Goal: Task Accomplishment & Management: Manage account settings

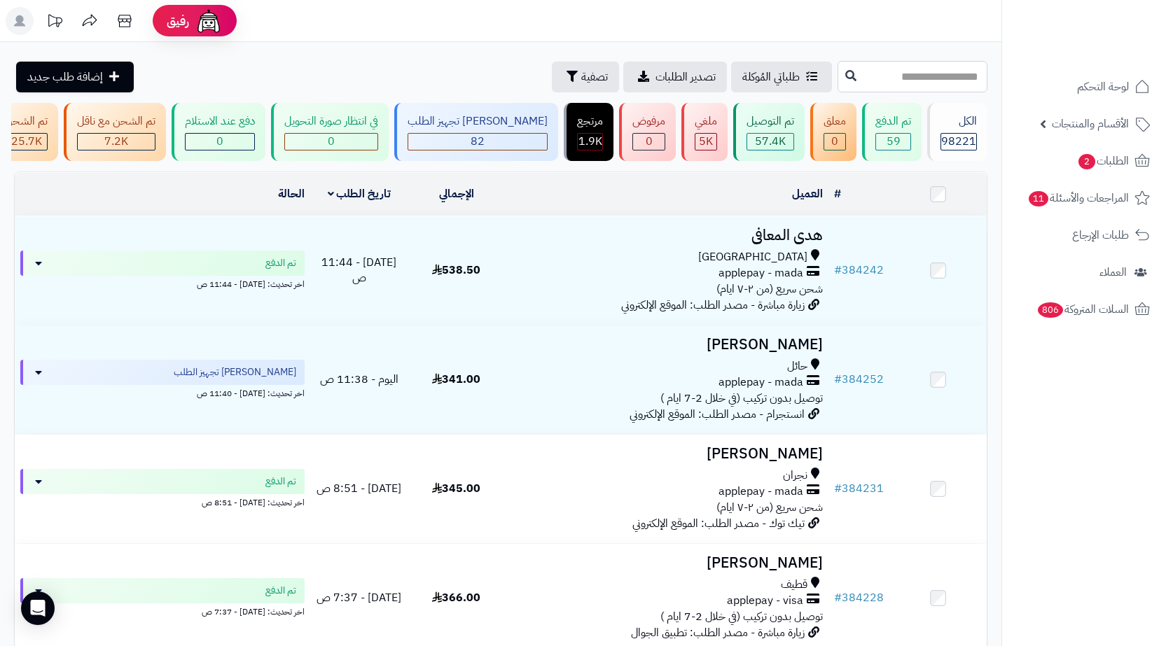
paste input "******"
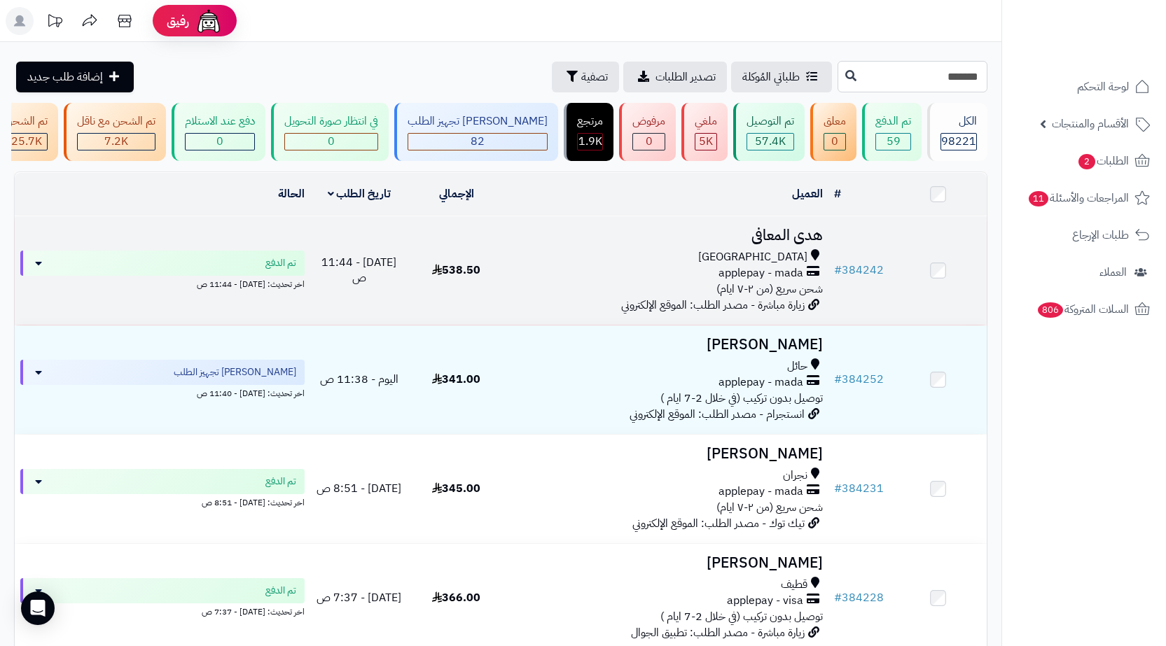
type input "*******"
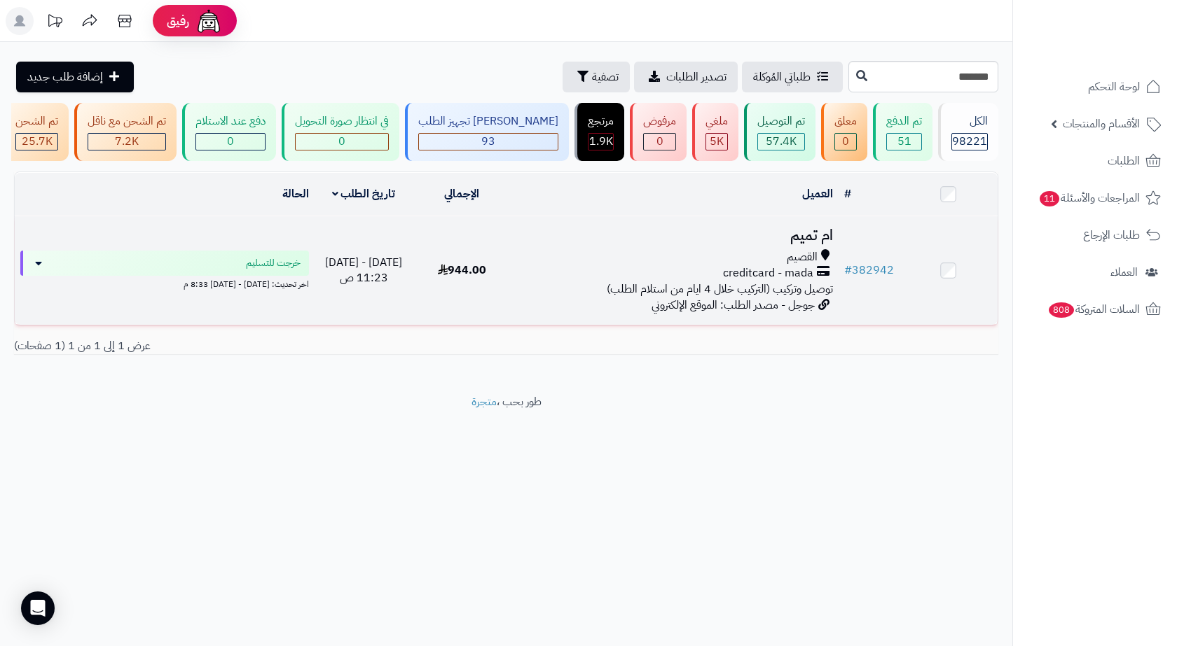
click at [541, 282] on div "creditcard - mada" at bounding box center [675, 273] width 316 height 16
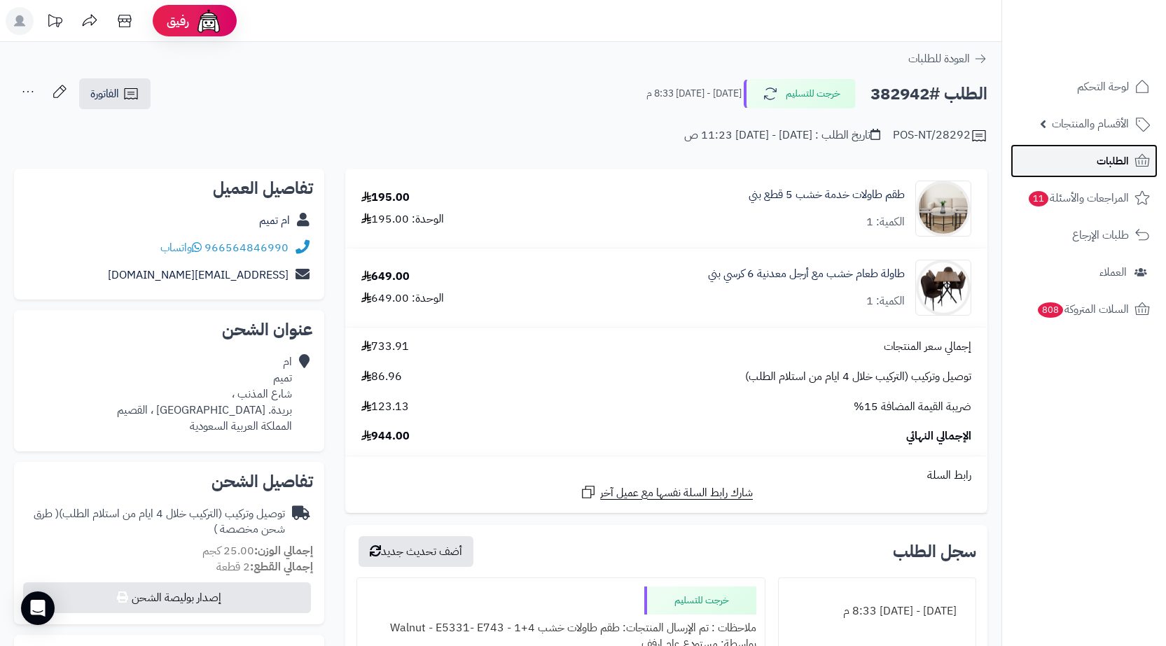
click at [1114, 162] on span "الطلبات" at bounding box center [1113, 161] width 32 height 20
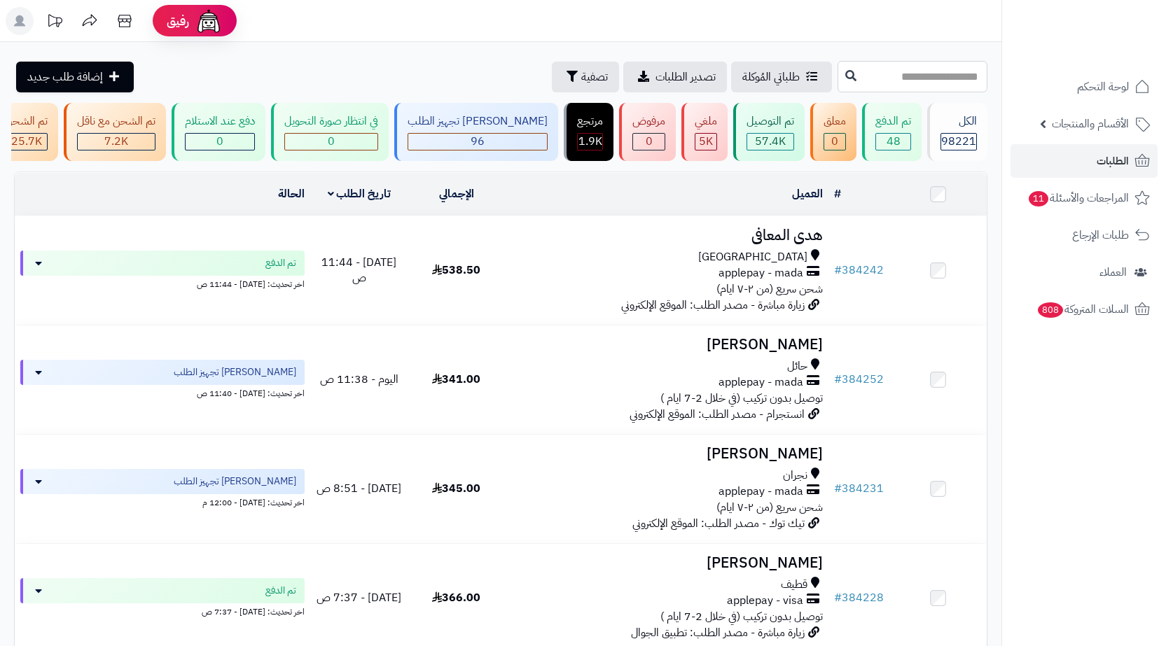
drag, startPoint x: 821, startPoint y: 83, endPoint x: 810, endPoint y: 79, distance: 11.1
click at [838, 83] on input "text" at bounding box center [913, 77] width 150 height 32
paste input "******"
type input "******"
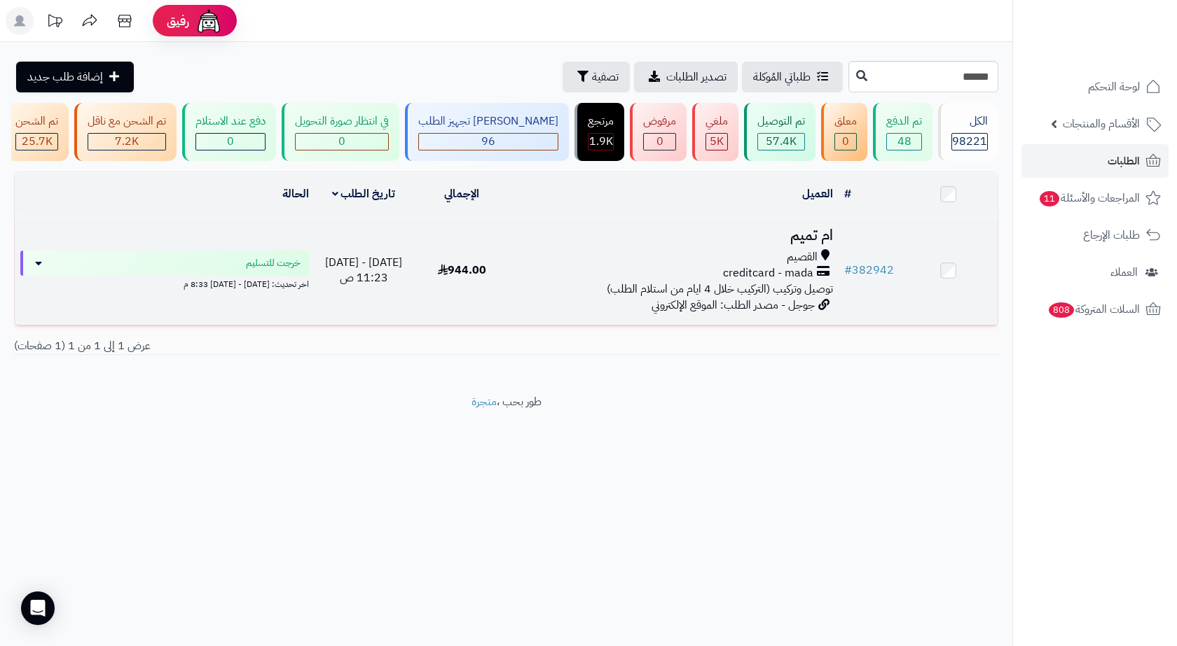
click at [614, 282] on div "creditcard - mada" at bounding box center [675, 273] width 316 height 16
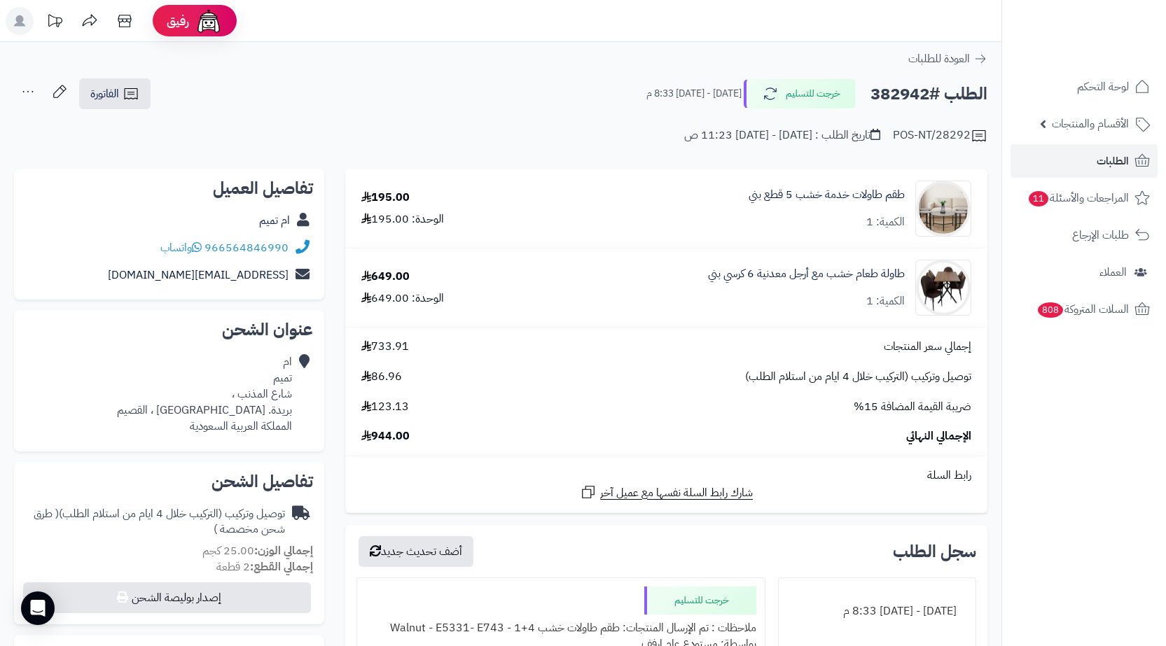
click at [906, 87] on h2 "الطلب #382942" at bounding box center [929, 94] width 117 height 29
copy h2 "382942"
click at [247, 410] on div "ام تميم شا،ع المذنب ، بريدة. حي الشروق ، القصيم المملكة العربية السعودية" at bounding box center [204, 394] width 175 height 80
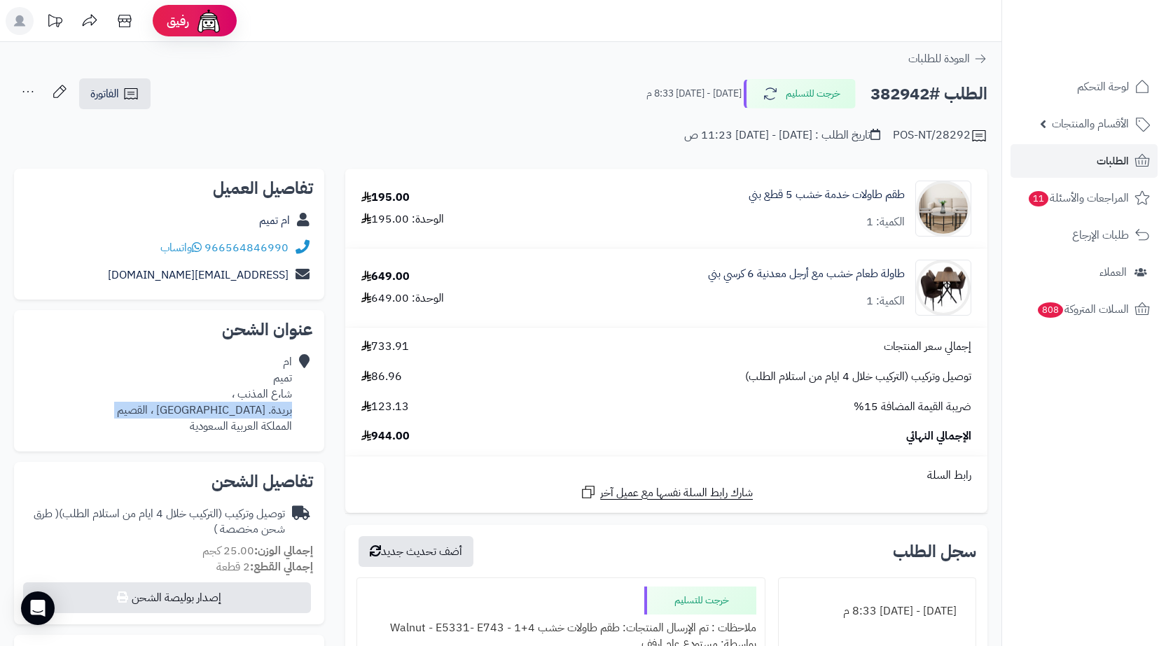
click at [247, 410] on div "ام تميم شا،ع المذنب ، بريدة. حي الشروق ، القصيم المملكة العربية السعودية" at bounding box center [204, 394] width 175 height 80
copy div "بريدة. حي الشروق ، القصيم"
click at [200, 413] on div "ام تميم شا،ع المذنب ، بريدة. حي الشروق ، القصيم المملكة العربية السعودية" at bounding box center [204, 394] width 175 height 80
click at [1048, 169] on link "الطلبات" at bounding box center [1084, 161] width 147 height 34
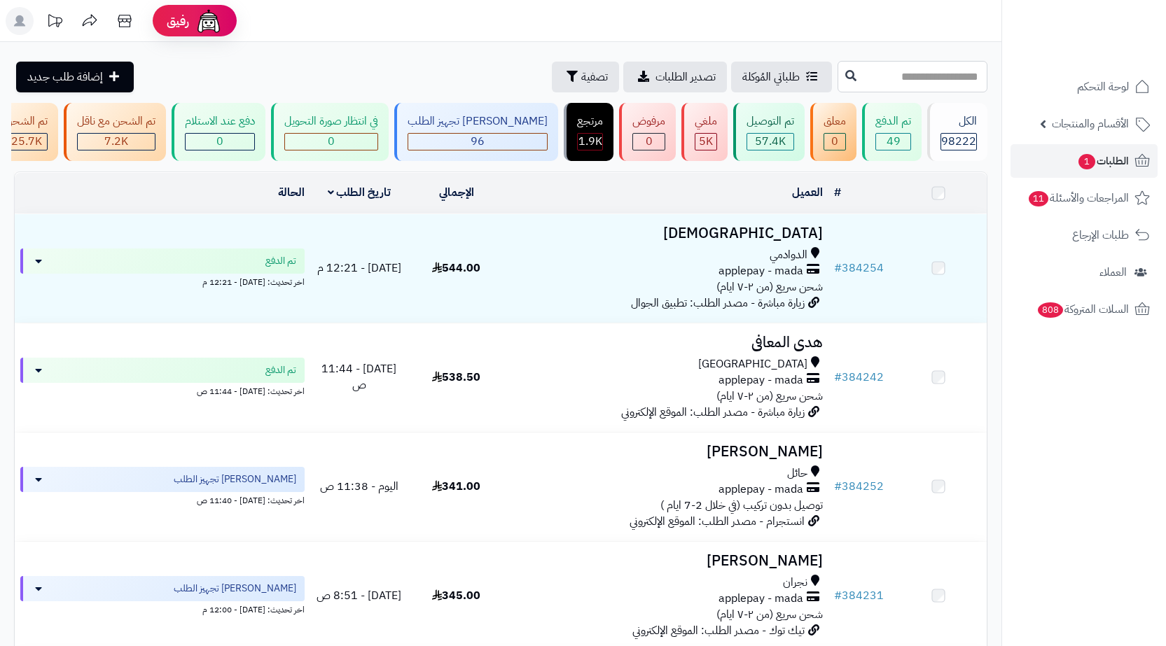
drag, startPoint x: 0, startPoint y: 0, endPoint x: 934, endPoint y: 88, distance: 937.8
click at [934, 88] on input "text" at bounding box center [913, 77] width 150 height 32
paste input "******"
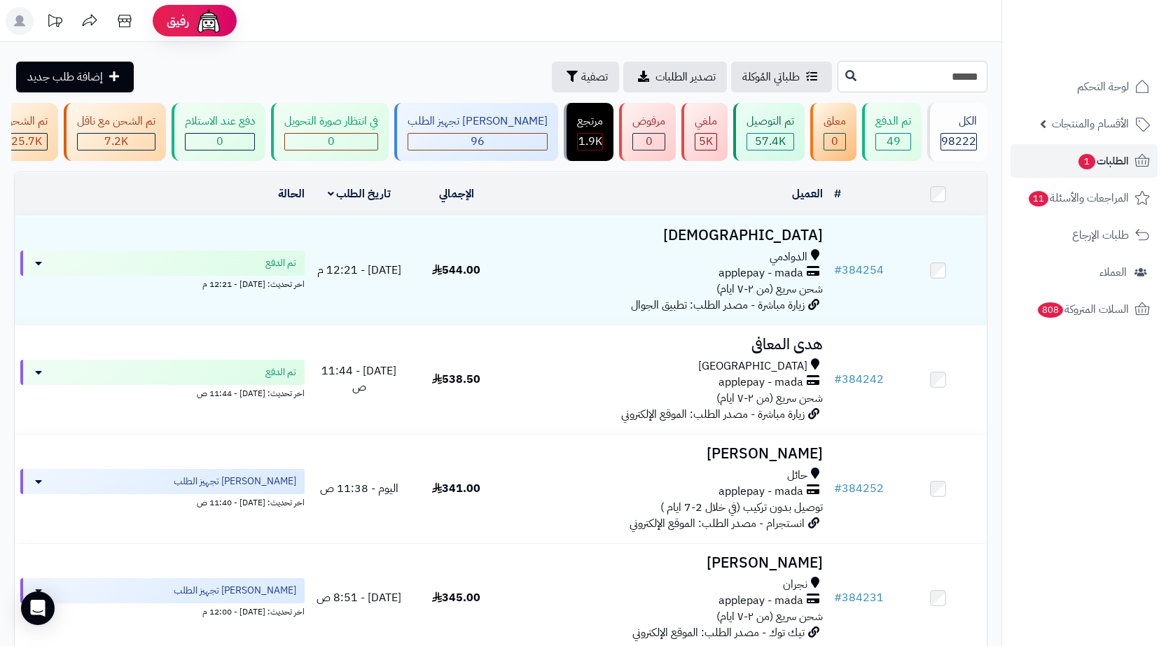
type input "******"
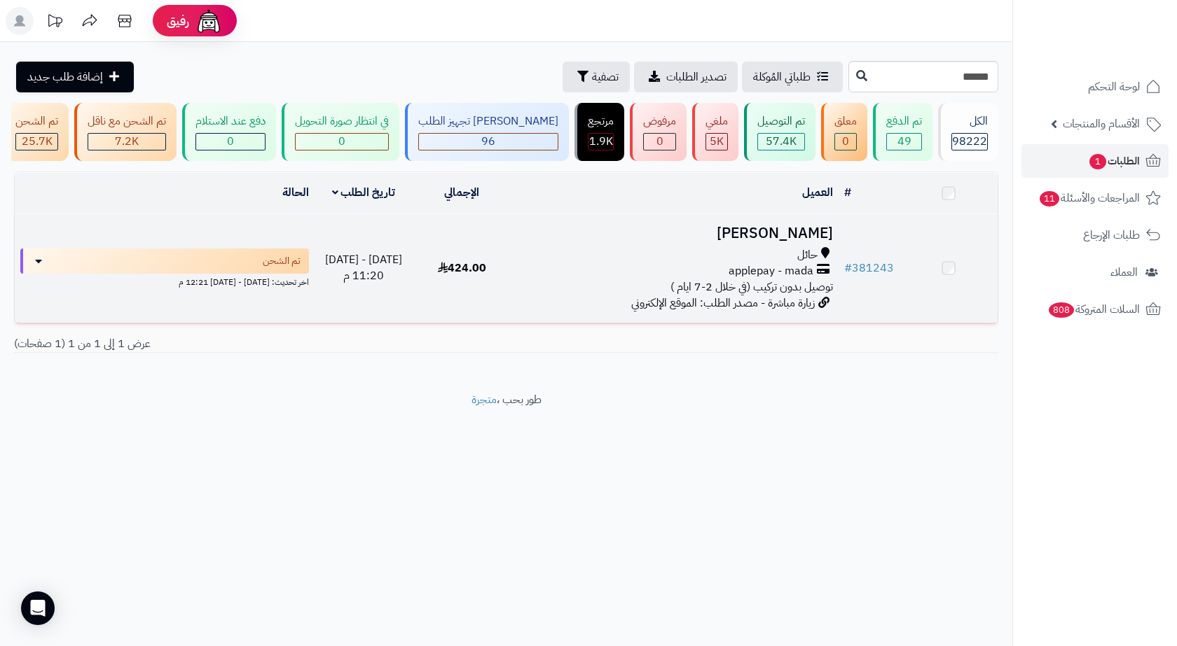
click at [679, 263] on div "حائل" at bounding box center [675, 255] width 316 height 16
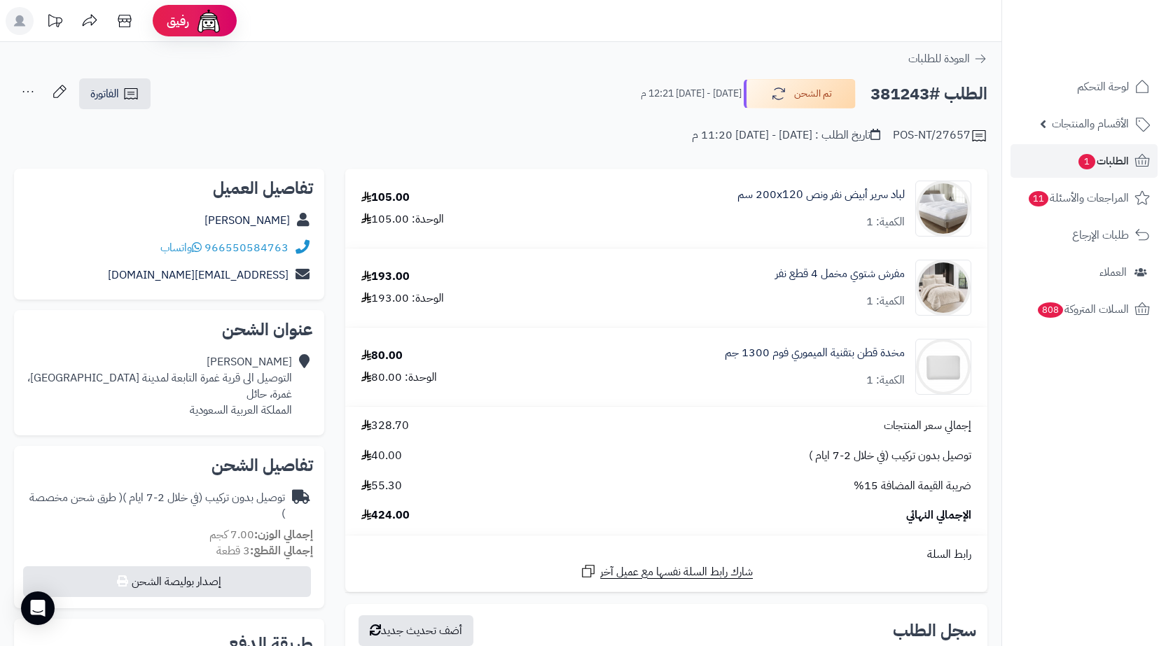
click at [901, 92] on h2 "الطلب #381243" at bounding box center [929, 94] width 117 height 29
copy h2 "381243"
drag, startPoint x: 291, startPoint y: 240, endPoint x: 204, endPoint y: 249, distance: 87.3
click at [204, 249] on div "966550584763 واتساب" at bounding box center [169, 248] width 288 height 27
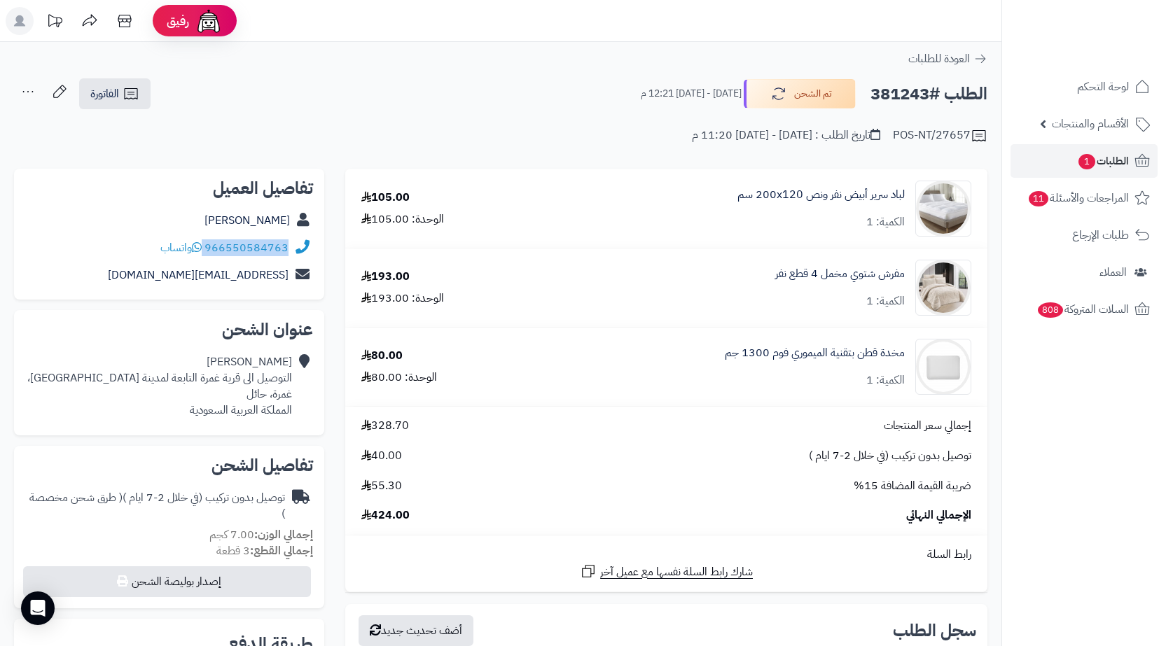
copy div "966550584763"
click at [1053, 155] on link "الطلبات 1" at bounding box center [1084, 161] width 147 height 34
click at [1097, 169] on span "الطلبات 1" at bounding box center [1103, 161] width 52 height 20
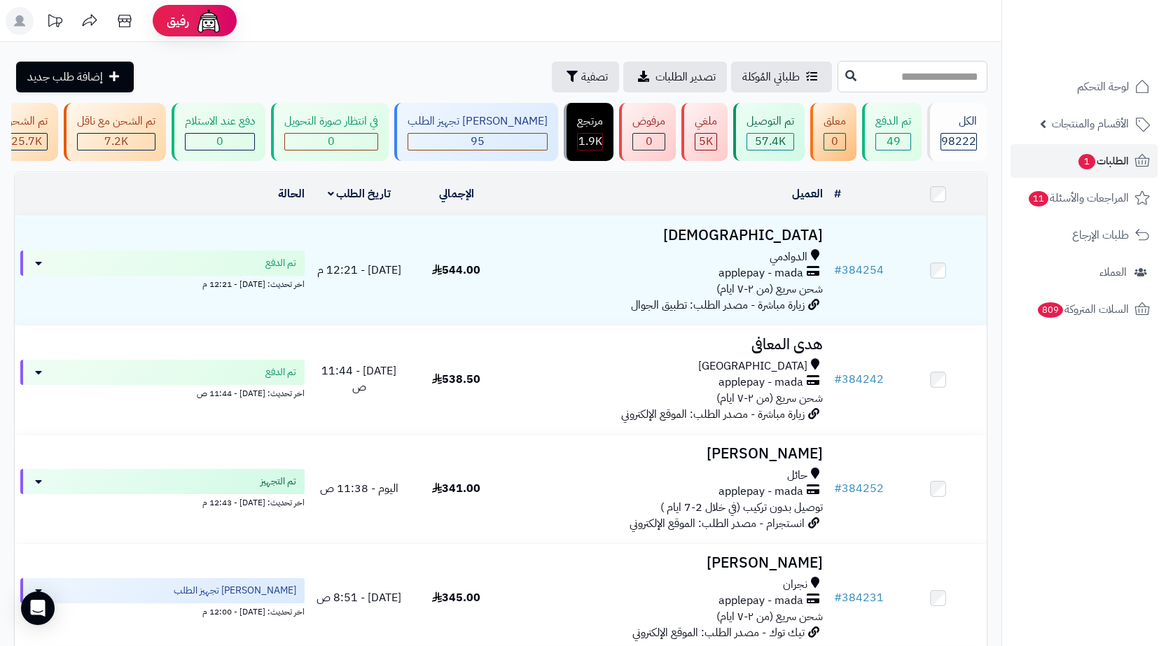
paste input "******"
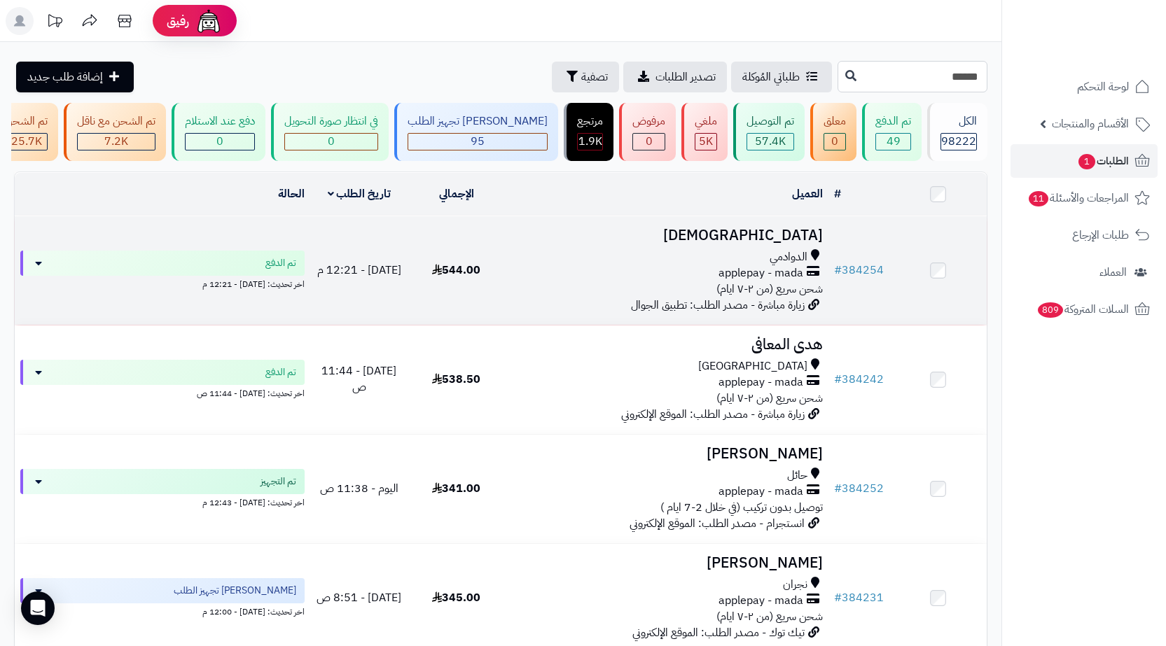
type input "******"
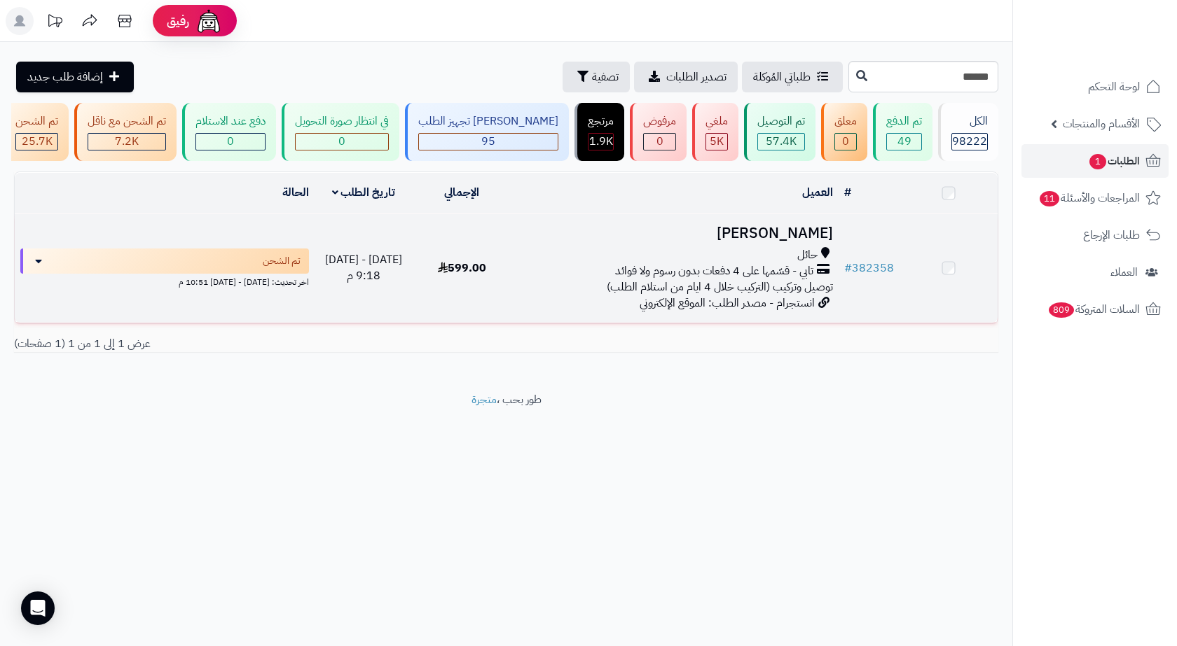
click at [676, 256] on td "تهاني الشمري حائل تابي - قسّمها على 4 دفعات بدون رسوم ولا فوائد توصيل وتركيب (ا…" at bounding box center [674, 268] width 327 height 109
click at [508, 280] on td "599.00" at bounding box center [462, 270] width 98 height 109
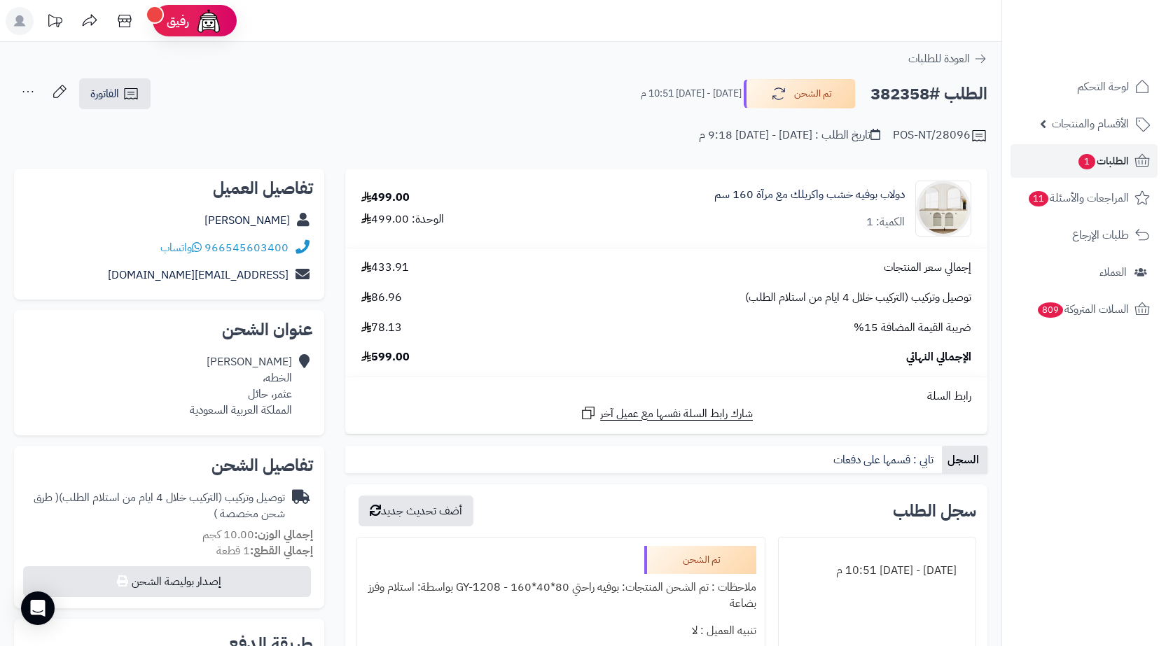
click at [917, 89] on h2 "الطلب #382358" at bounding box center [929, 94] width 117 height 29
copy h2 "382358"
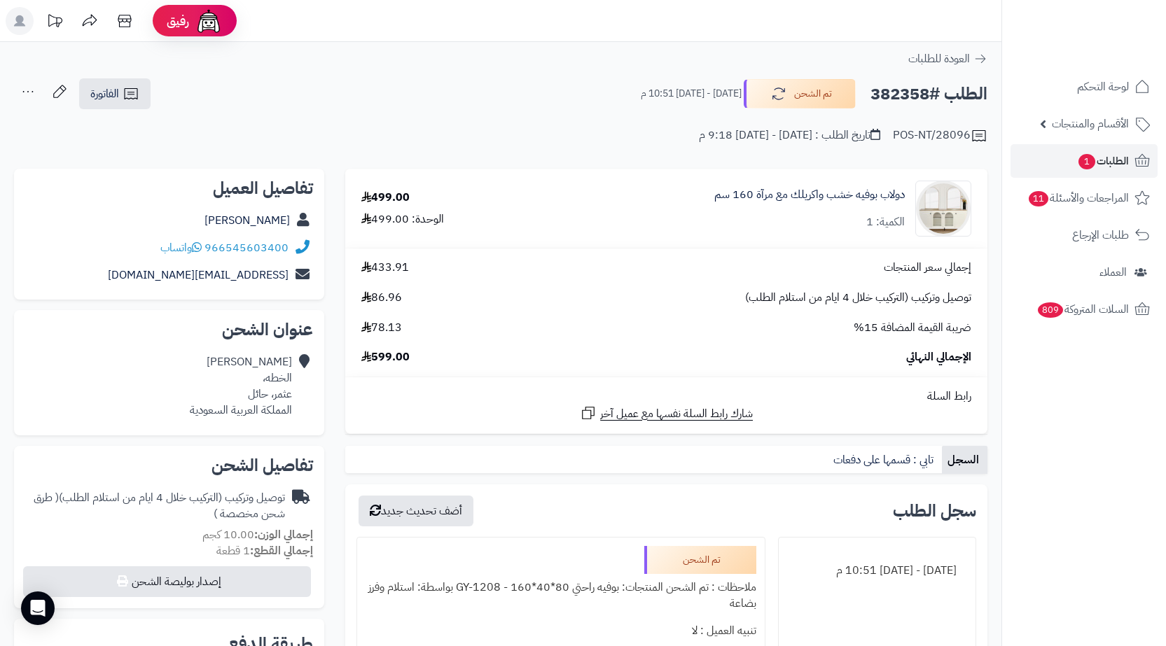
copy h2 "382358"
click at [273, 400] on div "[PERSON_NAME] الخطه، عثمر، حائل المملكة العربية السعودية" at bounding box center [241, 386] width 102 height 64
click at [273, 400] on div "تهاني الشمري الخطه، عثمر، حائل المملكة العربية السعودية" at bounding box center [241, 386] width 102 height 64
copy div "عثمر، حائل"
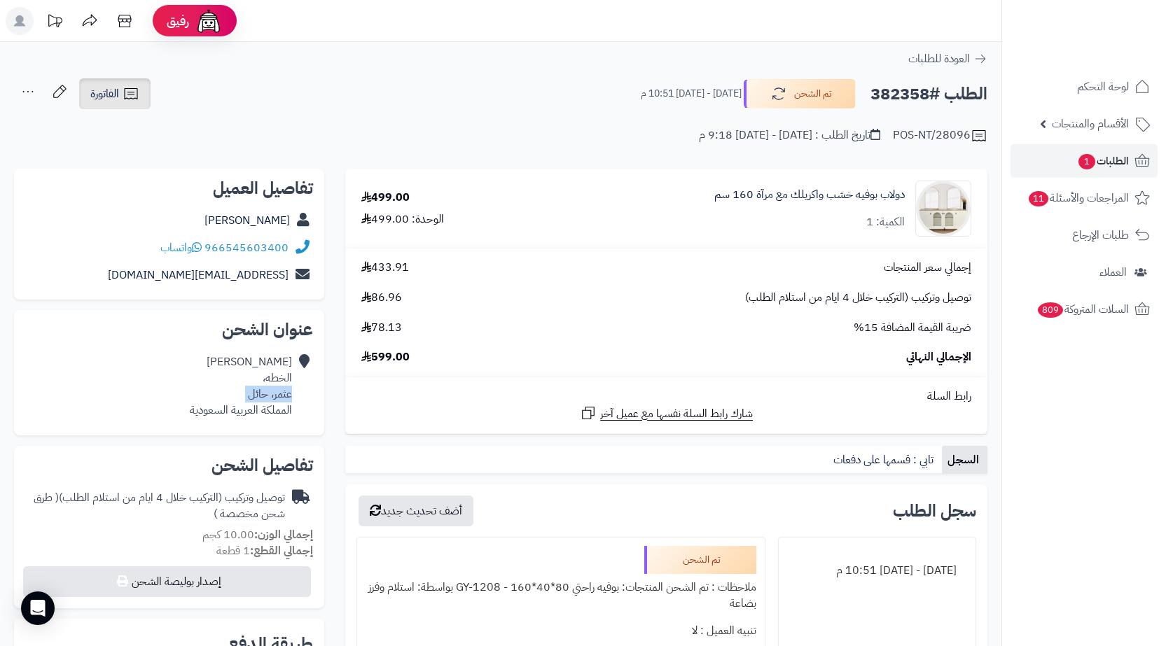
click at [123, 102] on link "الفاتورة" at bounding box center [114, 93] width 71 height 31
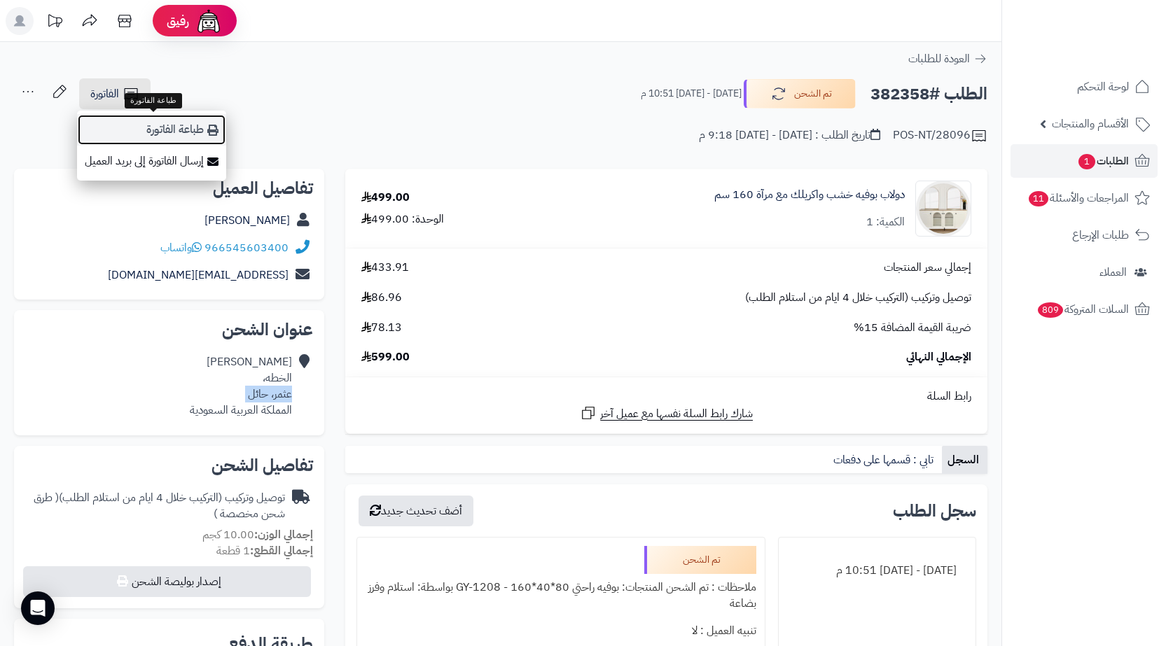
click at [149, 130] on link "طباعة الفاتورة" at bounding box center [151, 130] width 149 height 32
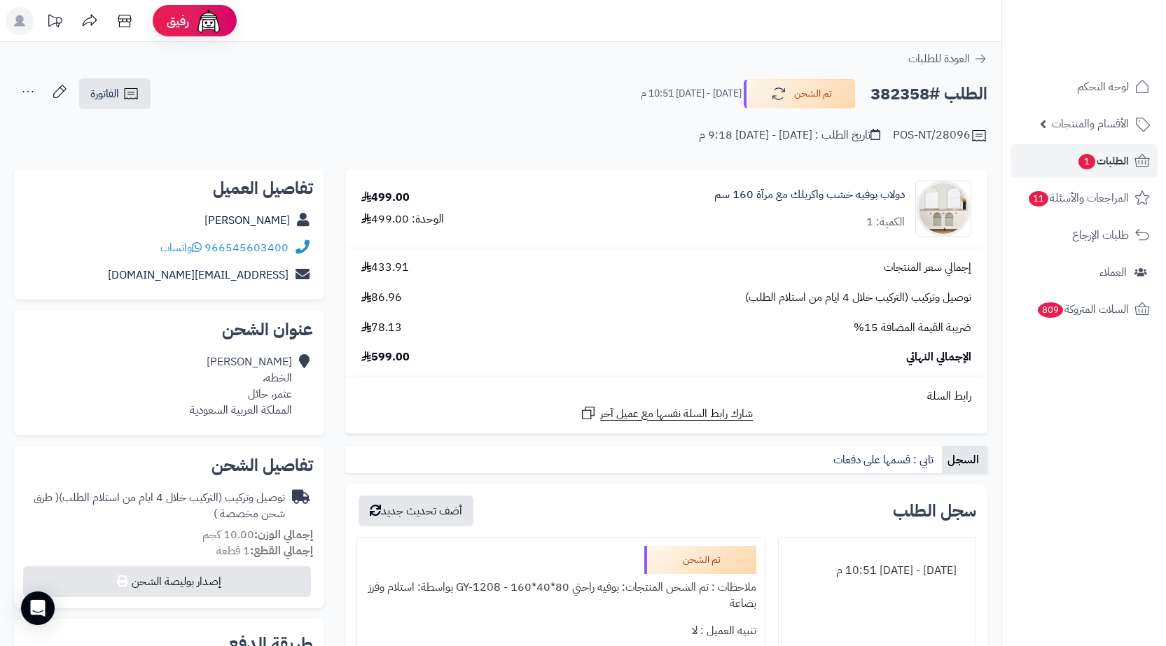
click at [900, 93] on h2 "الطلب #382358" at bounding box center [929, 94] width 117 height 29
copy h2 "382358"
click at [1102, 173] on link "الطلبات 1" at bounding box center [1084, 161] width 147 height 34
click at [1057, 174] on link "الطلبات 1" at bounding box center [1084, 161] width 147 height 34
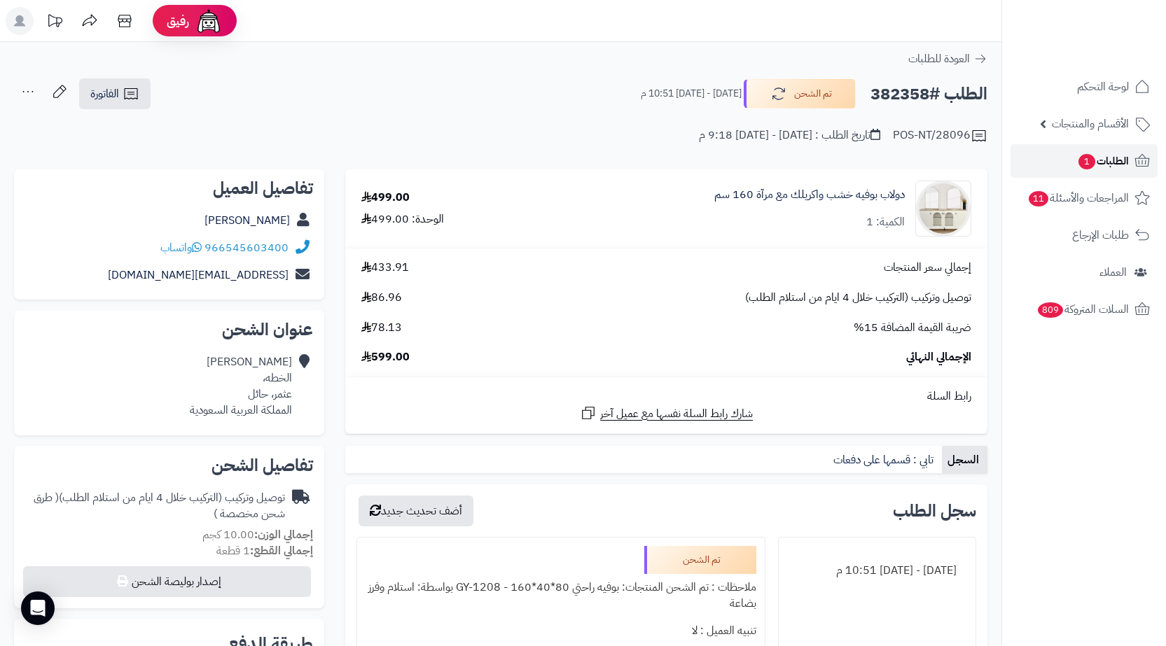
click at [1107, 151] on span "الطلبات 1" at bounding box center [1103, 161] width 52 height 20
click at [1025, 165] on link "الطلبات 1" at bounding box center [1084, 161] width 147 height 34
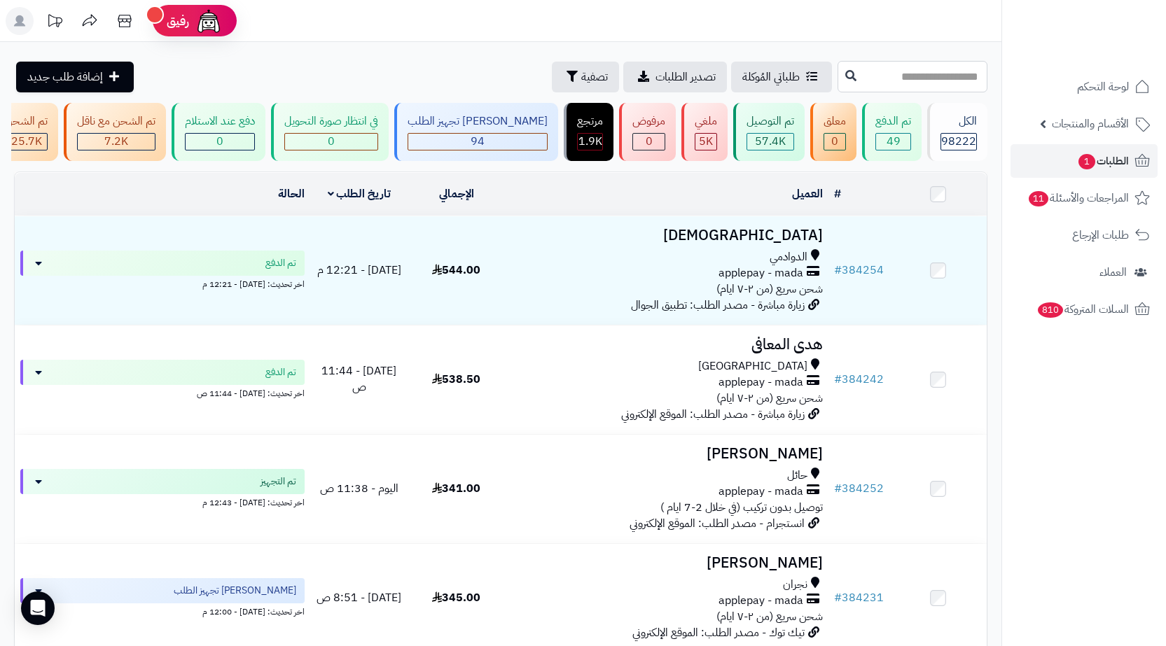
click at [927, 81] on input "text" at bounding box center [913, 77] width 150 height 32
paste input "******"
type input "******"
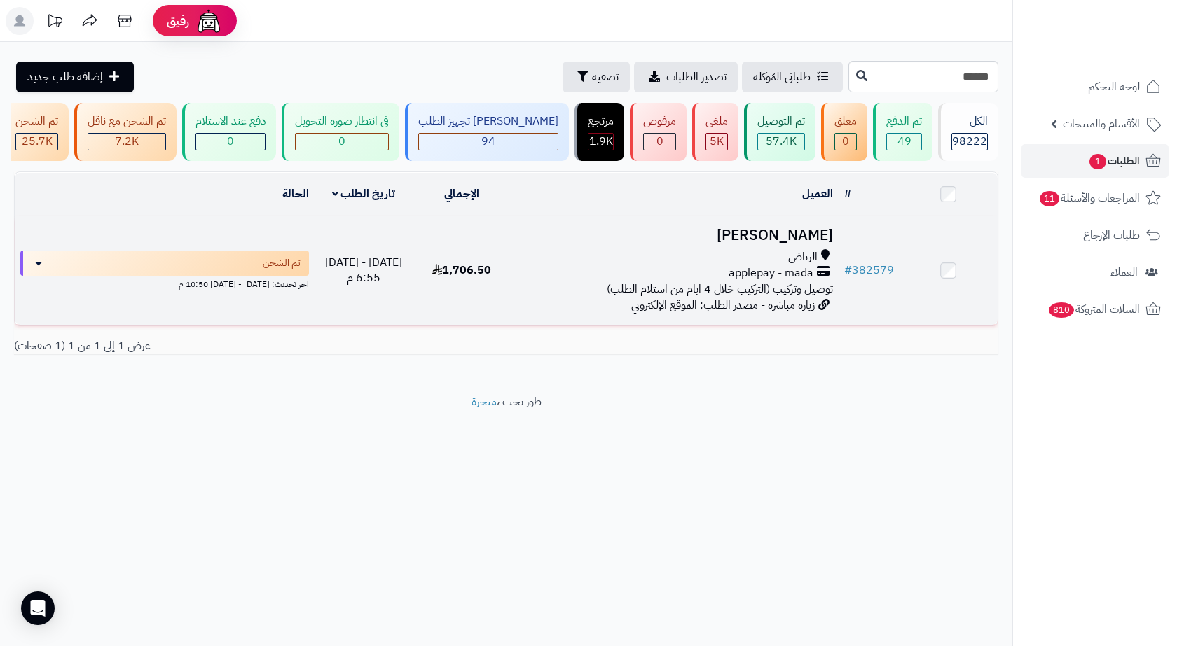
click at [676, 244] on h3 "[PERSON_NAME]" at bounding box center [675, 236] width 316 height 16
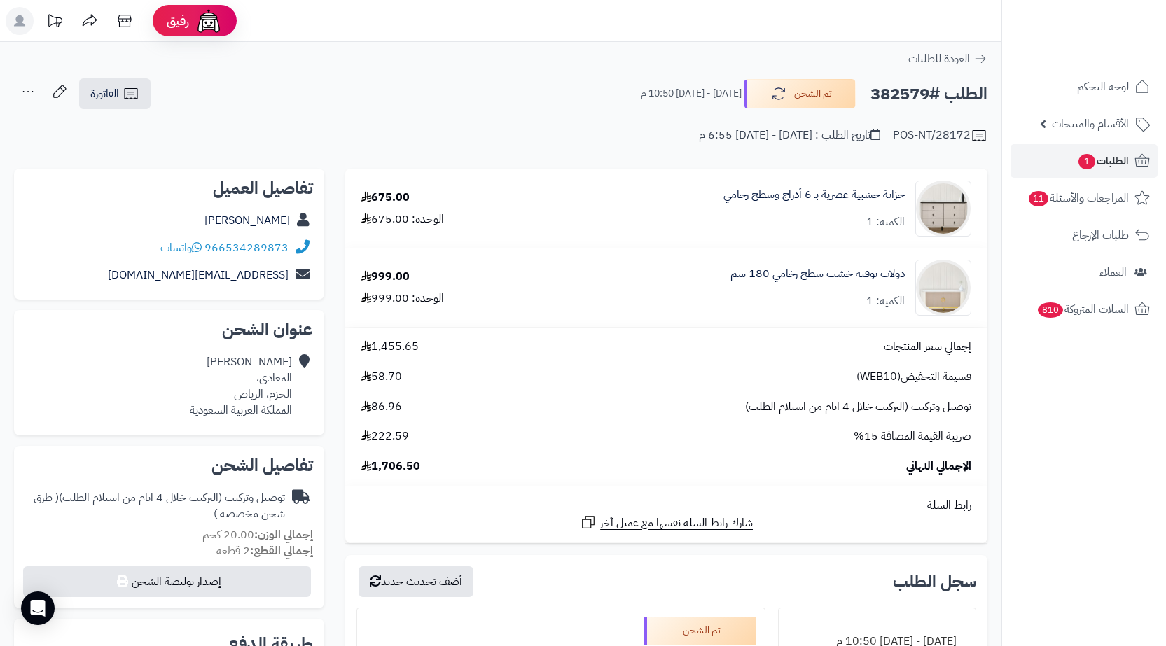
click at [893, 88] on h2 "الطلب #382579" at bounding box center [929, 94] width 117 height 29
copy h2 "382579"
click at [244, 401] on div "محمد عبدالله المعادي، الحزم، الرياض المملكة العربية السعودية" at bounding box center [241, 386] width 102 height 64
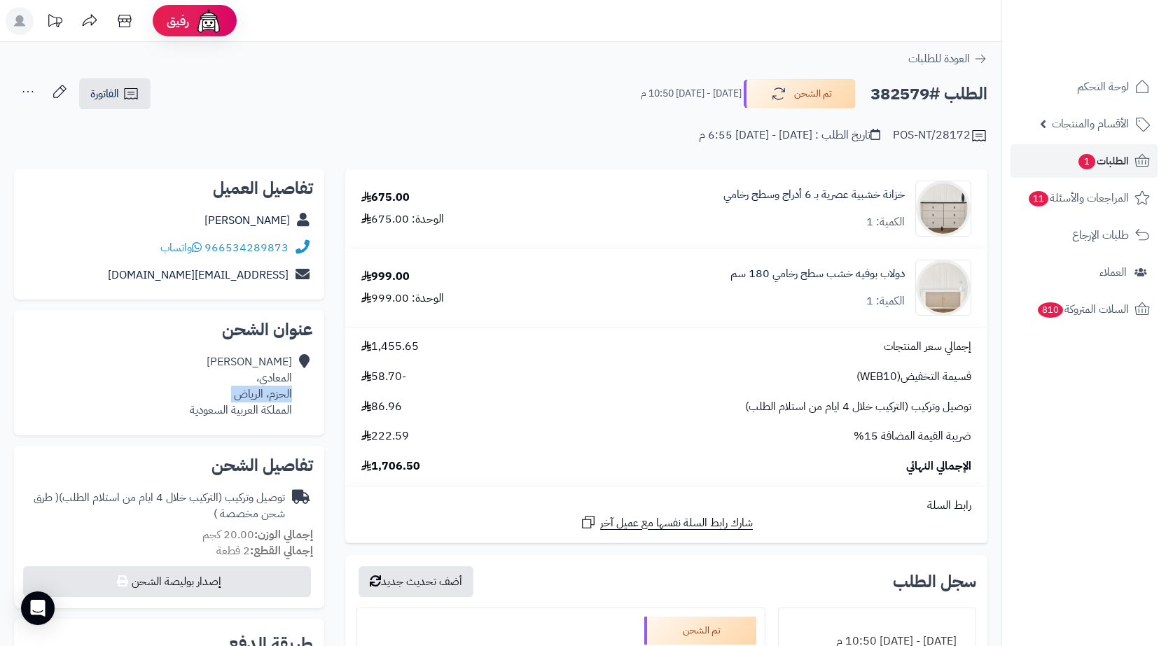
click at [244, 401] on div "محمد عبدالله المعادي، الحزم، الرياض المملكة العربية السعودية" at bounding box center [241, 386] width 102 height 64
copy div "الحزم، الرياض"
click at [132, 112] on div "POS-NT/28172 تاريخ الطلب : الثلاثاء - ٧ أكتوبر ٢٠٢٥ - 6:55 م" at bounding box center [501, 128] width 974 height 34
click at [132, 98] on icon at bounding box center [130, 93] width 13 height 11
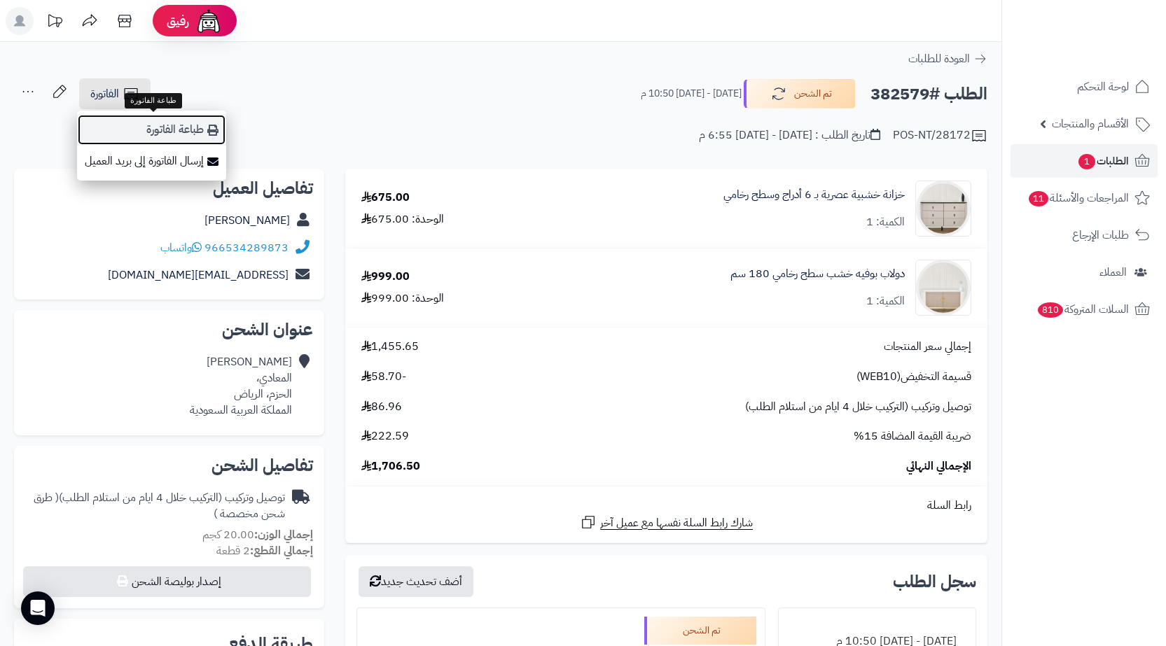
click at [144, 130] on link "طباعة الفاتورة" at bounding box center [151, 130] width 149 height 32
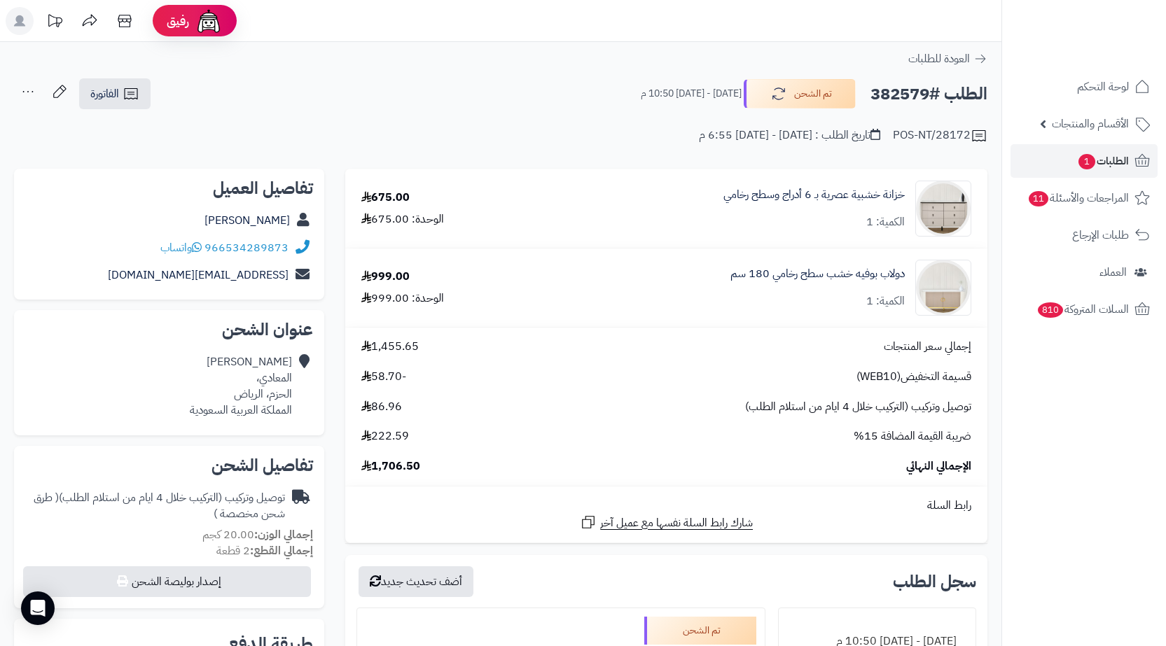
click at [890, 97] on h2 "الطلب #382579" at bounding box center [929, 94] width 117 height 29
copy h2 "382579"
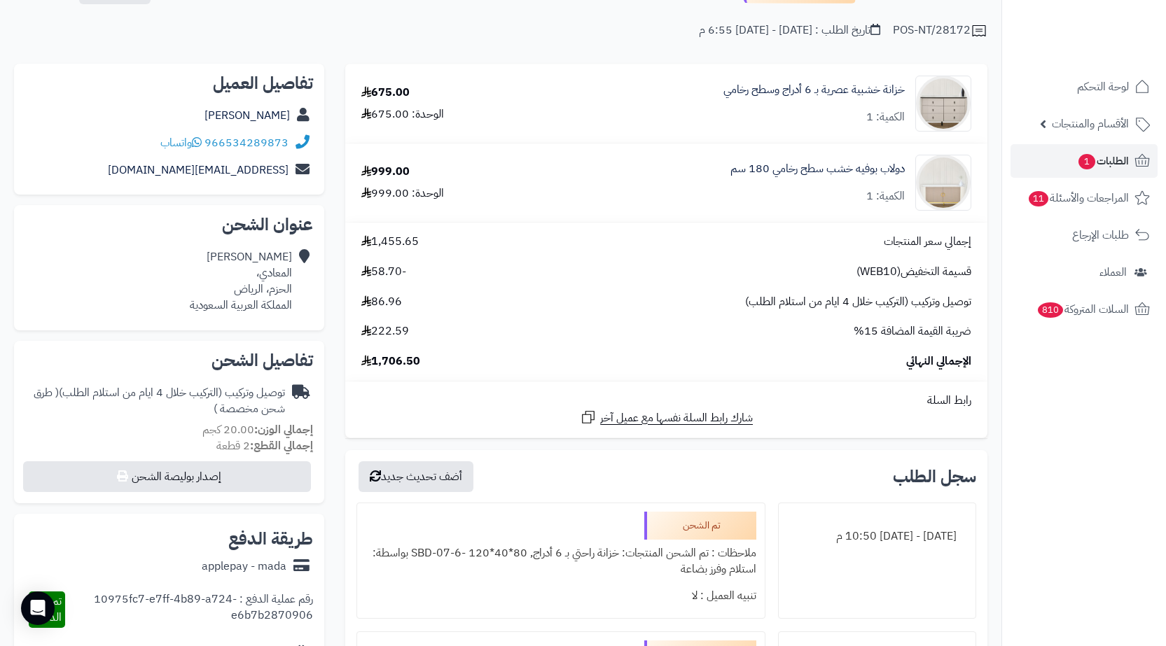
scroll to position [280, 0]
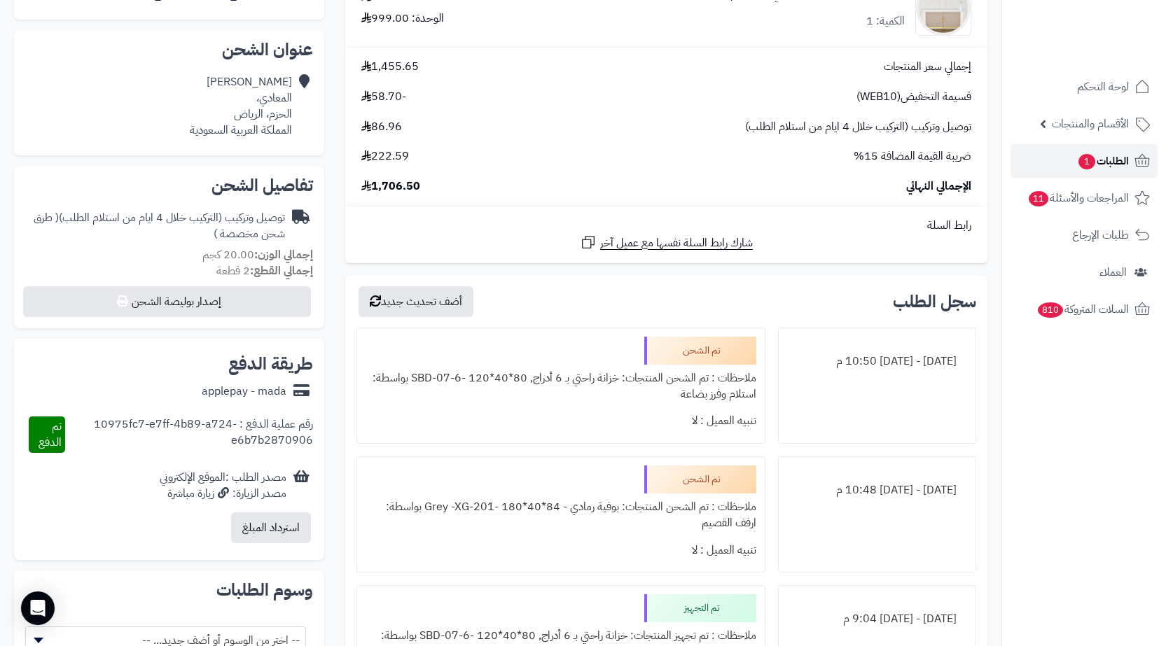
click at [1049, 158] on link "الطلبات 1" at bounding box center [1084, 161] width 147 height 34
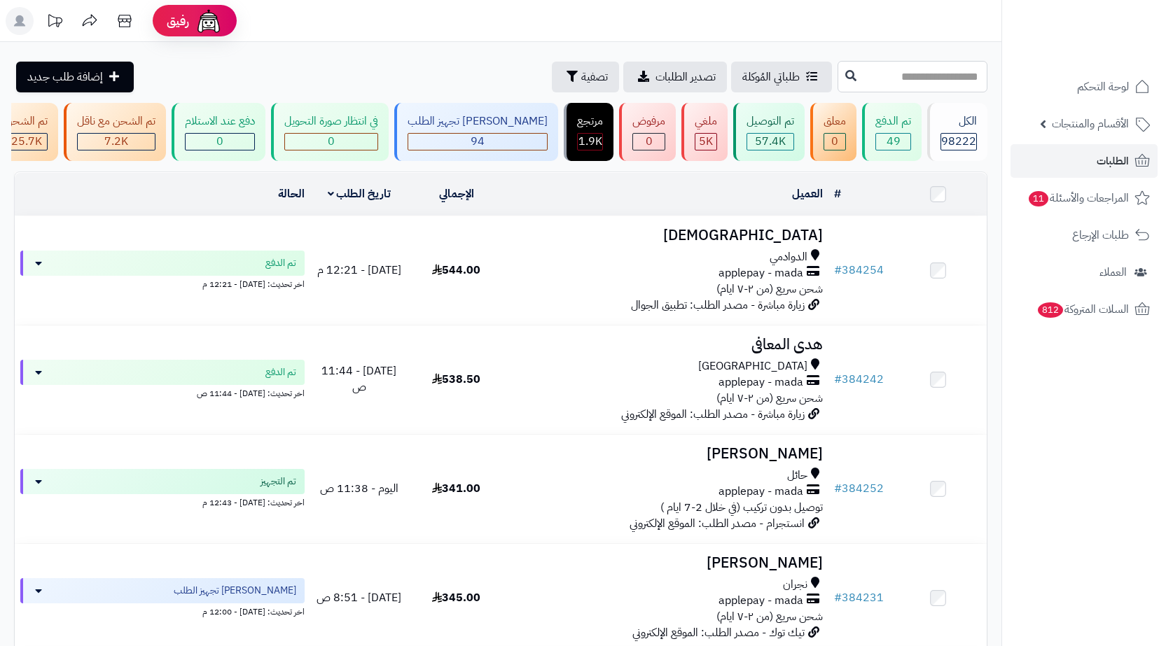
click at [934, 66] on input "text" at bounding box center [913, 77] width 150 height 32
paste input "******"
type input "******"
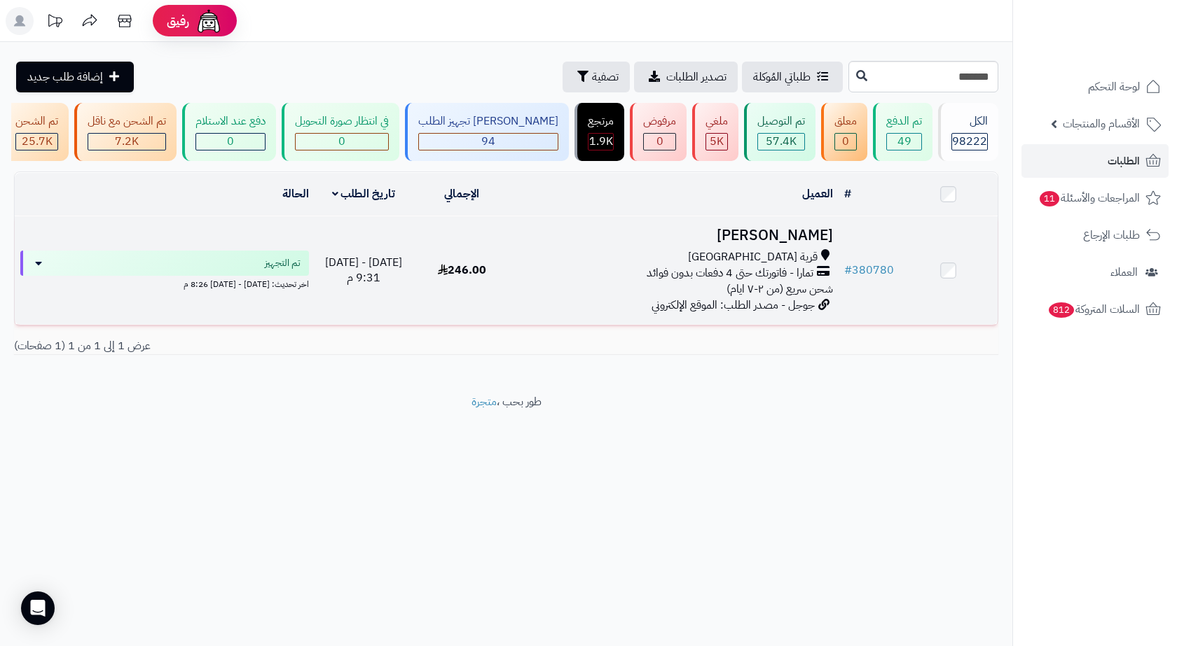
click at [516, 307] on td "يوسف المطيري قرية العليا تمارا - فاتورتك حتى 4 دفعات بدون فوائد شحن سريع (من ٢-…" at bounding box center [674, 270] width 327 height 109
click at [702, 261] on div "قرية العليا" at bounding box center [675, 257] width 316 height 16
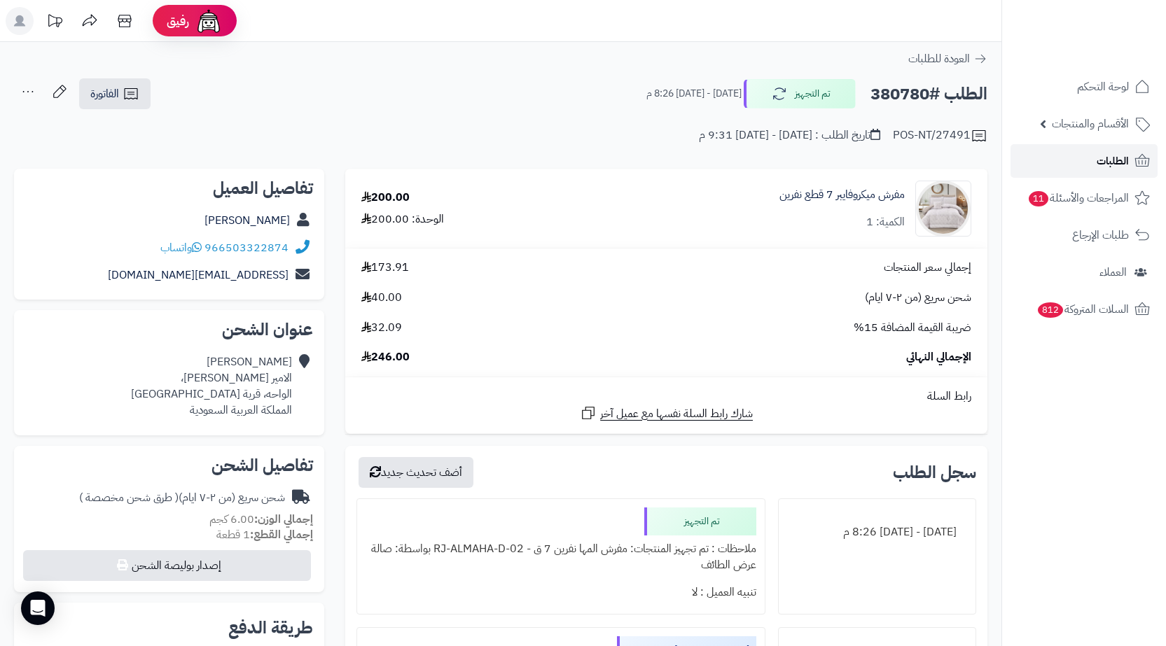
click at [1059, 166] on link "الطلبات" at bounding box center [1084, 161] width 147 height 34
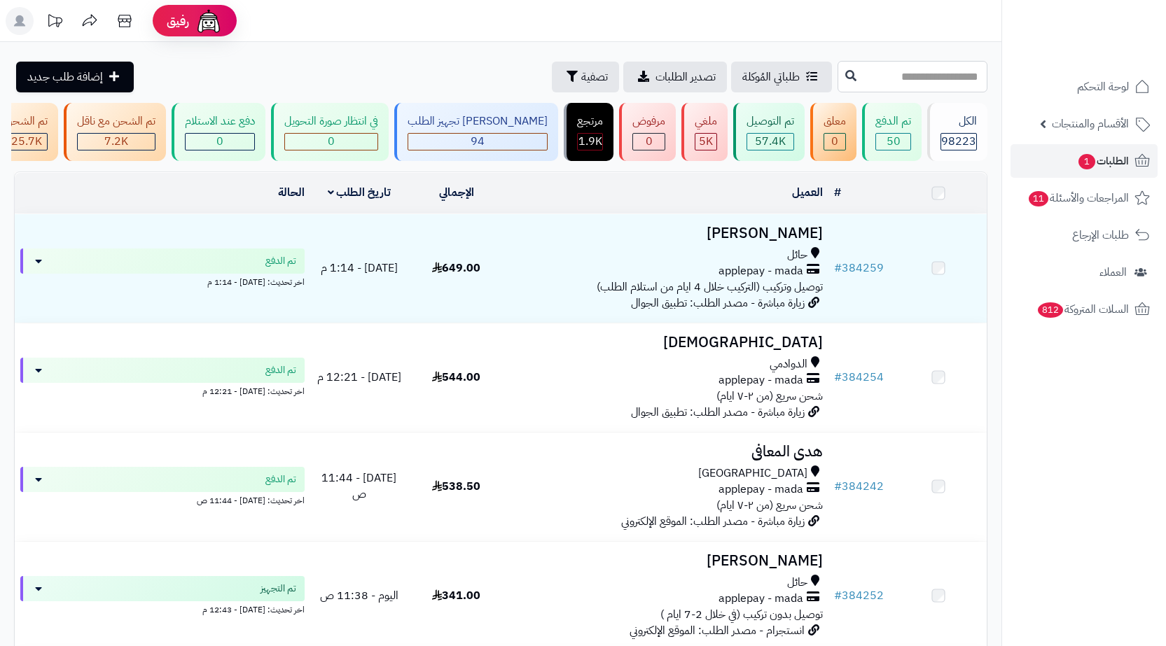
click at [888, 67] on input "text" at bounding box center [913, 77] width 150 height 32
paste input "******"
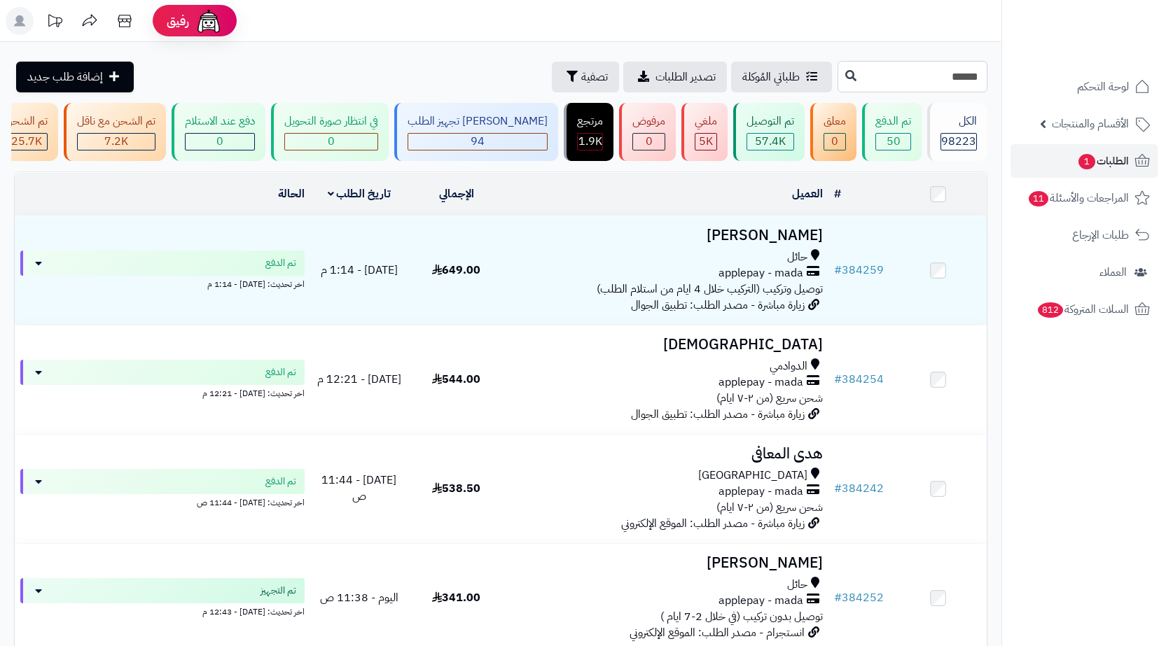
type input "******"
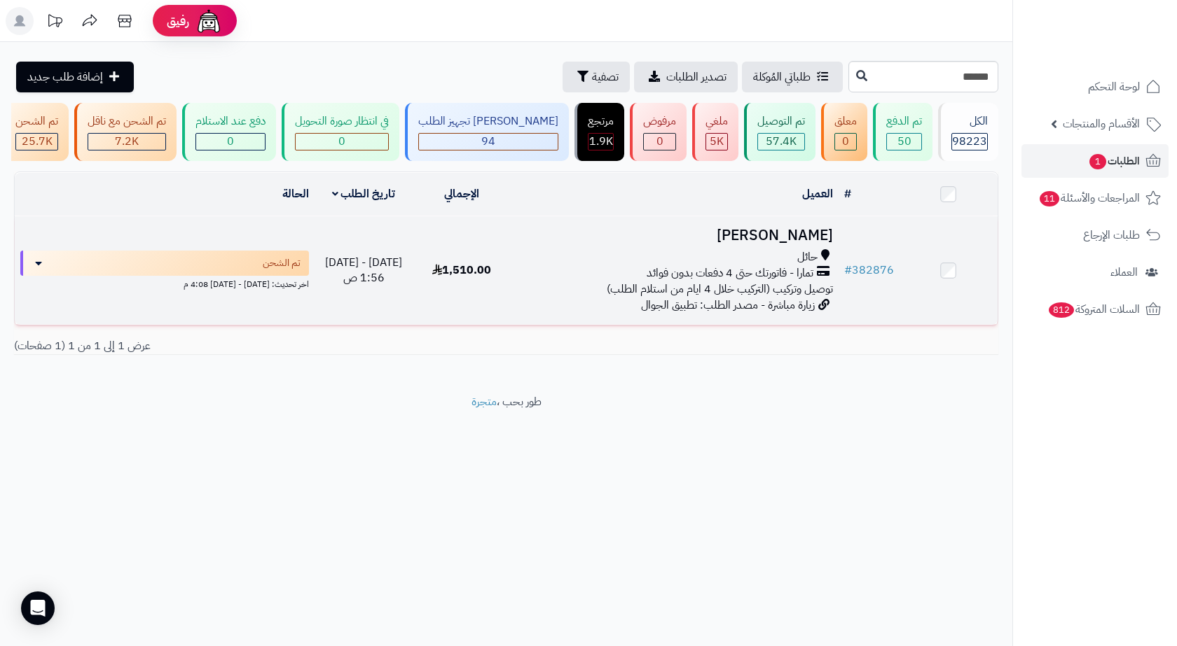
click at [533, 265] on div "حائل" at bounding box center [675, 257] width 316 height 16
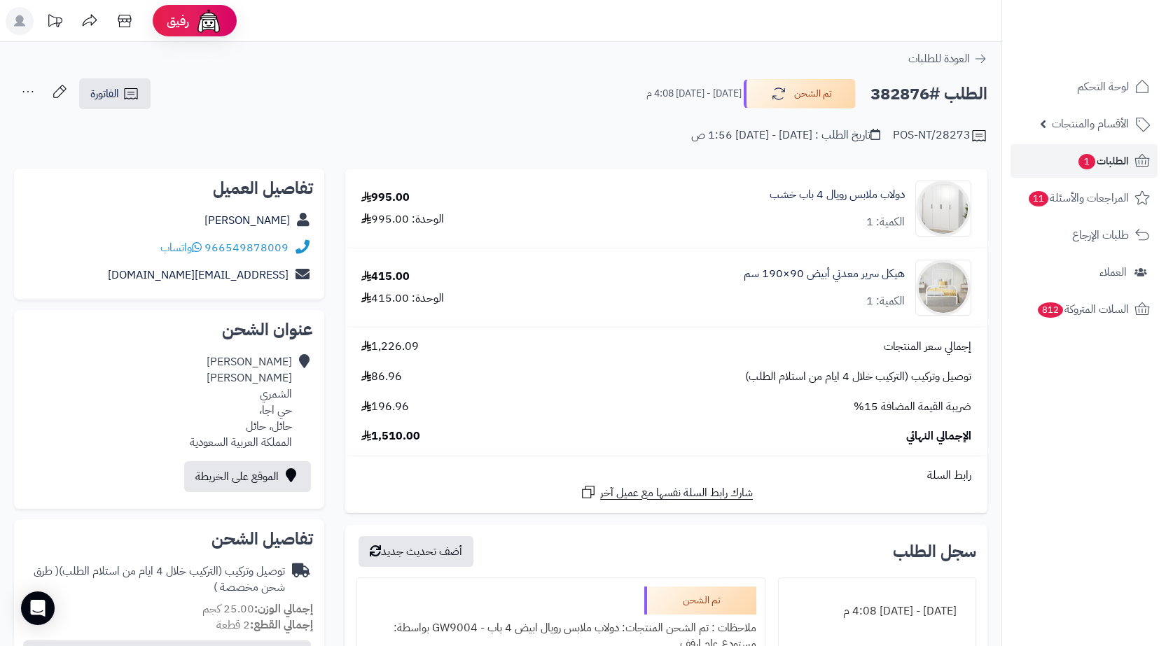
click at [911, 92] on h2 "الطلب #382876" at bounding box center [929, 94] width 117 height 29
copy h2 "382876"
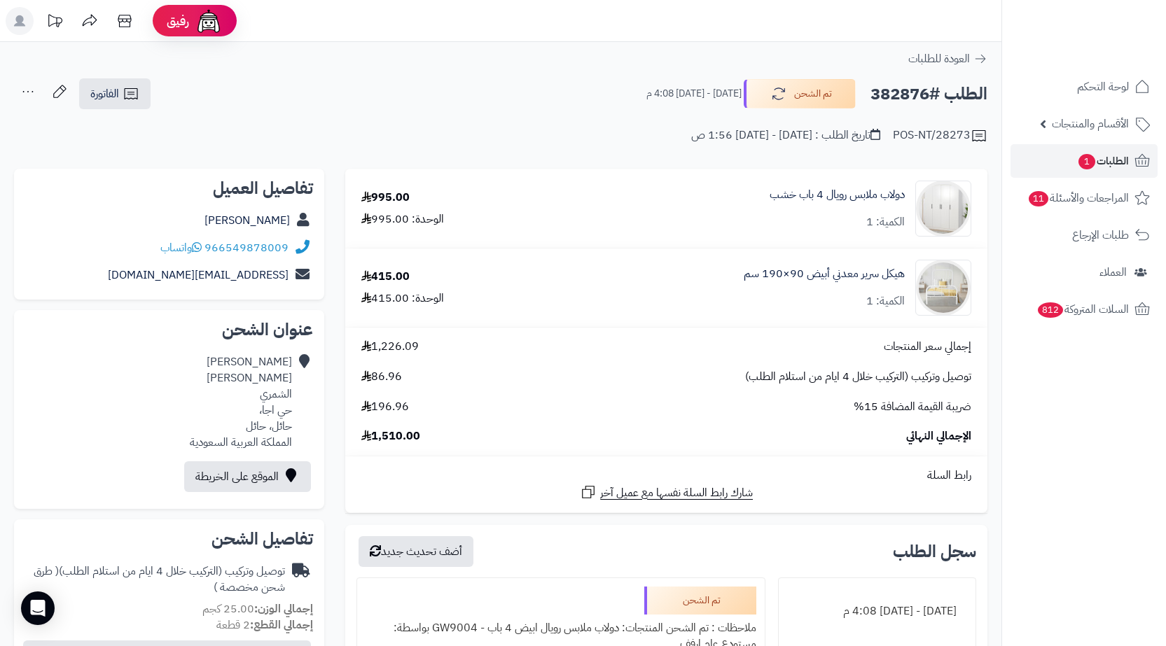
copy h2 "382876"
click at [272, 421] on div "حسنه عبدالعزيز الشمري حي اجا، حائل، حائل المملكة العربية السعودية" at bounding box center [241, 402] width 102 height 96
copy div "حائل، حائل"
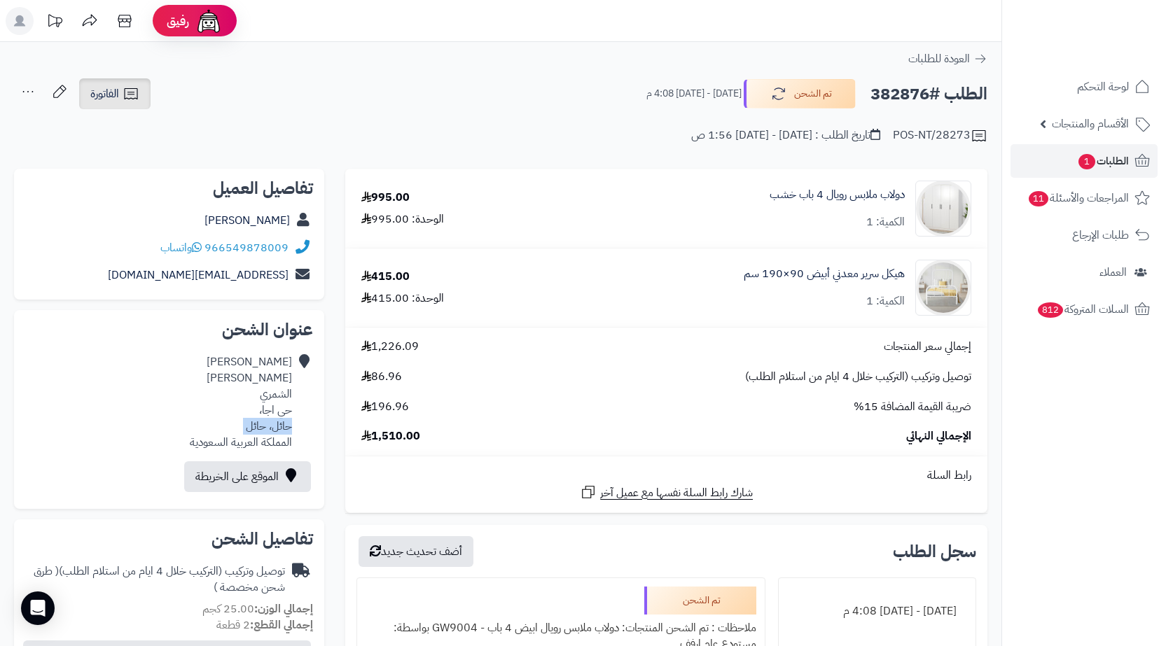
click at [135, 103] on link "الفاتورة" at bounding box center [114, 93] width 71 height 31
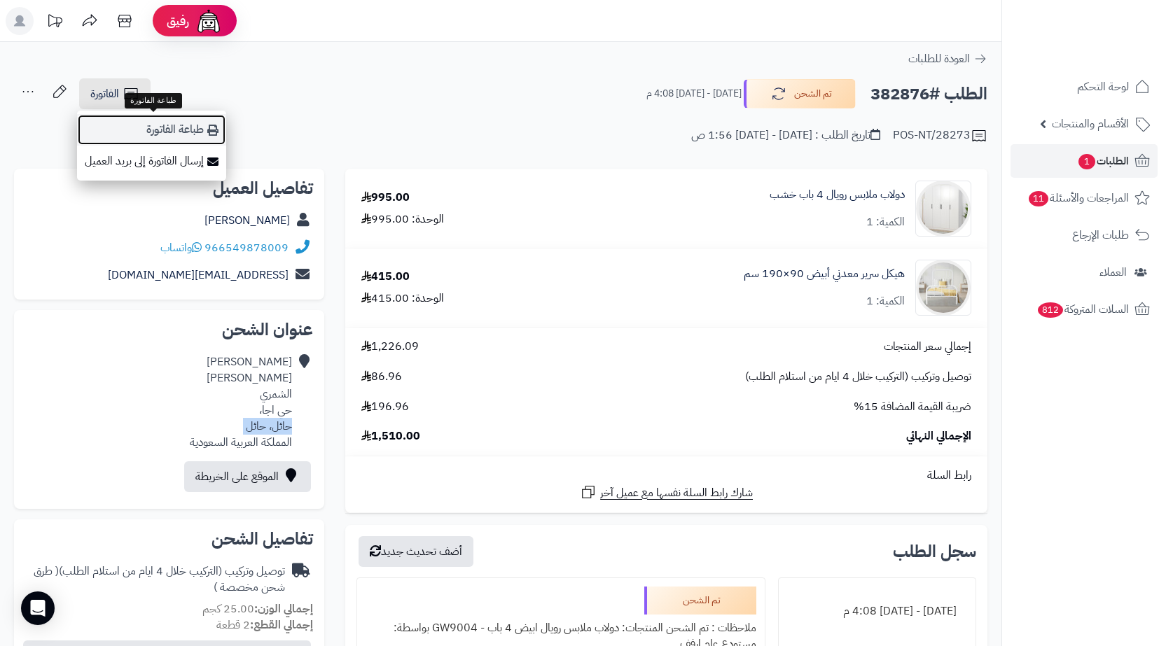
click at [156, 136] on link "طباعة الفاتورة" at bounding box center [151, 130] width 149 height 32
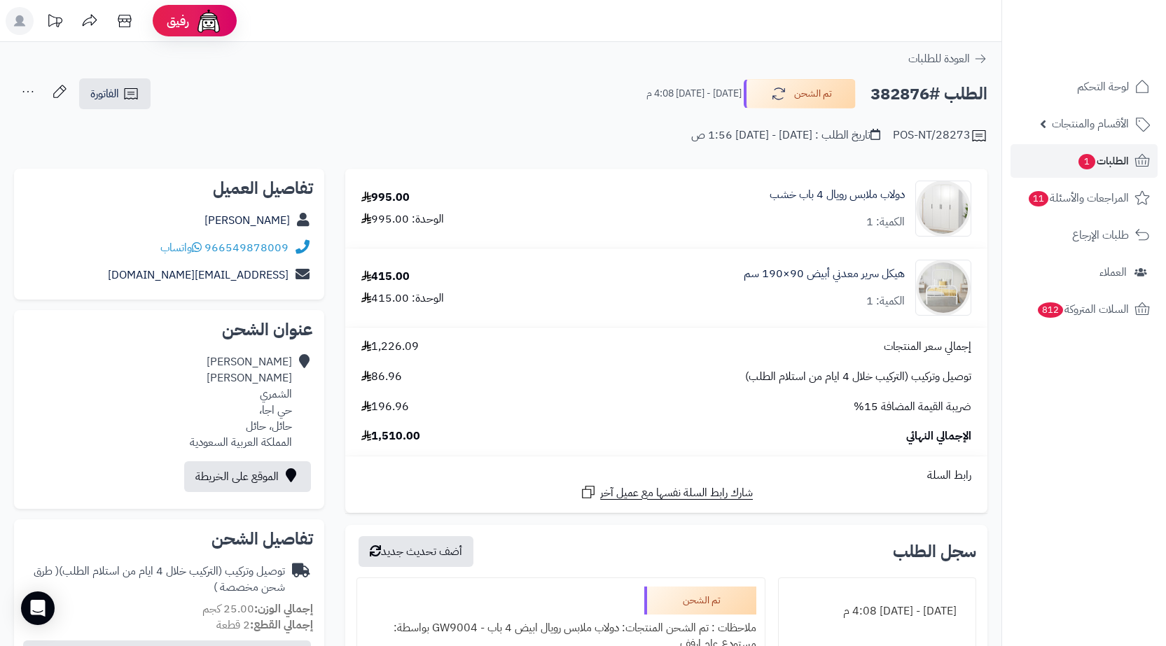
click at [896, 102] on h2 "الطلب #382876" at bounding box center [929, 94] width 117 height 29
copy h2 "382876"
click at [1060, 240] on link "طلبات الإرجاع" at bounding box center [1084, 236] width 147 height 34
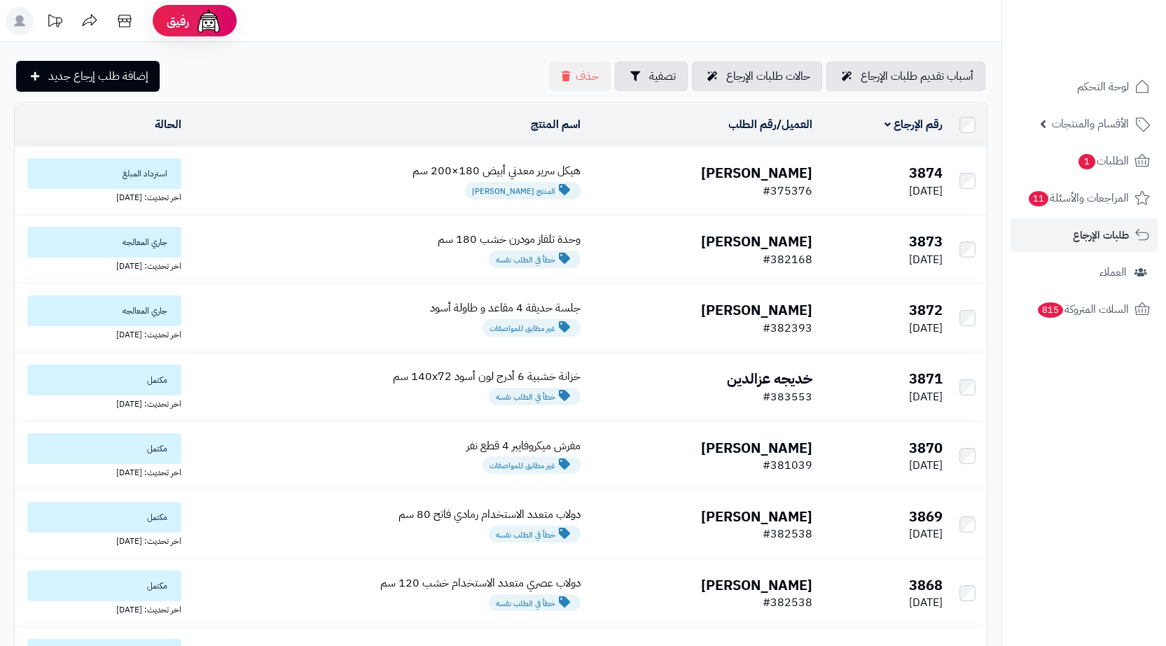
click at [307, 191] on div "المنتج [PERSON_NAME]" at bounding box center [387, 189] width 389 height 20
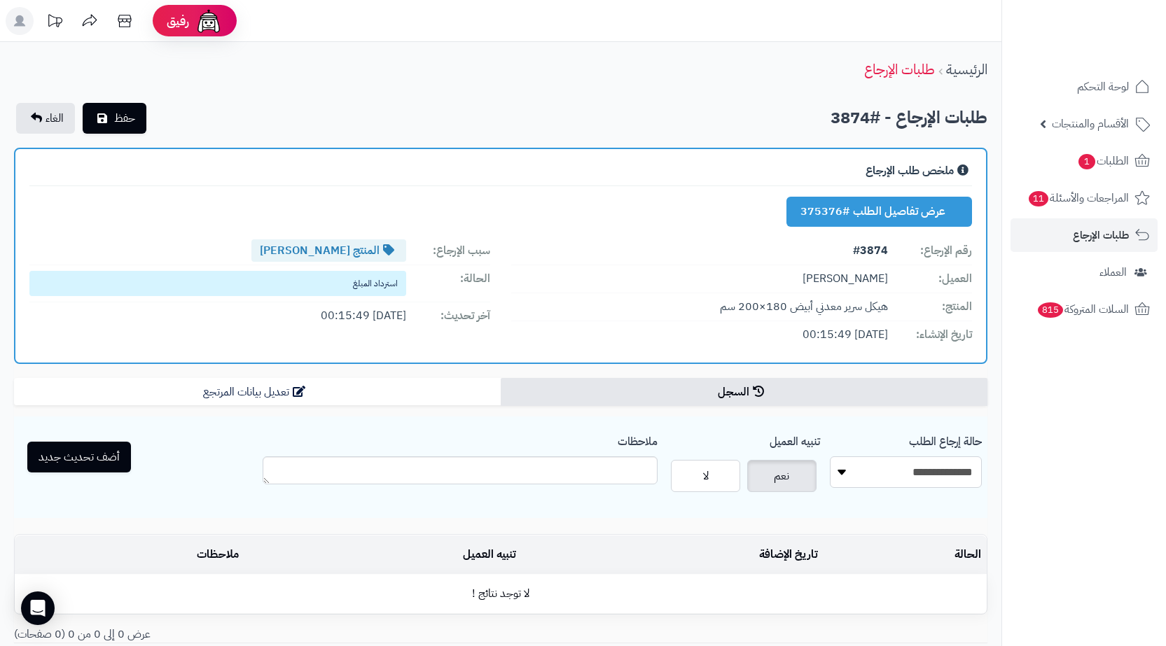
drag, startPoint x: 887, startPoint y: 478, endPoint x: 899, endPoint y: 486, distance: 14.2
click at [887, 478] on select "**********" at bounding box center [906, 473] width 152 height 32
select select "*"
click at [830, 457] on select "**********" at bounding box center [906, 473] width 152 height 32
click at [102, 460] on button "أضف تحديث جديد" at bounding box center [79, 456] width 104 height 31
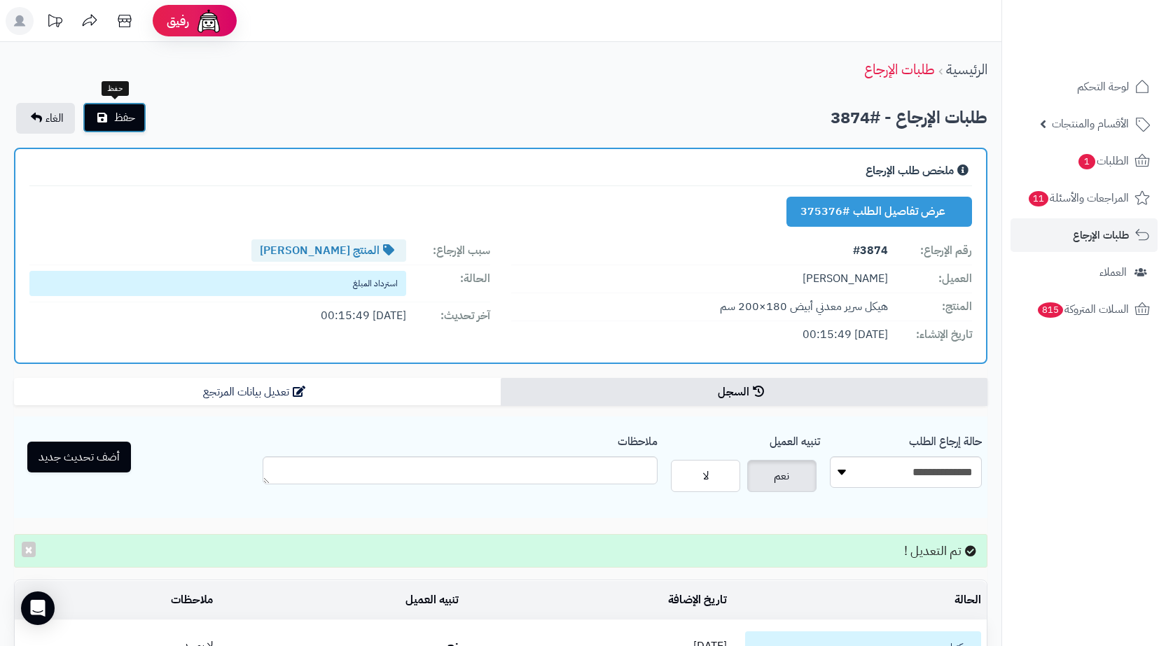
click at [111, 125] on button "حفظ" at bounding box center [115, 117] width 64 height 31
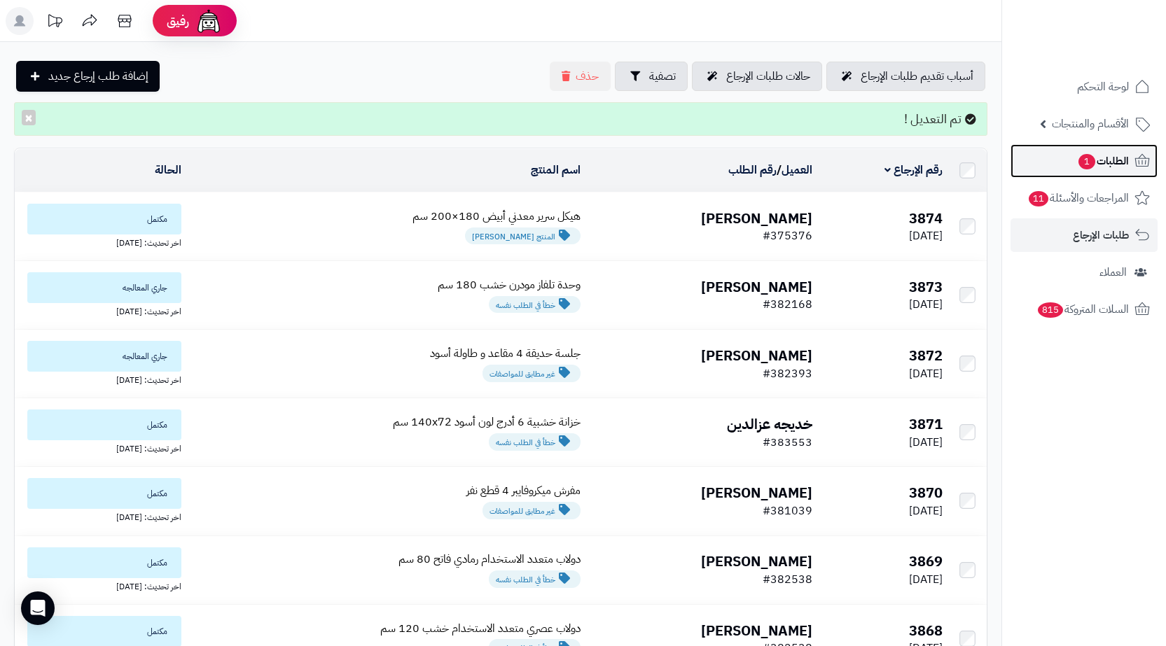
click at [1089, 169] on span "1" at bounding box center [1087, 161] width 18 height 17
click at [1078, 158] on span "1" at bounding box center [1087, 162] width 18 height 16
click at [1078, 158] on span "1" at bounding box center [1087, 161] width 18 height 17
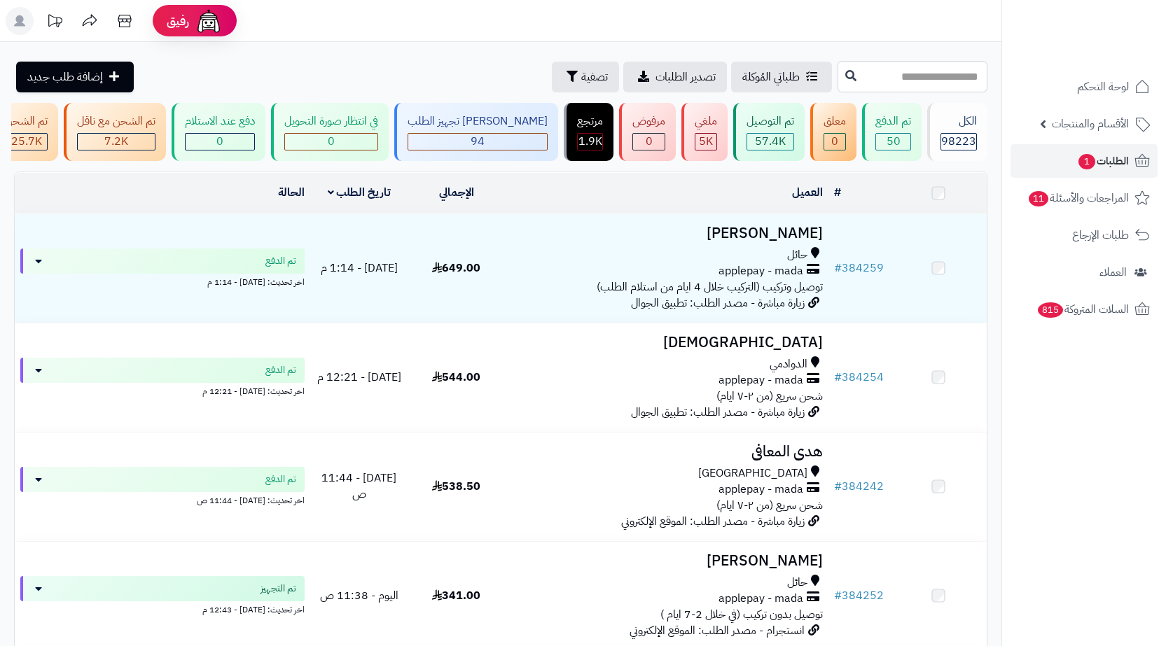
click at [971, 74] on input "text" at bounding box center [913, 77] width 150 height 32
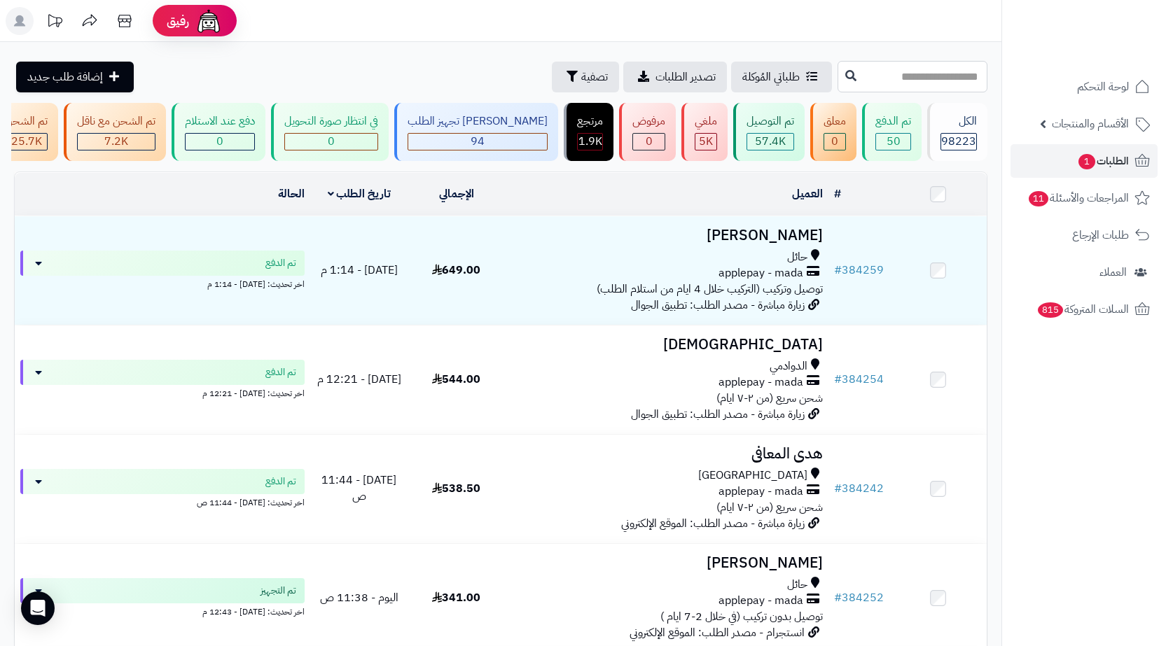
paste input "******"
type input "******"
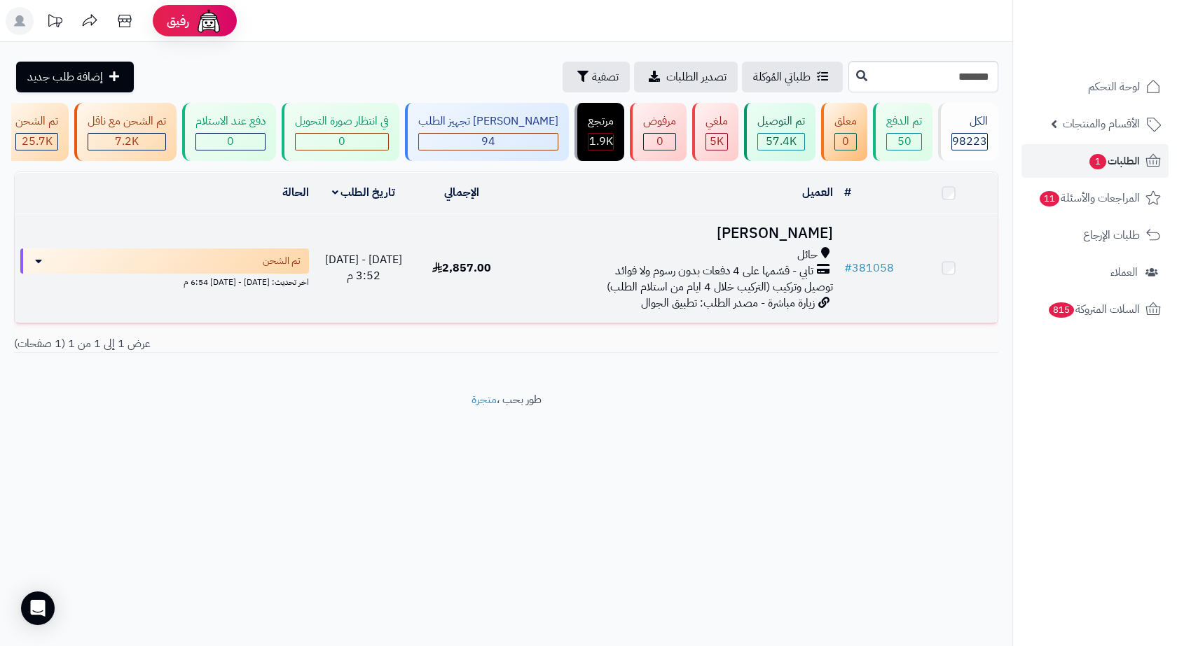
click at [796, 242] on h3 "نوال الشمري" at bounding box center [675, 234] width 316 height 16
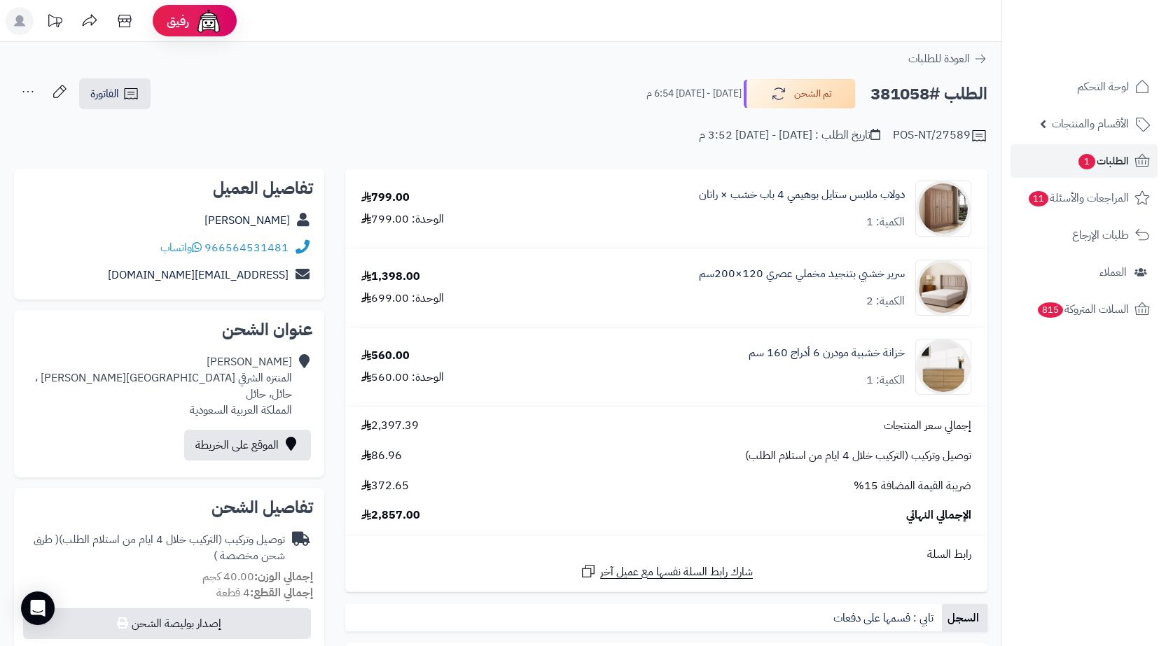
click at [906, 99] on h2 "الطلب #381058" at bounding box center [929, 94] width 117 height 29
copy h2 "381058"
click at [1083, 172] on link "الطلبات 1" at bounding box center [1084, 161] width 147 height 34
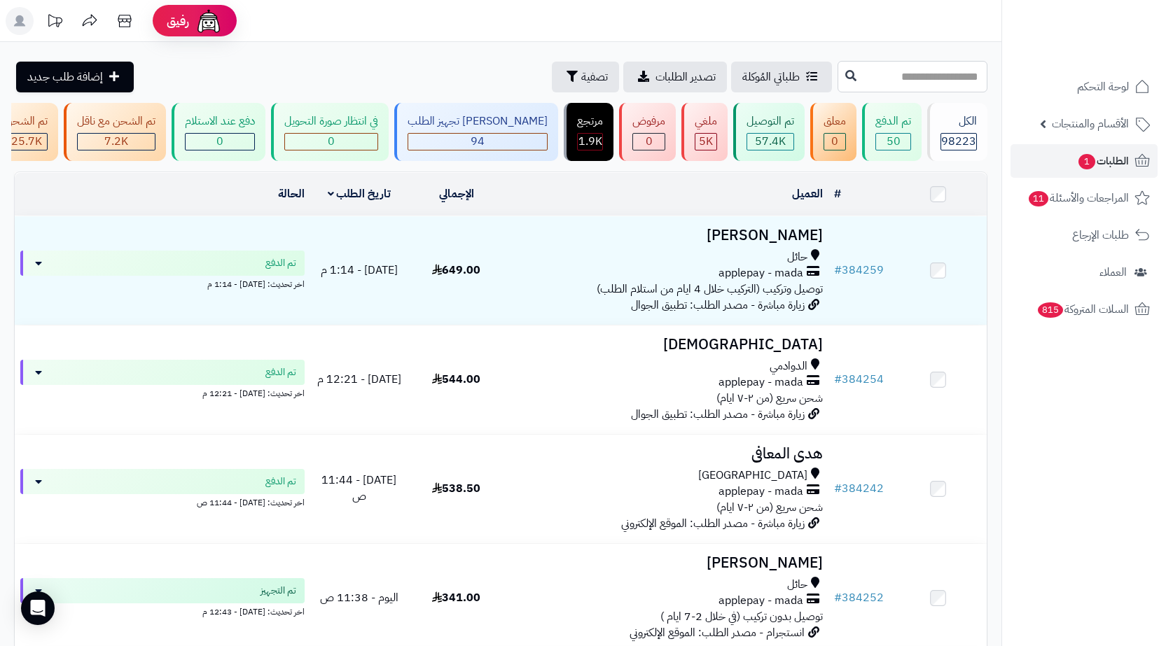
click at [941, 81] on input "text" at bounding box center [913, 77] width 150 height 32
paste input "******"
type input "******"
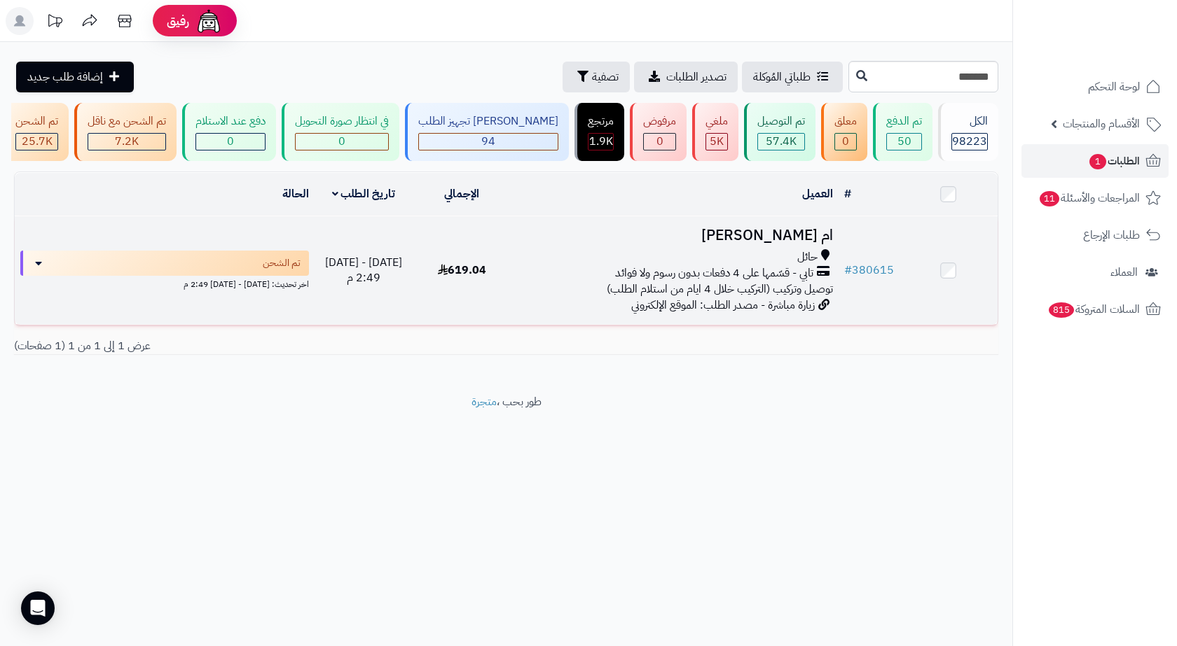
click at [686, 239] on h3 "ام سلطان فاطمه الرشيدي" at bounding box center [675, 236] width 316 height 16
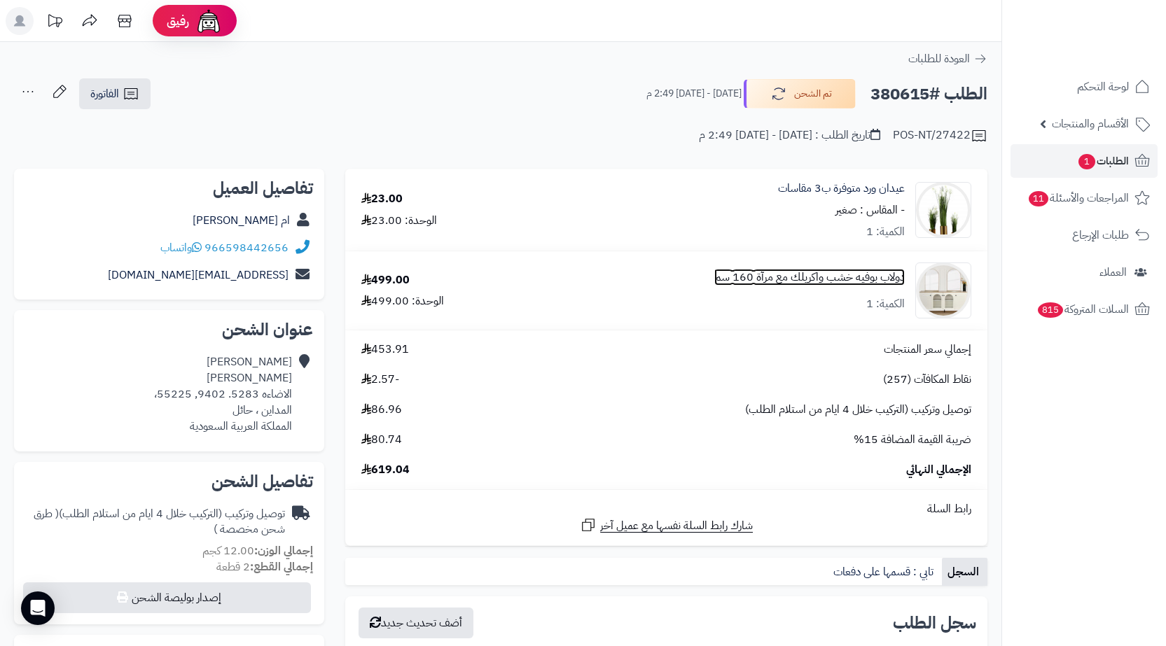
click at [847, 281] on link "دولاب بوفيه خشب واكريلك مع مرآة 160 سم" at bounding box center [809, 278] width 191 height 16
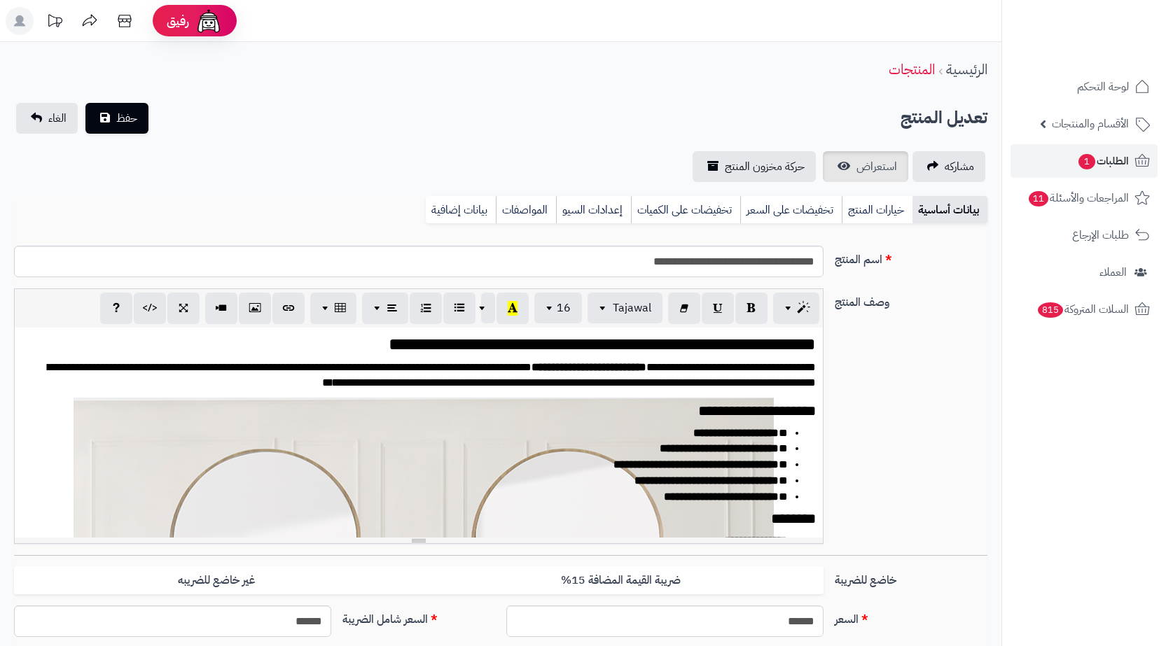
scroll to position [1902, 0]
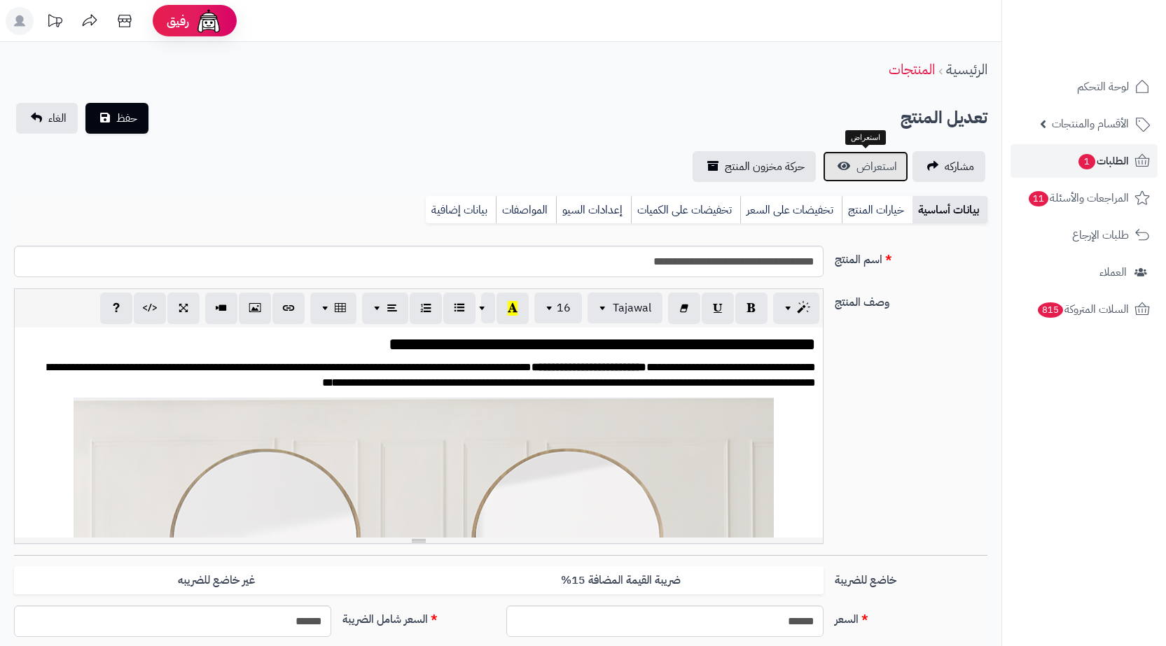
click at [869, 169] on span "استعراض" at bounding box center [877, 166] width 41 height 17
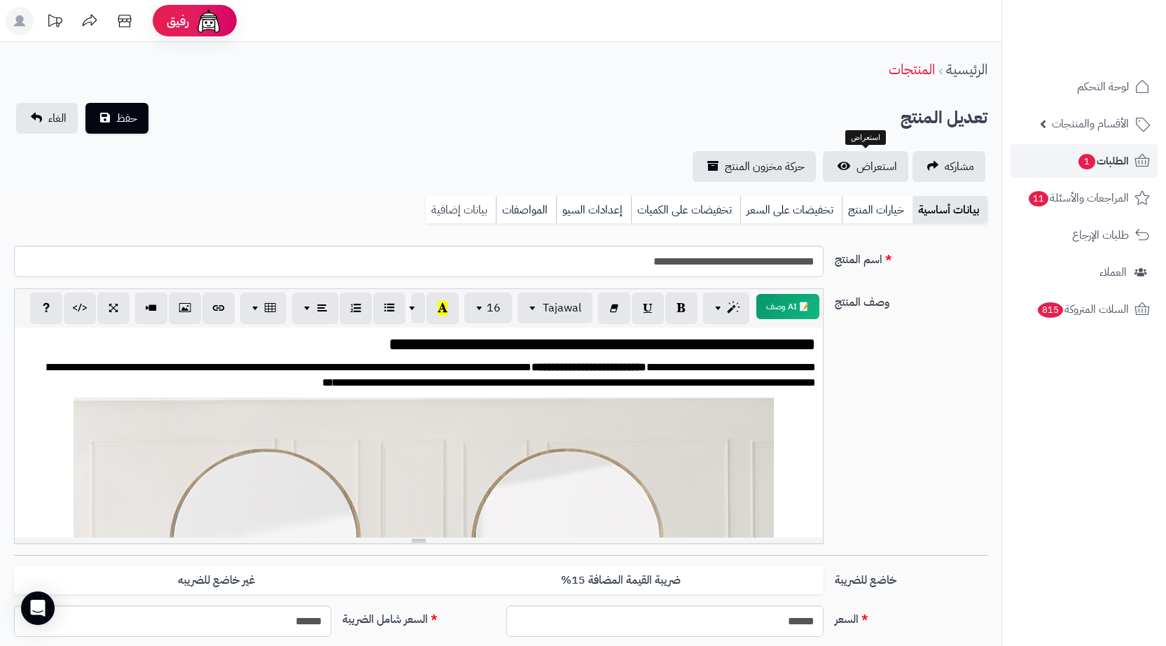
click at [466, 202] on link "بيانات إضافية" at bounding box center [461, 210] width 70 height 28
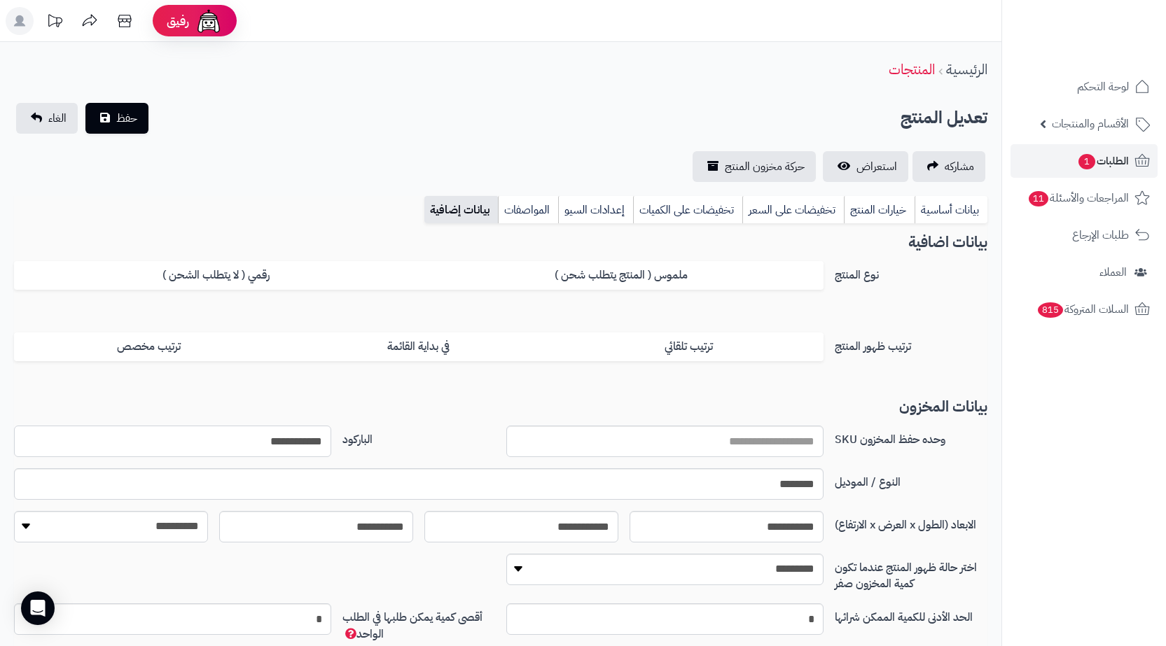
click at [266, 443] on input "**********" at bounding box center [172, 442] width 317 height 32
click at [1093, 178] on ul "لوحة التحكم الأقسام والمنتجات المنتجات الأقسام الماركات مواصفات المنتجات مواصفا…" at bounding box center [1084, 198] width 164 height 256
click at [1095, 162] on span "الطلبات 1" at bounding box center [1103, 161] width 52 height 20
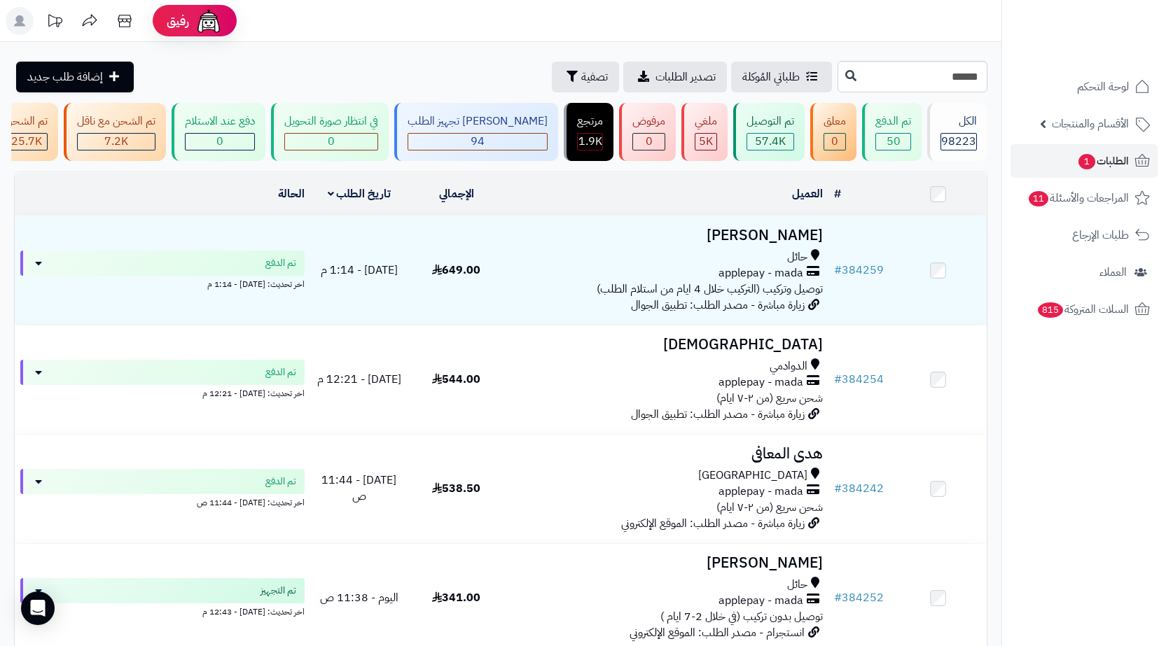
type input "******"
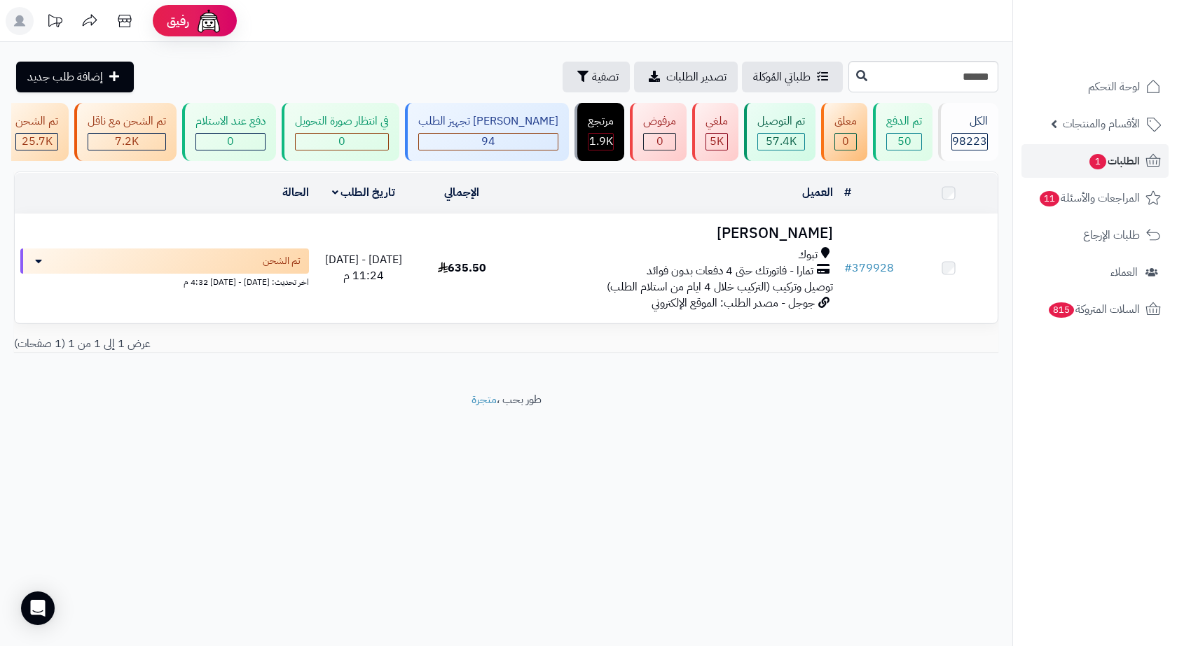
click at [853, 247] on td "# 379928" at bounding box center [868, 268] width 61 height 109
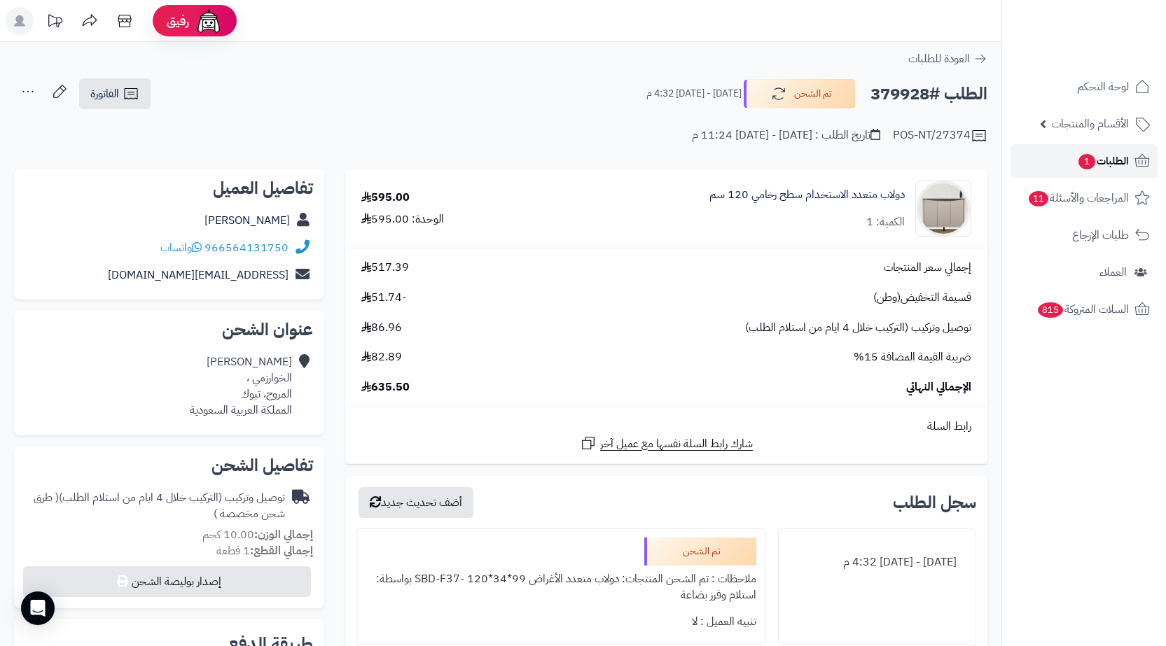
click at [1105, 167] on span "الطلبات 1" at bounding box center [1103, 161] width 52 height 20
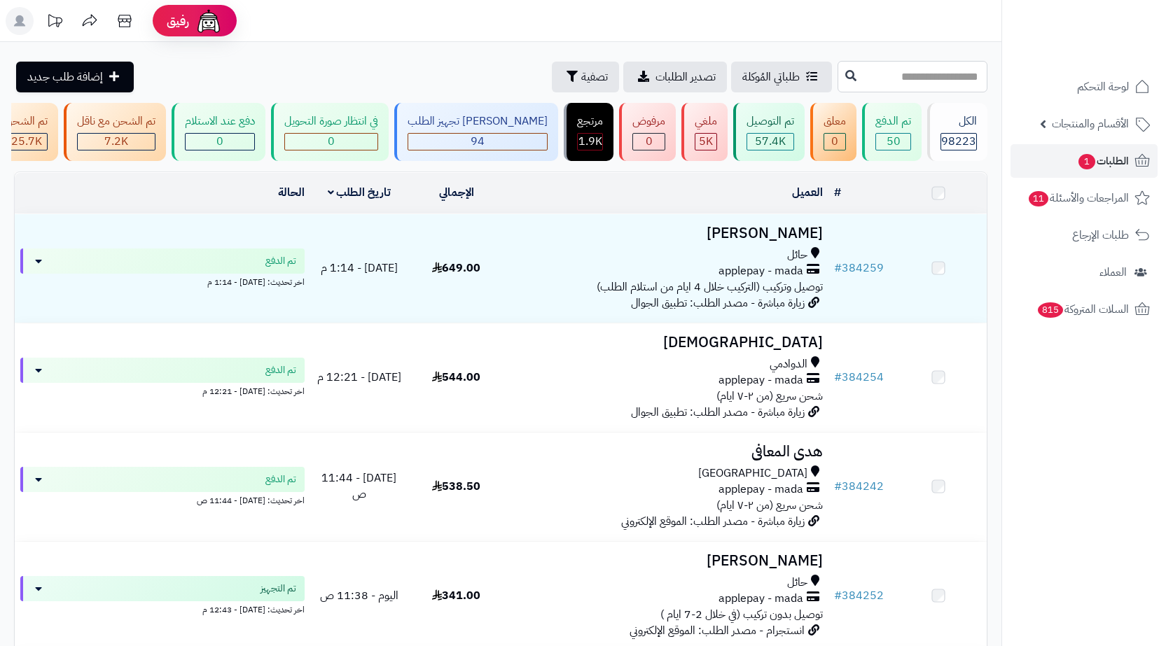
drag, startPoint x: 0, startPoint y: 0, endPoint x: 920, endPoint y: 83, distance: 924.1
click at [920, 83] on input "text" at bounding box center [913, 77] width 150 height 32
paste input "******"
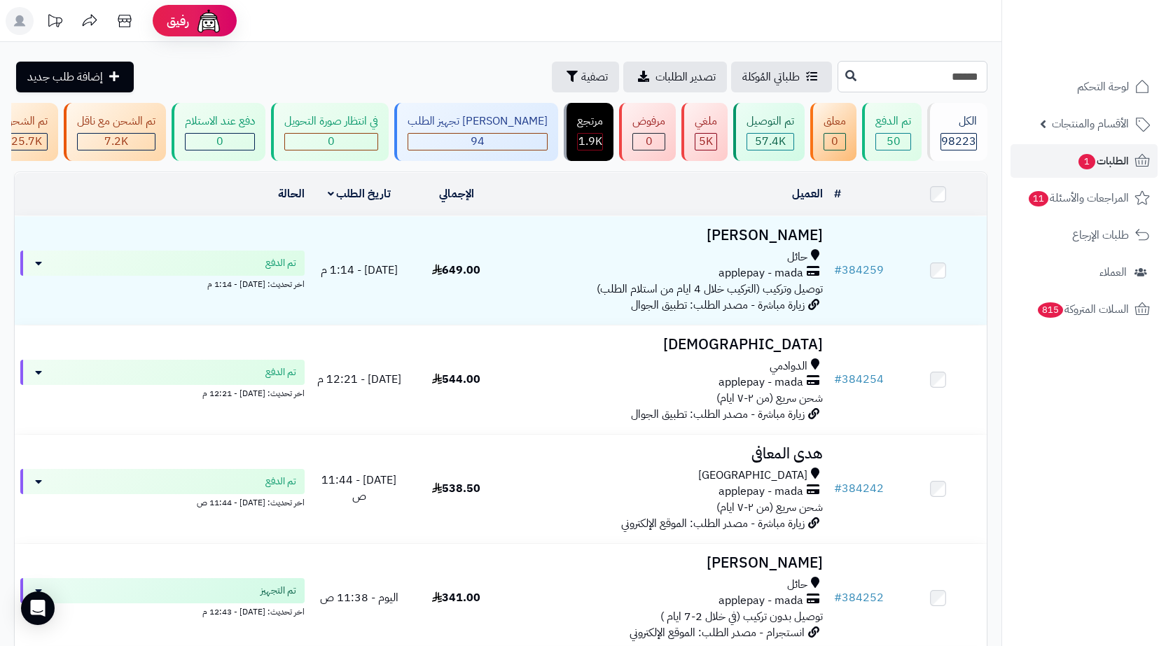
type input "******"
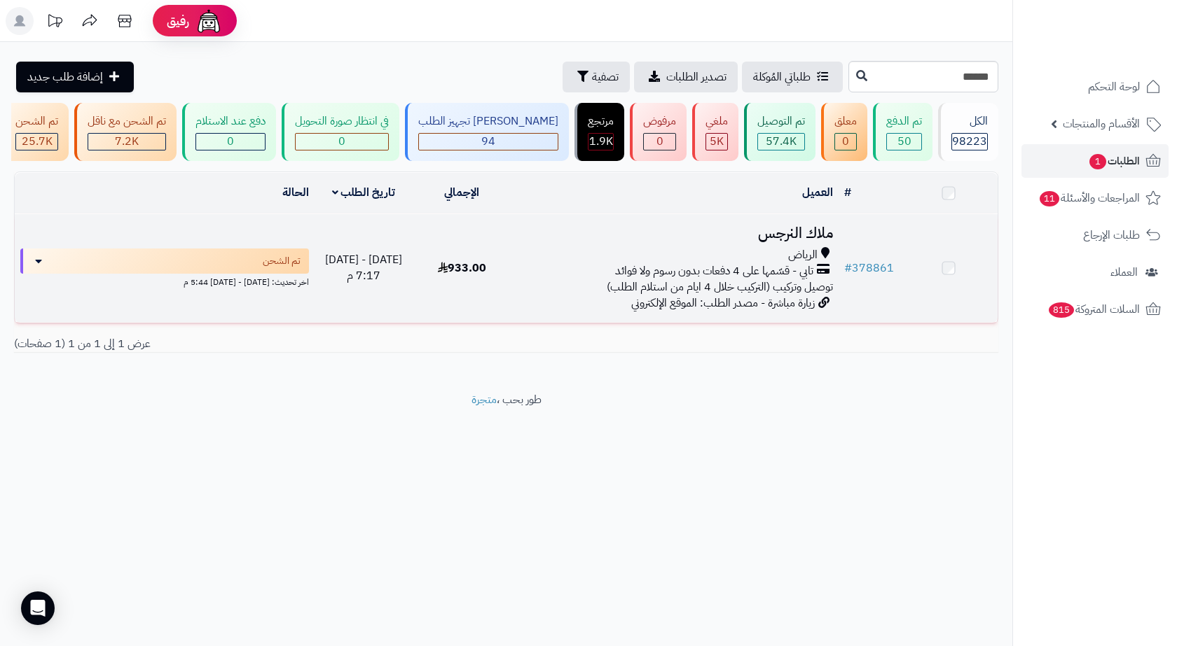
click at [728, 289] on span "توصيل وتركيب (التركيب خلال 4 ايام من استلام الطلب)" at bounding box center [720, 287] width 226 height 17
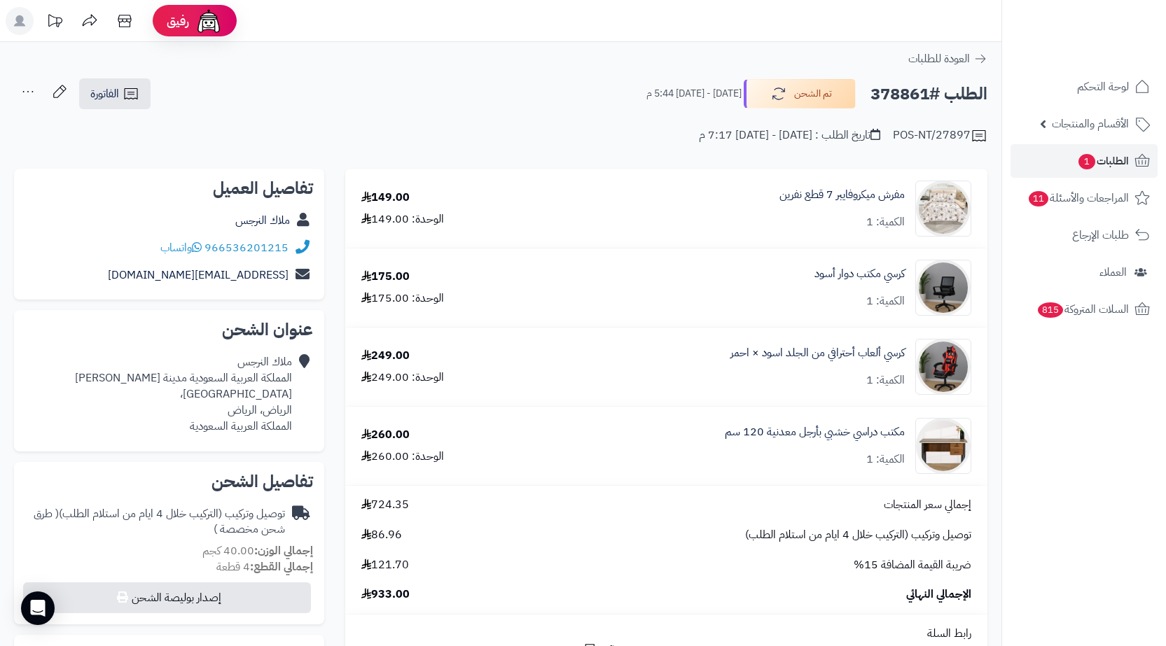
click at [905, 99] on h2 "الطلب #378861" at bounding box center [929, 94] width 117 height 29
copy h2 "378861"
click at [279, 396] on div "ملاك النرجس المملكة العربية السعودية مدينة الرياض حي الحزم، الرياض، الرياض المم…" at bounding box center [158, 394] width 267 height 80
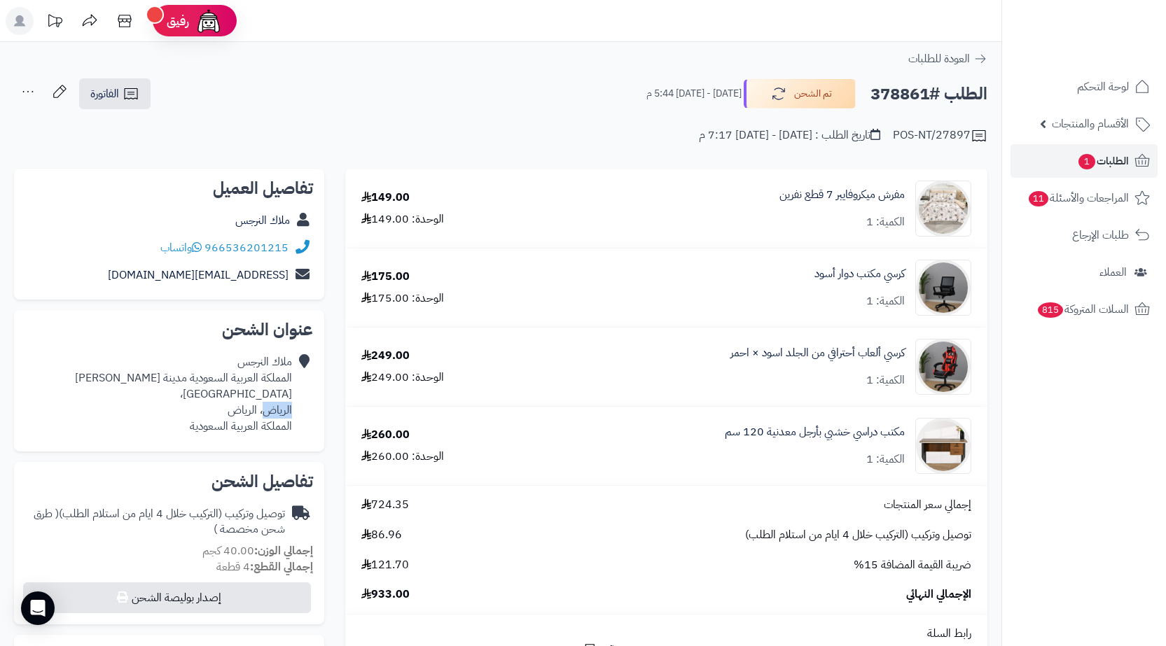
copy div "الرياض"
click at [279, 396] on div "ملاك النرجس المملكة العربية السعودية مدينة الرياض حي الحزم، الرياض، الرياض المم…" at bounding box center [158, 394] width 267 height 80
drag, startPoint x: 138, startPoint y: 95, endPoint x: 159, endPoint y: 129, distance: 39.6
click at [137, 96] on icon at bounding box center [130, 93] width 13 height 11
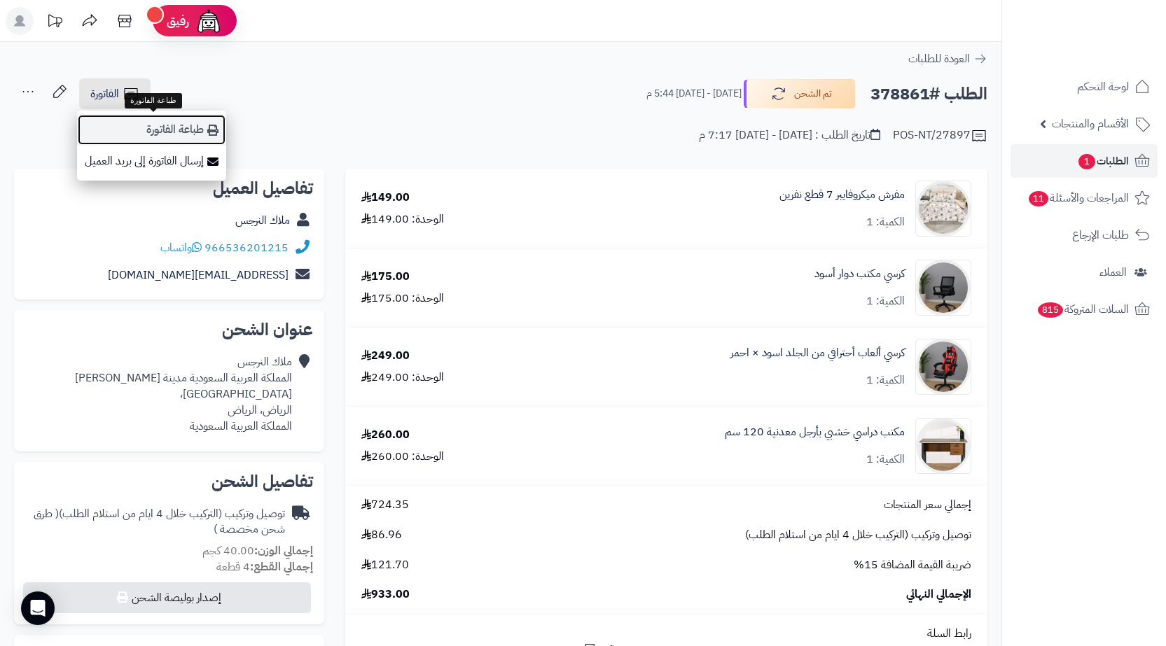
click at [159, 130] on link "طباعة الفاتورة" at bounding box center [151, 130] width 149 height 32
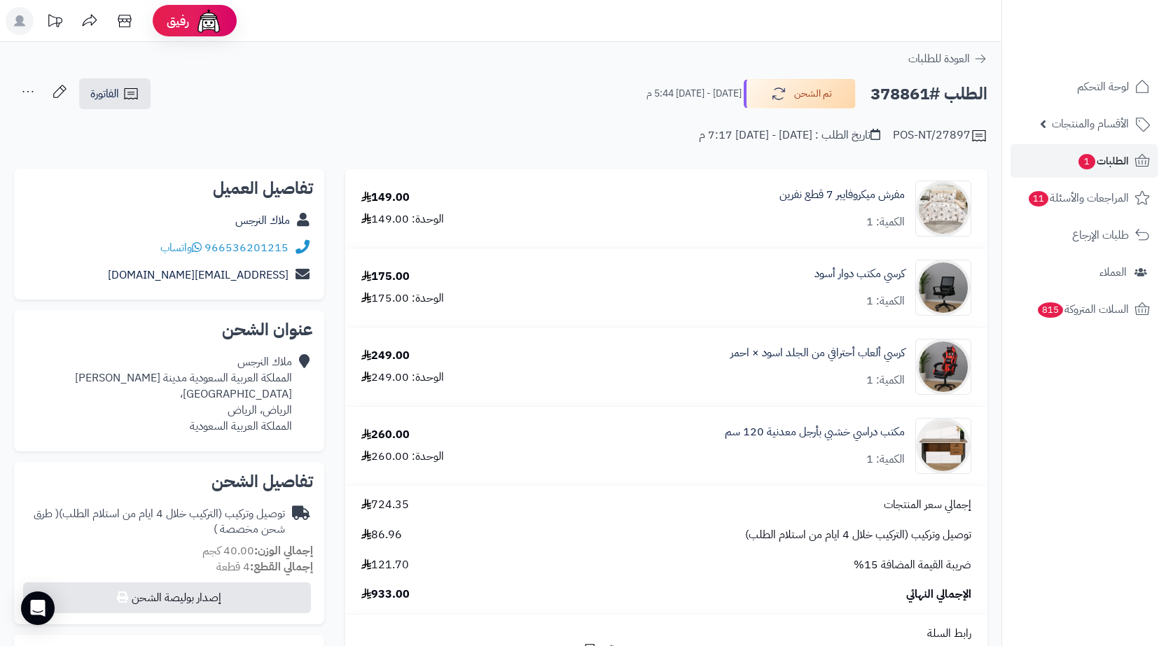
click at [888, 94] on h2 "الطلب #378861" at bounding box center [929, 94] width 117 height 29
copy h2 "378861"
click at [1127, 160] on span "الطلبات 1" at bounding box center [1103, 161] width 52 height 20
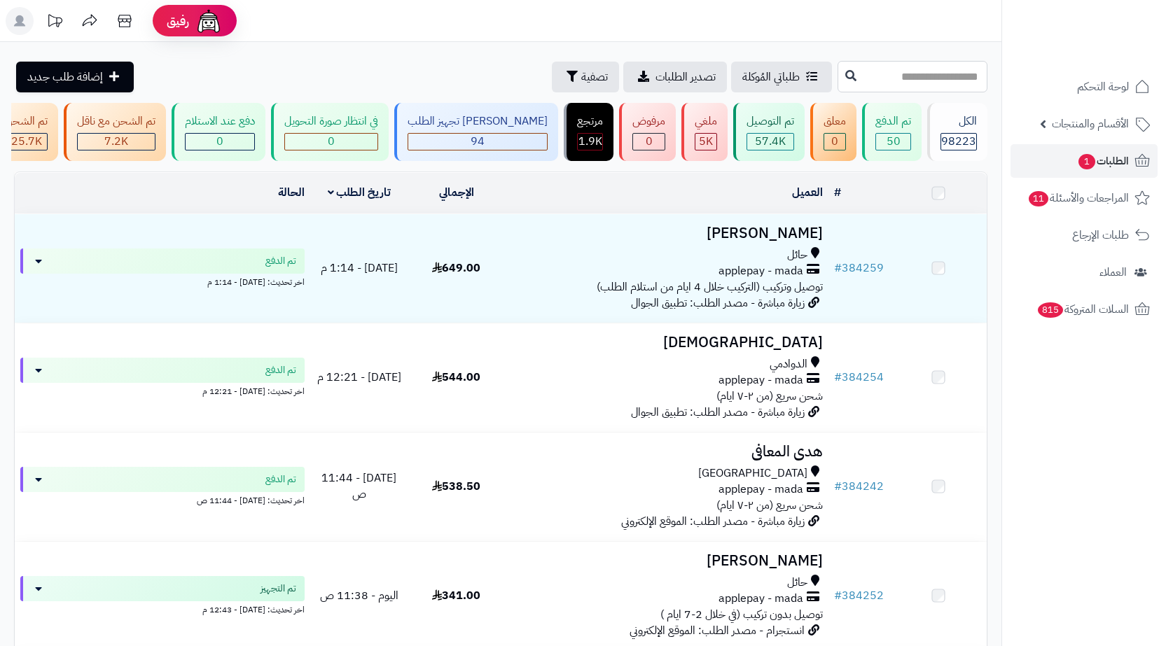
drag, startPoint x: 0, startPoint y: 0, endPoint x: 939, endPoint y: 75, distance: 941.5
click at [934, 78] on input "text" at bounding box center [913, 77] width 150 height 32
paste input "******"
type input "******"
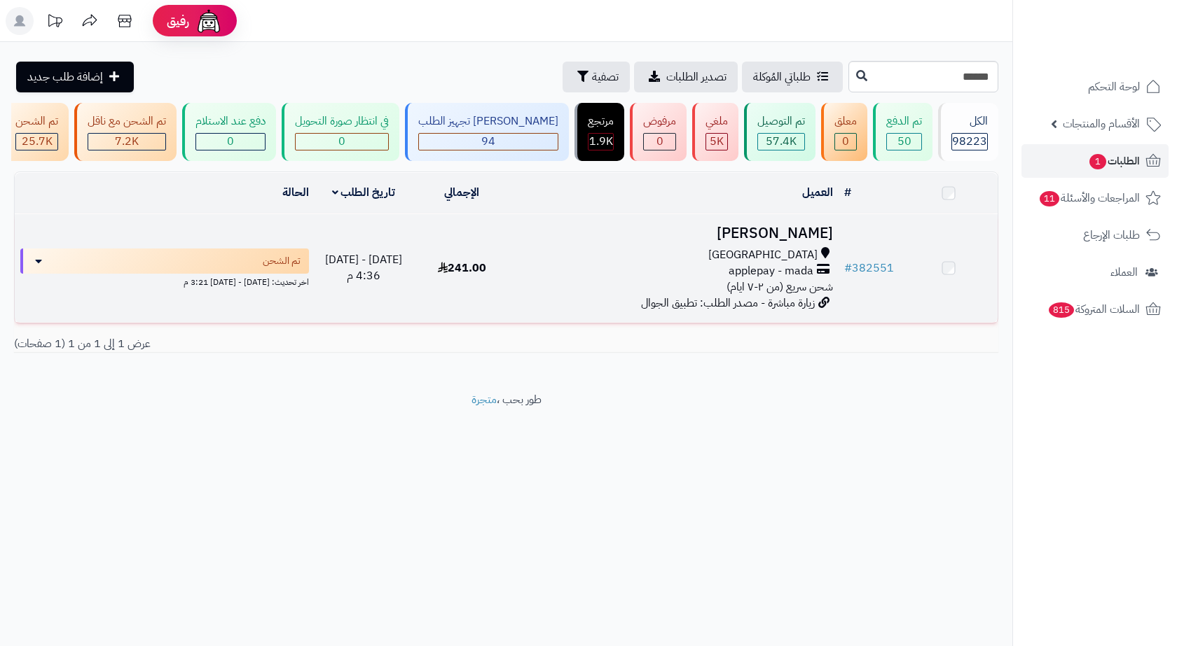
click at [730, 276] on span "applepay - mada" at bounding box center [770, 271] width 85 height 16
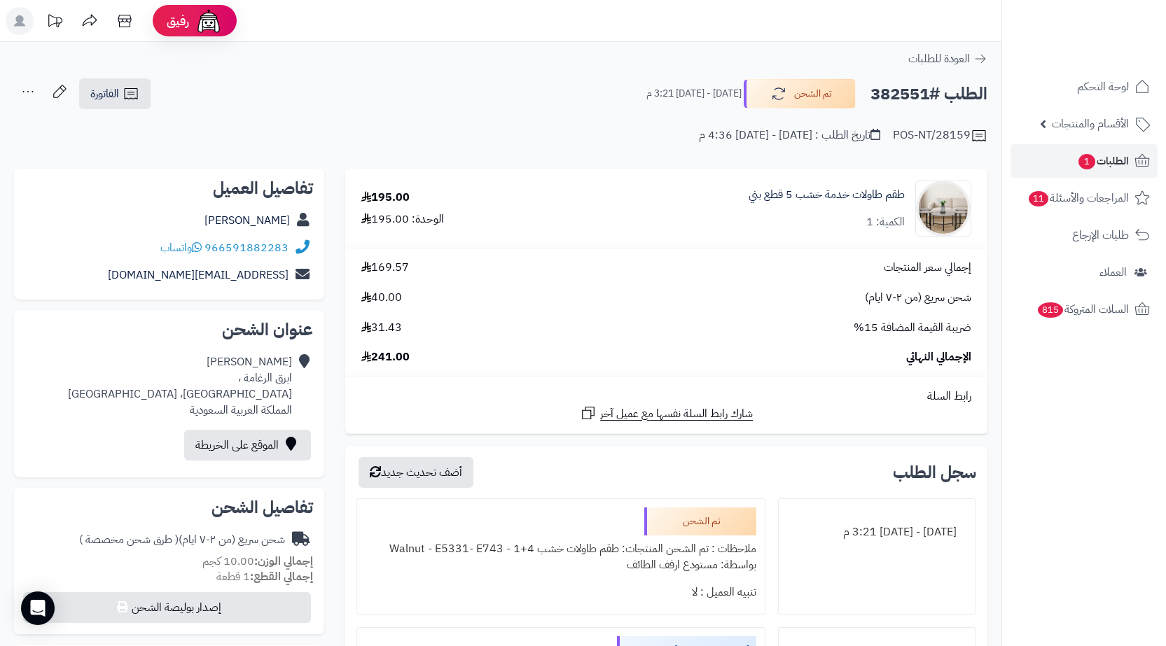
click at [900, 93] on h2 "الطلب #382551" at bounding box center [929, 94] width 117 height 29
copy h2 "382551"
copy div "966591882283"
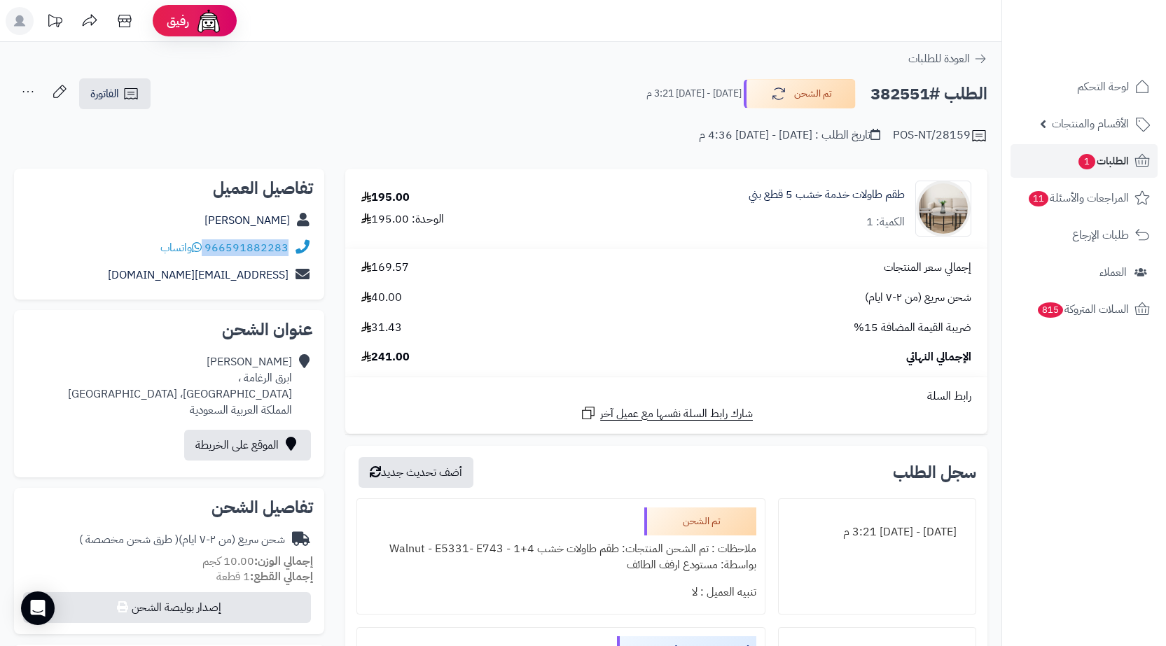
drag, startPoint x: 289, startPoint y: 251, endPoint x: 300, endPoint y: 191, distance: 61.3
click at [209, 252] on div "966591882283 واتساب" at bounding box center [169, 248] width 288 height 27
click at [1054, 162] on link "الطلبات 1" at bounding box center [1084, 161] width 147 height 34
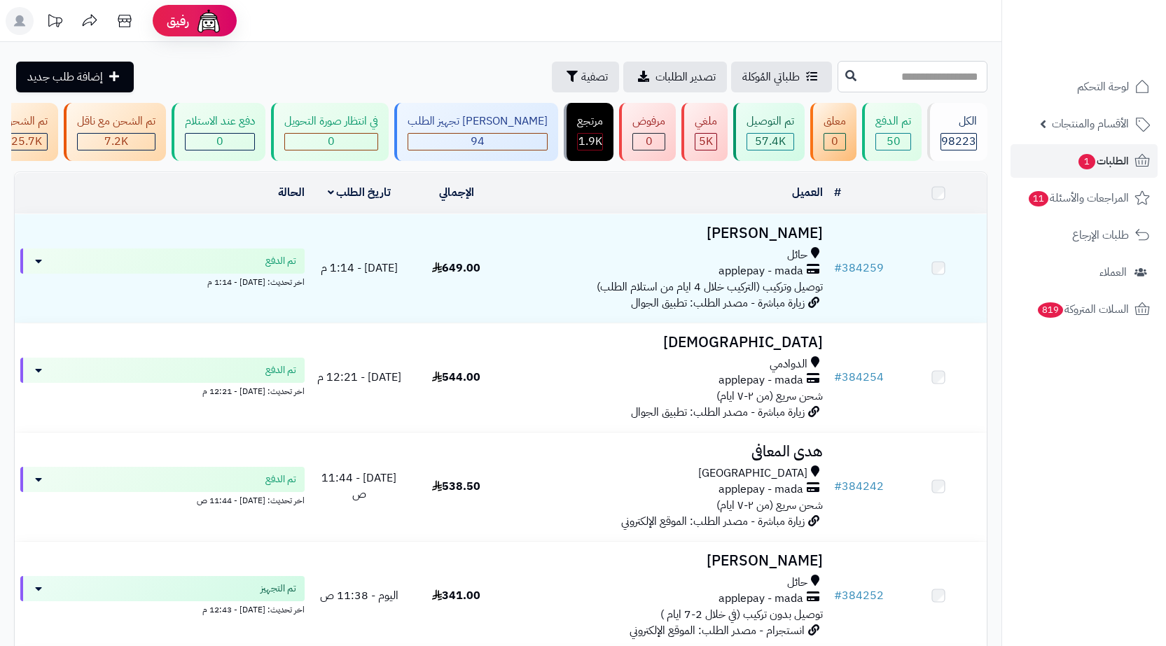
drag, startPoint x: 0, startPoint y: 0, endPoint x: 898, endPoint y: 69, distance: 900.5
click at [897, 69] on input "text" at bounding box center [913, 77] width 150 height 32
paste input "******"
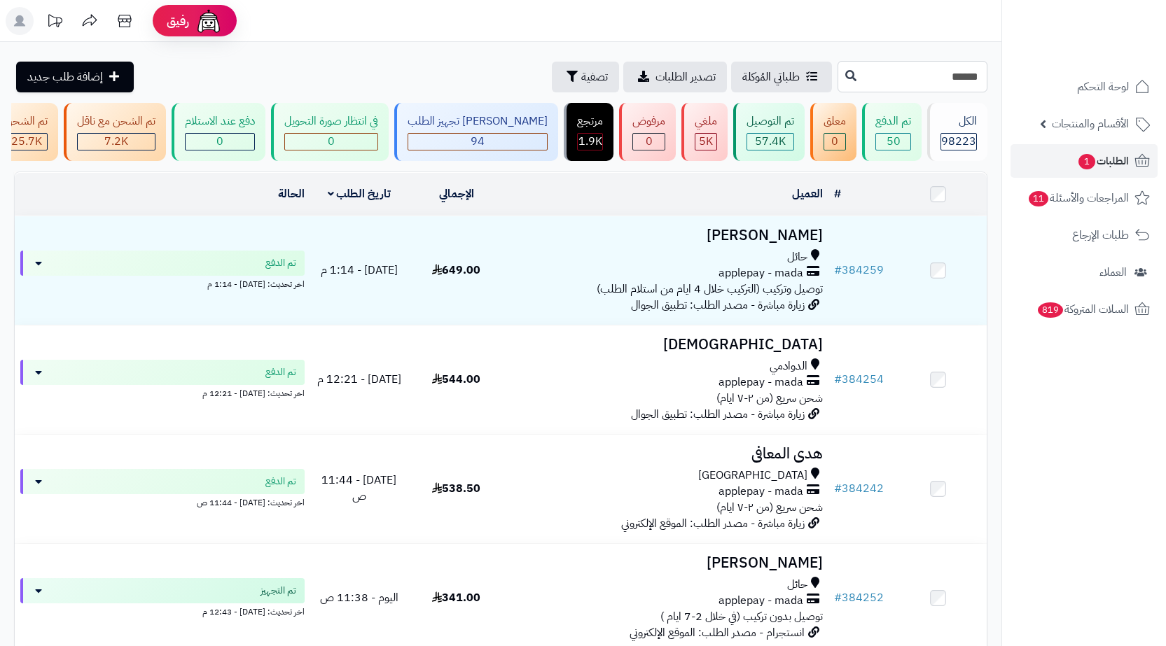
type input "******"
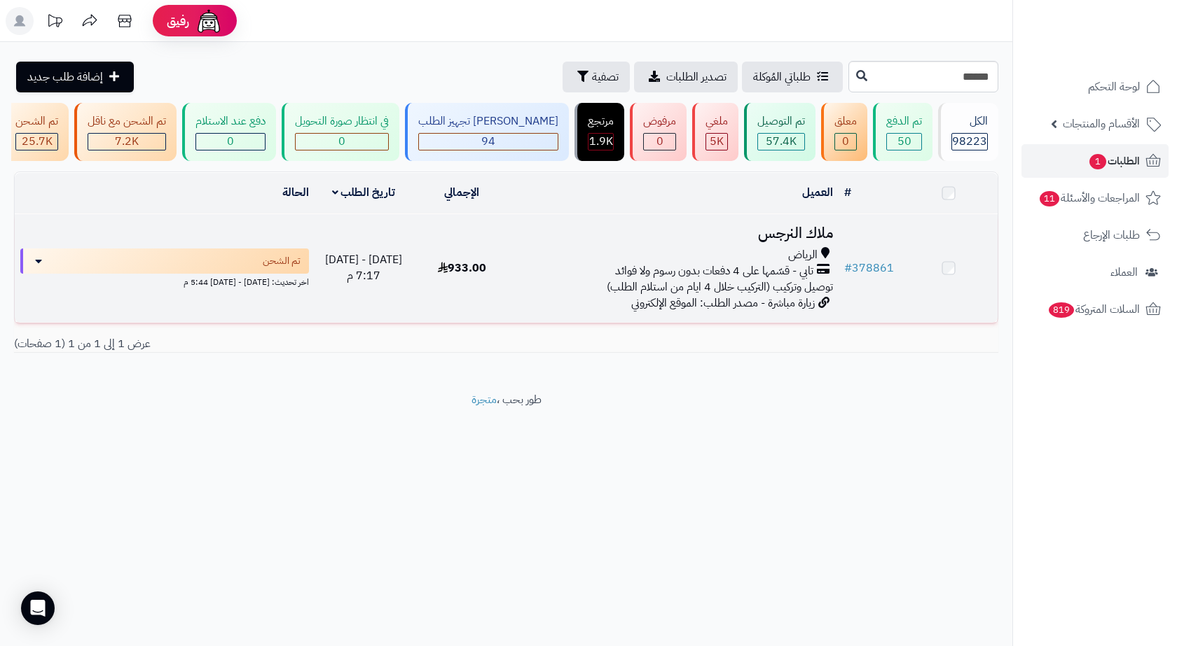
click at [687, 291] on span "توصيل وتركيب (التركيب خلال 4 ايام من استلام الطلب)" at bounding box center [720, 287] width 226 height 17
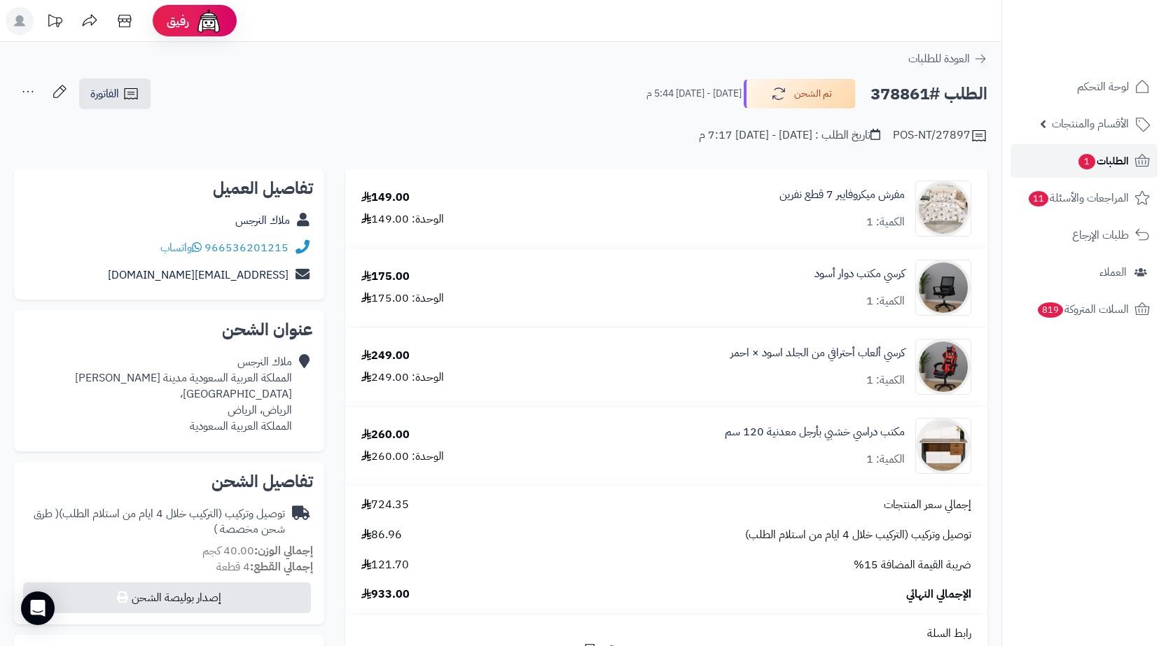
drag, startPoint x: 1093, startPoint y: 158, endPoint x: 885, endPoint y: 103, distance: 214.6
click at [1093, 159] on span "1" at bounding box center [1087, 161] width 18 height 17
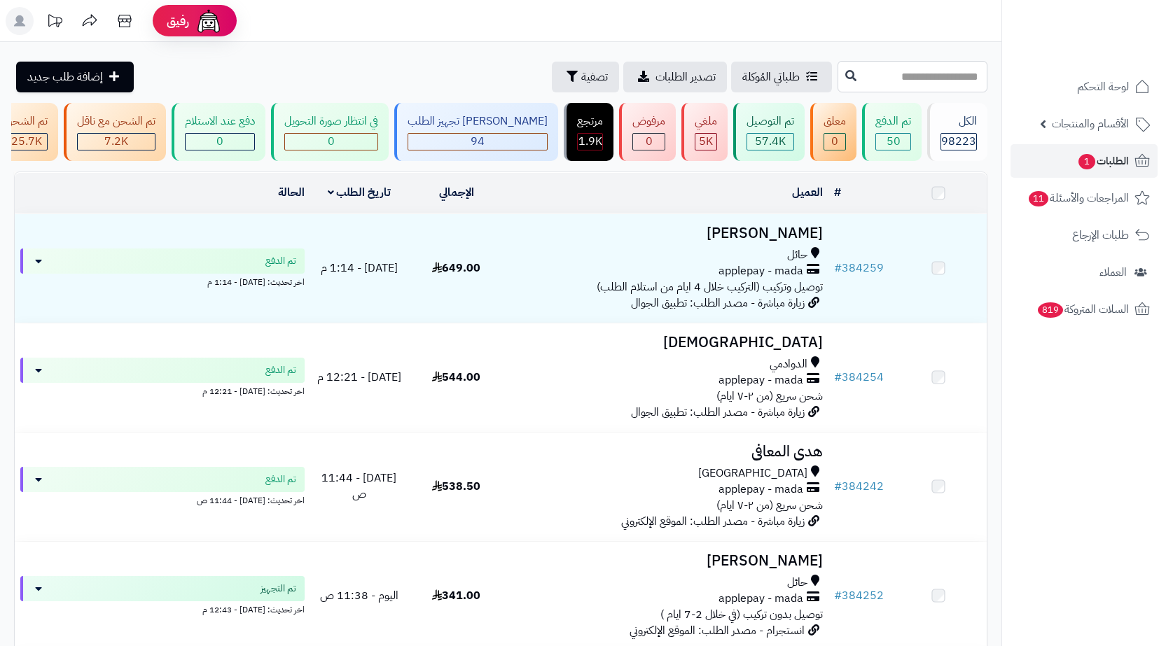
drag, startPoint x: 0, startPoint y: 0, endPoint x: 869, endPoint y: 72, distance: 872.2
click at [869, 72] on input "text" at bounding box center [913, 77] width 150 height 32
paste input "******"
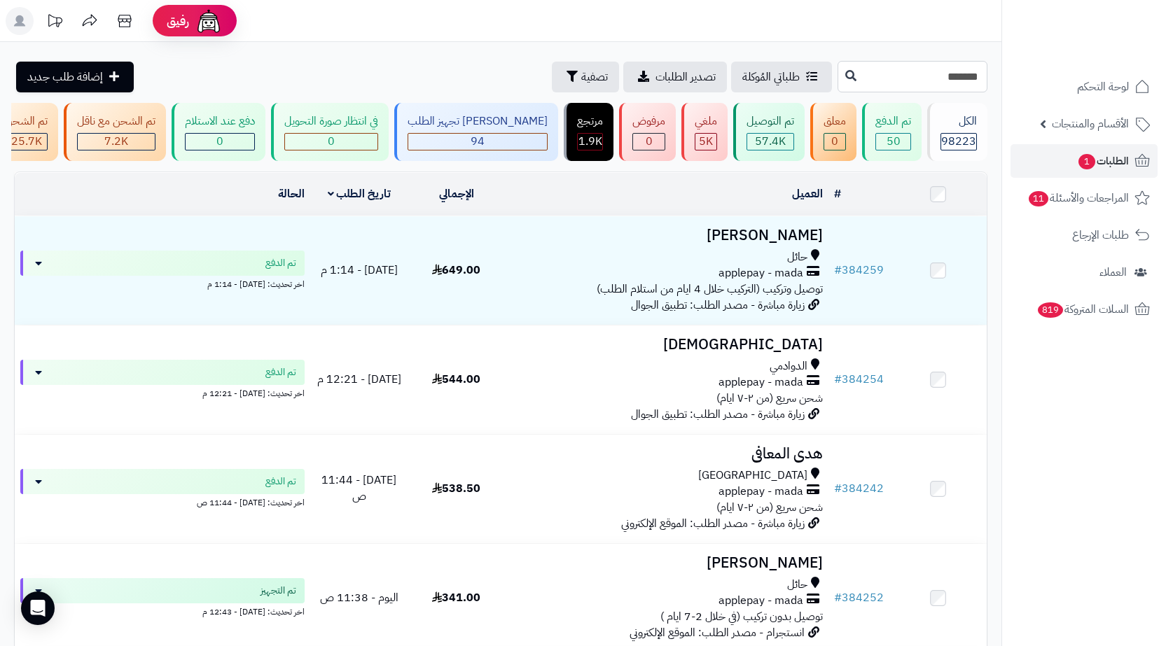
type input "*******"
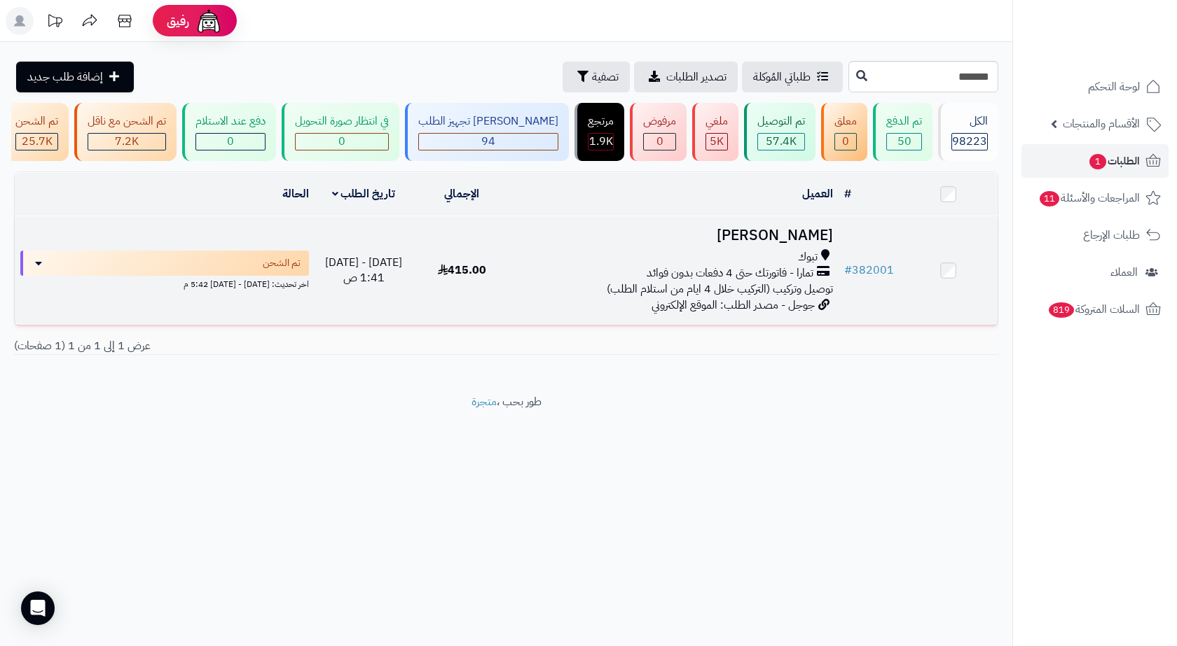
click at [812, 265] on span "تبوك" at bounding box center [808, 257] width 20 height 16
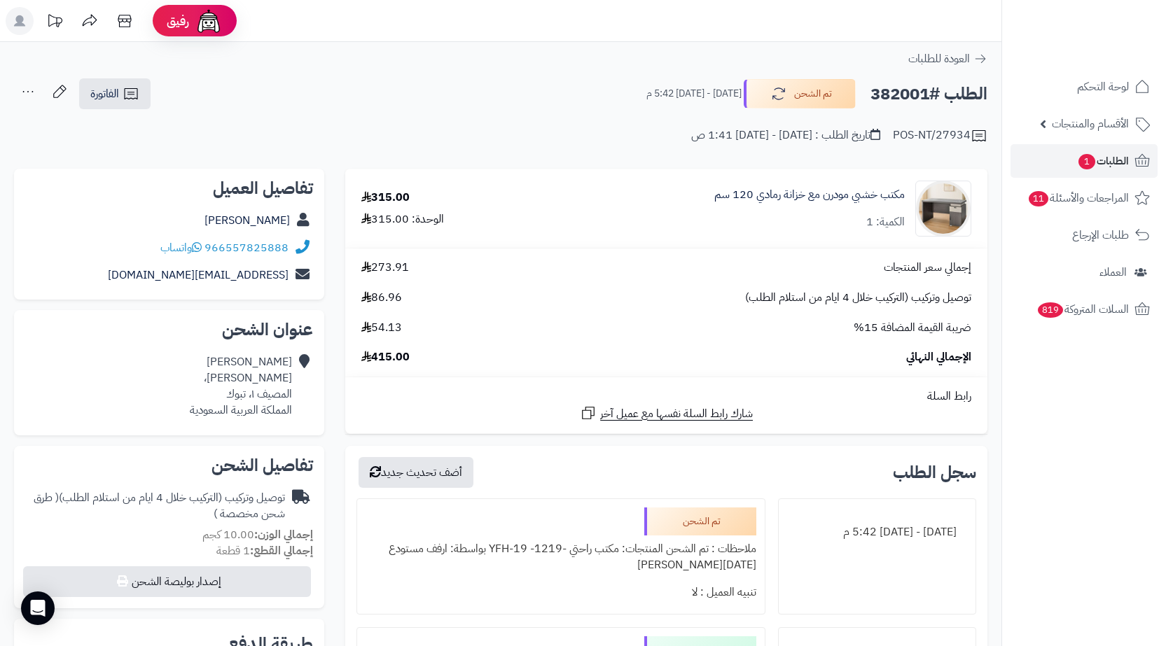
click at [885, 94] on h2 "الطلب #382001" at bounding box center [929, 94] width 117 height 29
copy h2 "382001"
click at [258, 392] on div "[PERSON_NAME] [PERSON_NAME]، المصيف ١، تبوك المملكة العربية السعودية" at bounding box center [241, 386] width 102 height 64
click at [258, 392] on div "محمد حيدر احمد الزيات، المصيف ١، تبوك المملكة العربية السعودية" at bounding box center [241, 386] width 102 height 64
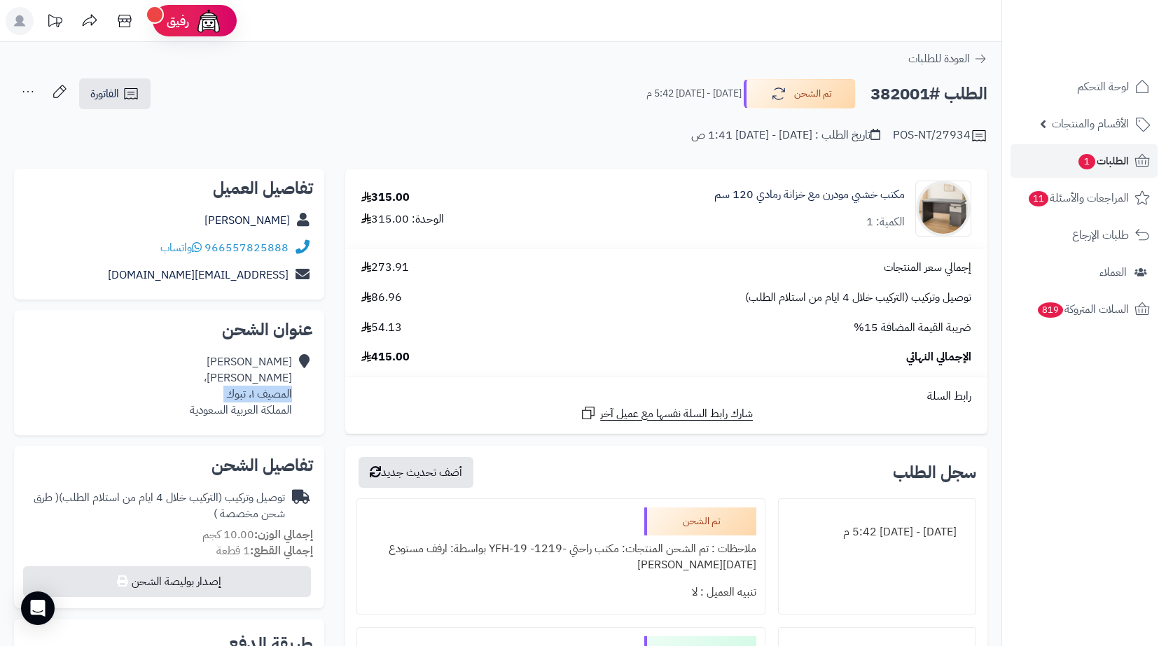
click at [258, 392] on div "محمد حيدر احمد الزيات، المصيف ١، تبوك المملكة العربية السعودية" at bounding box center [241, 386] width 102 height 64
copy div "المصيف ١، تبوك"
click at [142, 93] on link "الفاتورة" at bounding box center [114, 93] width 71 height 31
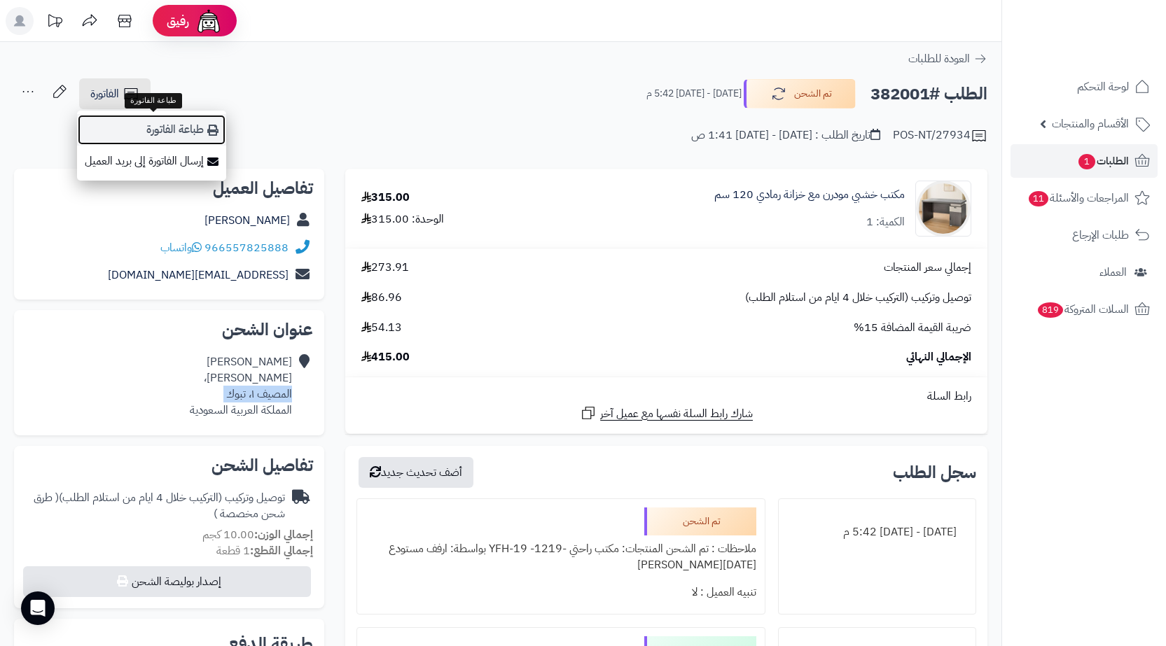
click at [167, 137] on link "طباعة الفاتورة" at bounding box center [151, 130] width 149 height 32
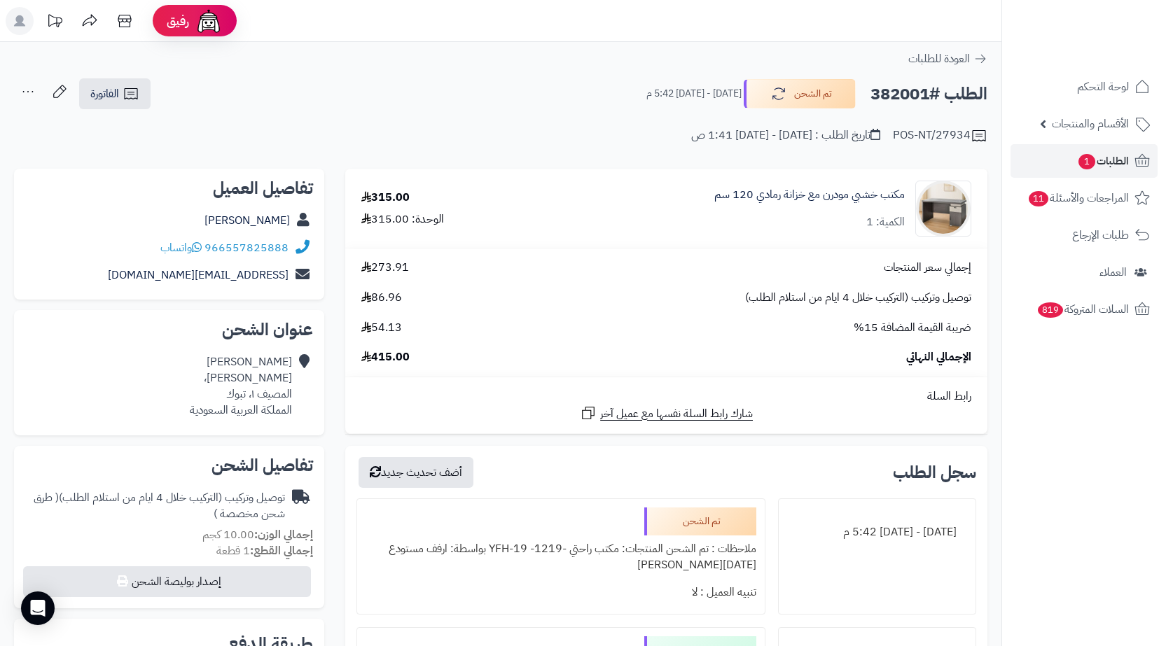
click at [891, 91] on h2 "الطلب #382001" at bounding box center [929, 94] width 117 height 29
copy h2 "382001"
click at [1058, 160] on link "الطلبات 1" at bounding box center [1084, 161] width 147 height 34
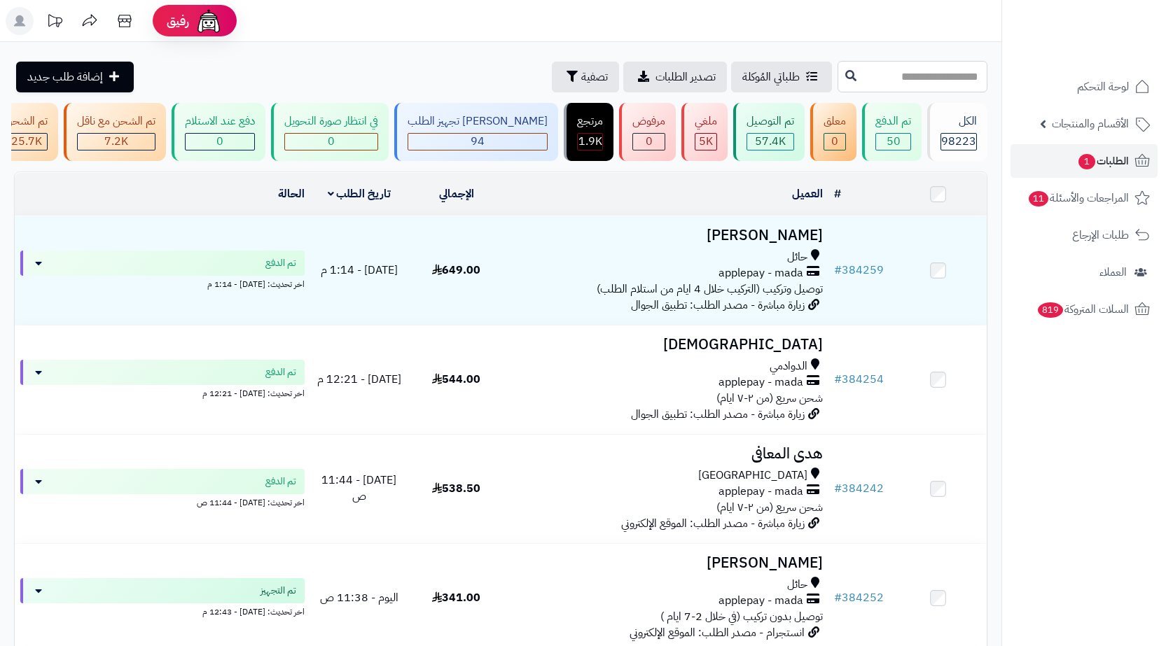
click at [931, 81] on input "text" at bounding box center [913, 77] width 150 height 32
paste input "******"
type input "******"
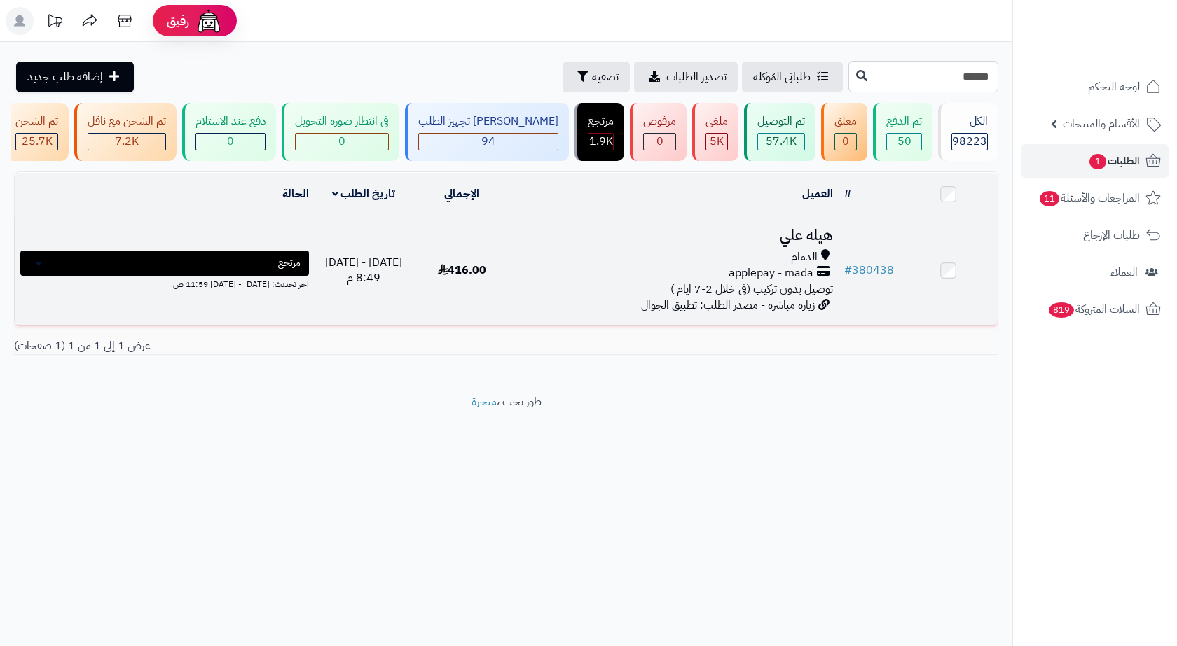
click at [747, 275] on span "applepay - mada" at bounding box center [770, 273] width 85 height 16
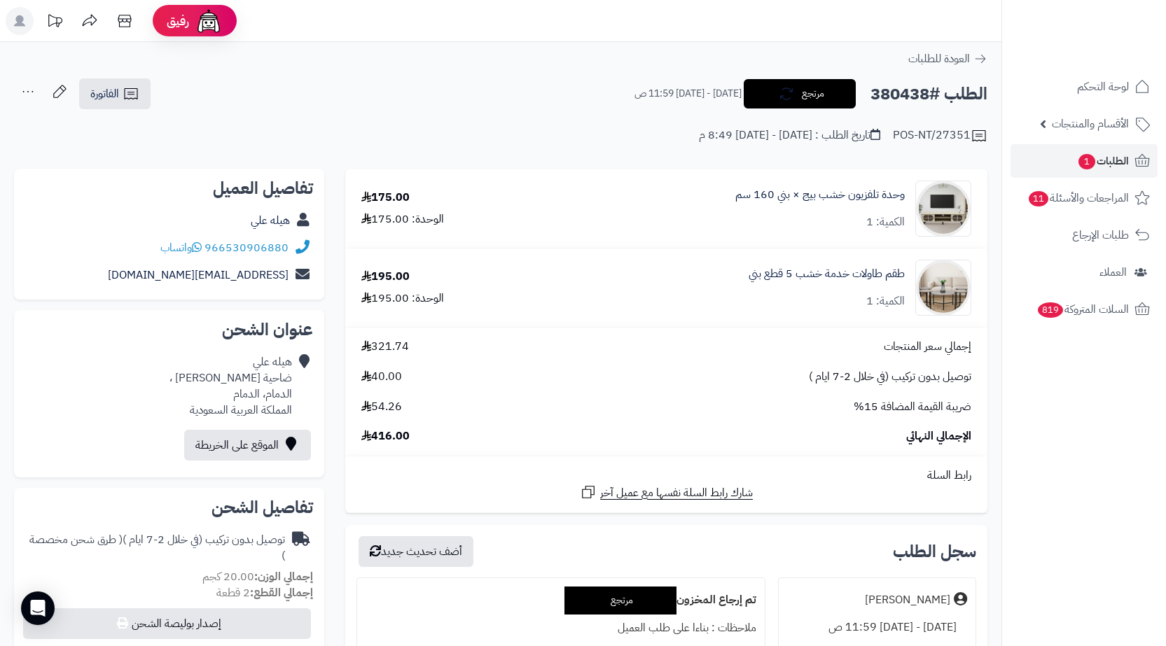
click at [900, 102] on h2 "الطلب #380438" at bounding box center [929, 94] width 117 height 29
copy h2 "380438"
click at [1050, 149] on link "الطلبات 1" at bounding box center [1084, 161] width 147 height 34
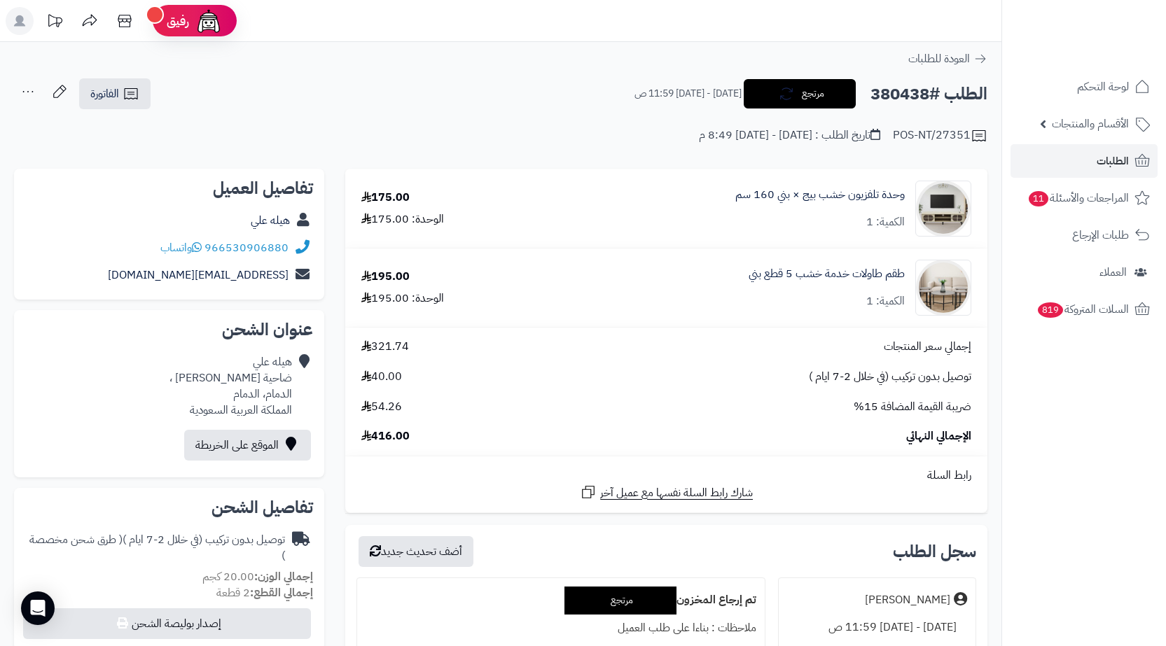
click at [898, 92] on h2 "الطلب #380438" at bounding box center [929, 94] width 117 height 29
copy h2 "380438"
click at [120, 95] on link "الفاتورة" at bounding box center [114, 93] width 71 height 31
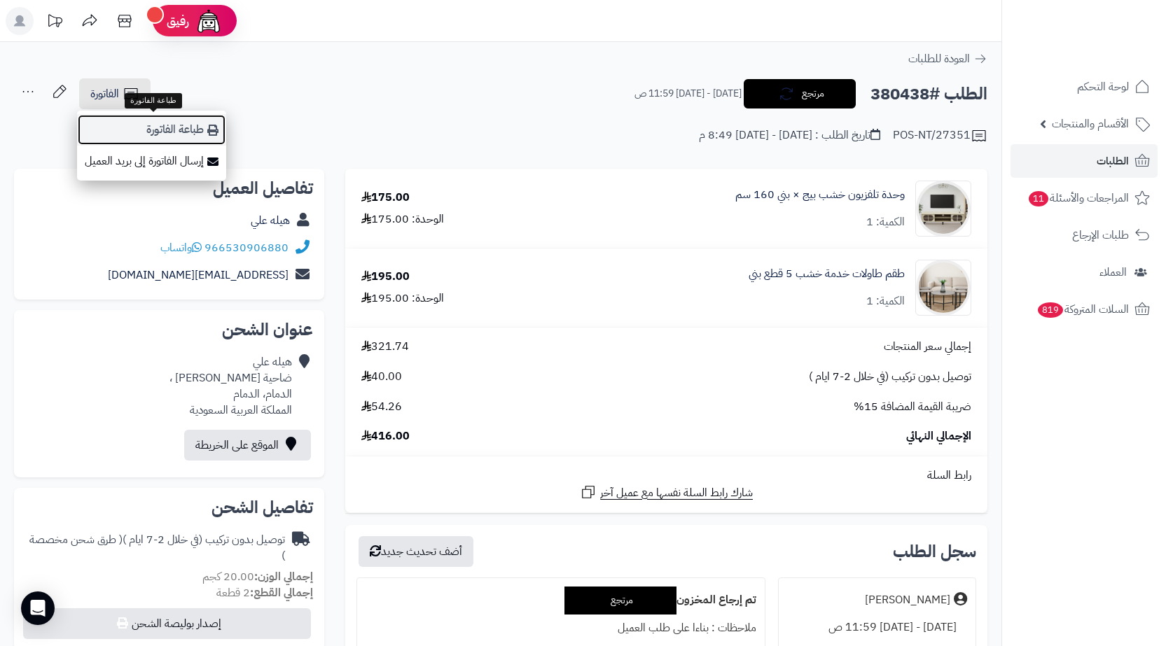
click at [165, 130] on link "طباعة الفاتورة" at bounding box center [151, 130] width 149 height 32
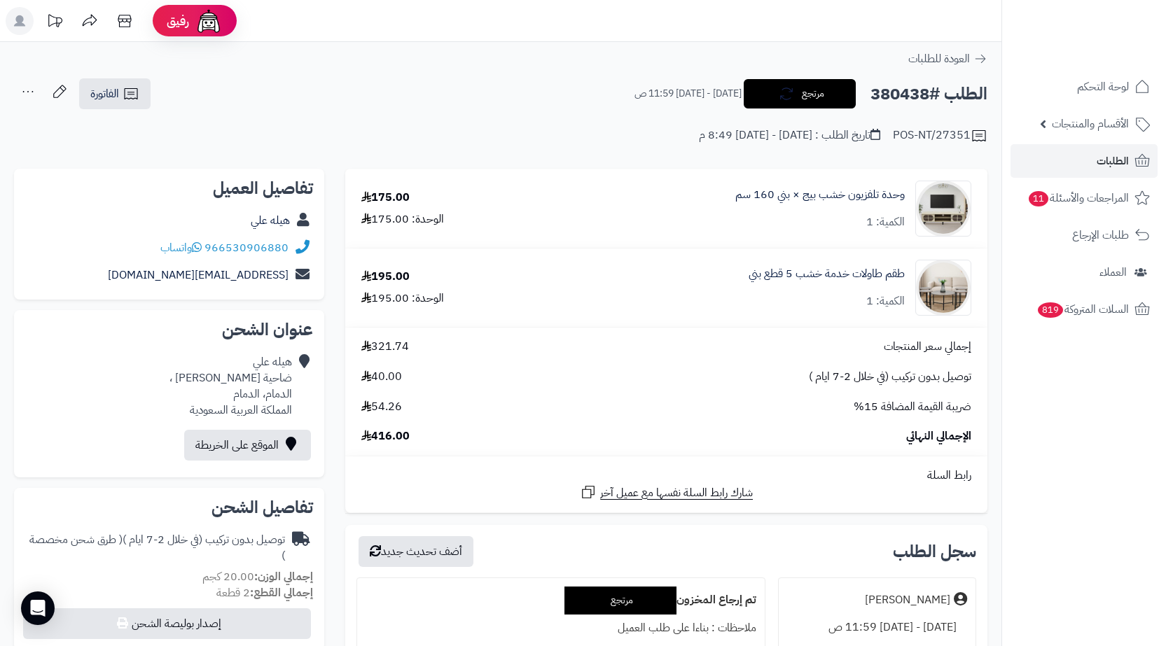
copy h2 "380438"
click at [913, 95] on h2 "الطلب #380438" at bounding box center [929, 94] width 117 height 29
click at [1093, 153] on link "الطلبات" at bounding box center [1084, 161] width 147 height 34
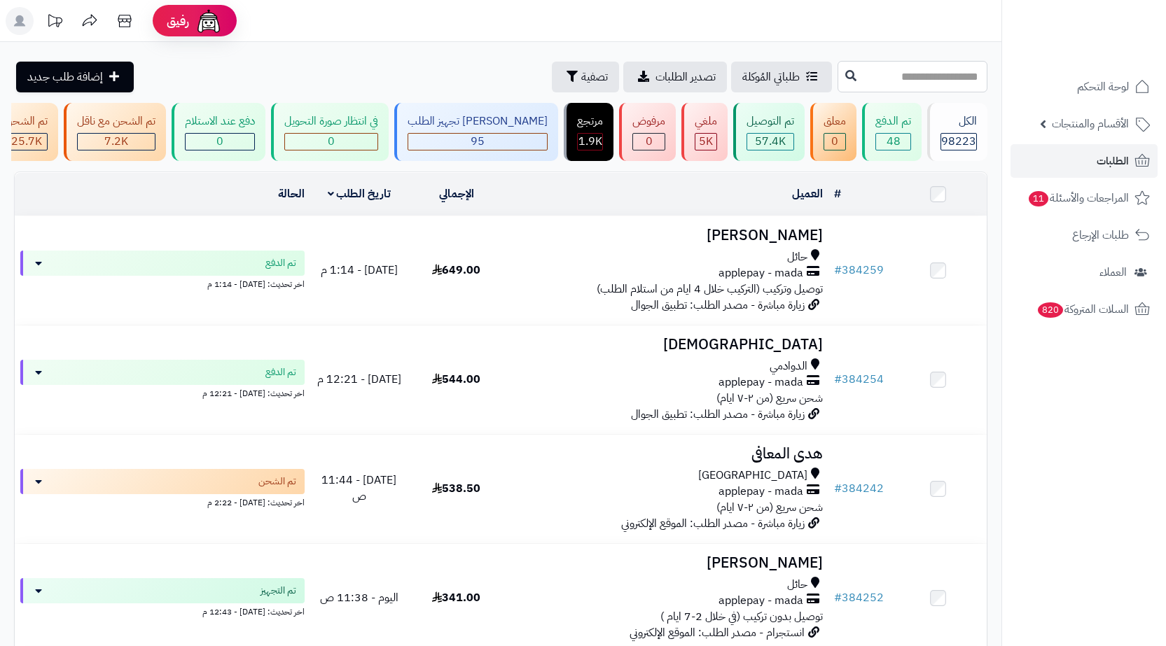
click at [903, 81] on input "text" at bounding box center [913, 77] width 150 height 32
paste input "******"
type input "******"
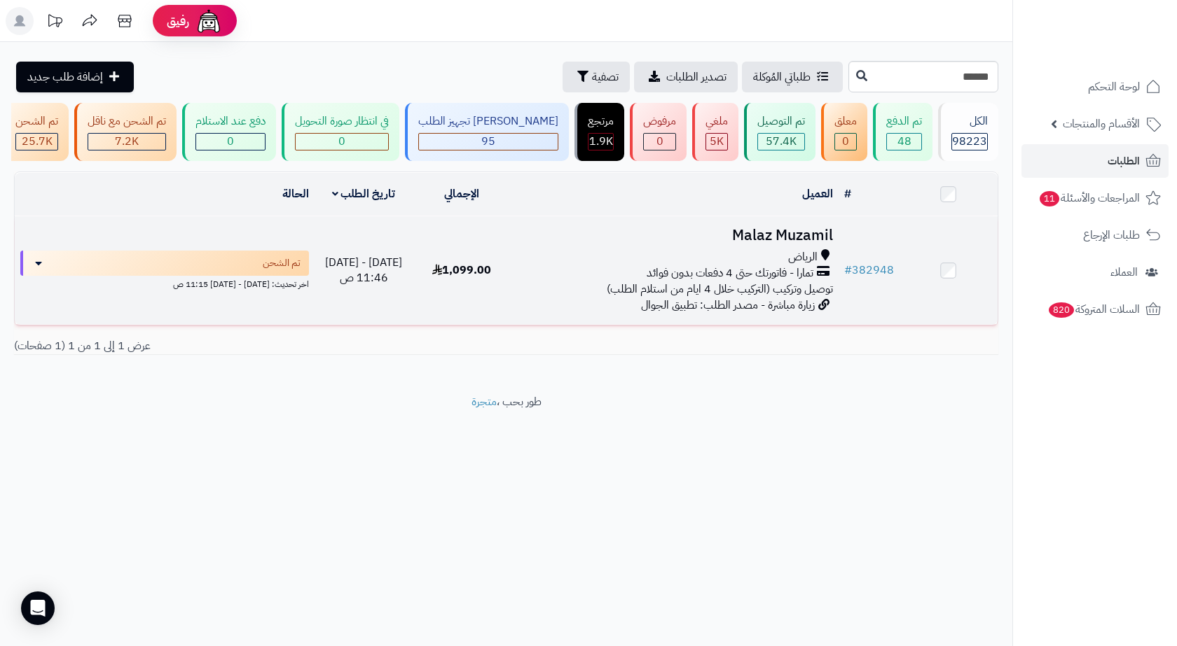
click at [810, 233] on h3 "Malaz Muzamil" at bounding box center [675, 236] width 316 height 16
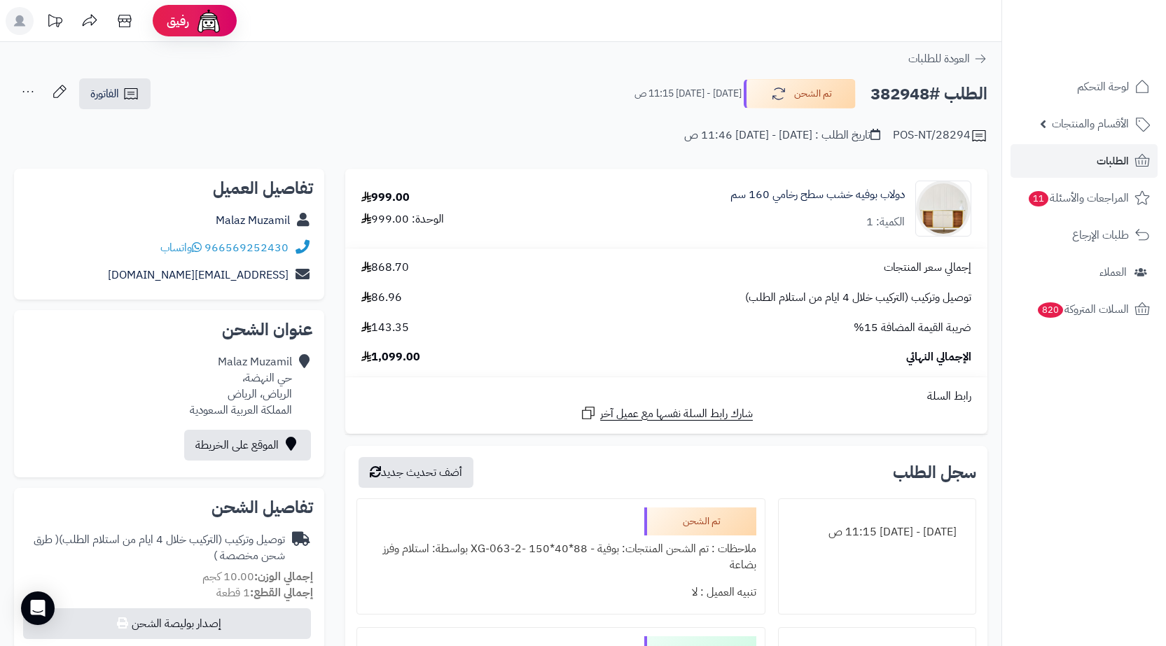
click at [909, 104] on h2 "الطلب #382948" at bounding box center [929, 94] width 117 height 29
copy h2 "382948"
click at [253, 399] on div "Malaz Muzamil حي النهضة، الرياض، الرياض المملكة العربية السعودية" at bounding box center [241, 386] width 102 height 64
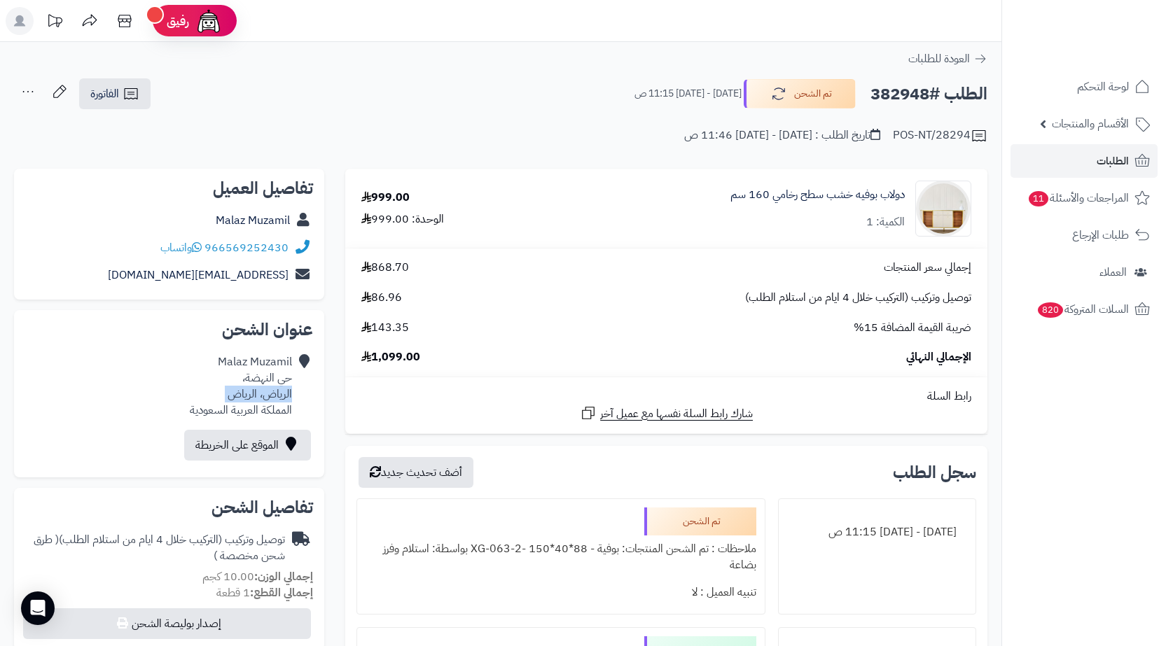
click at [253, 399] on div "Malaz Muzamil حي النهضة، الرياض، الرياض المملكة العربية السعودية" at bounding box center [241, 386] width 102 height 64
copy div "الرياض، الرياض"
click at [904, 85] on h2 "الطلب #382948" at bounding box center [929, 94] width 117 height 29
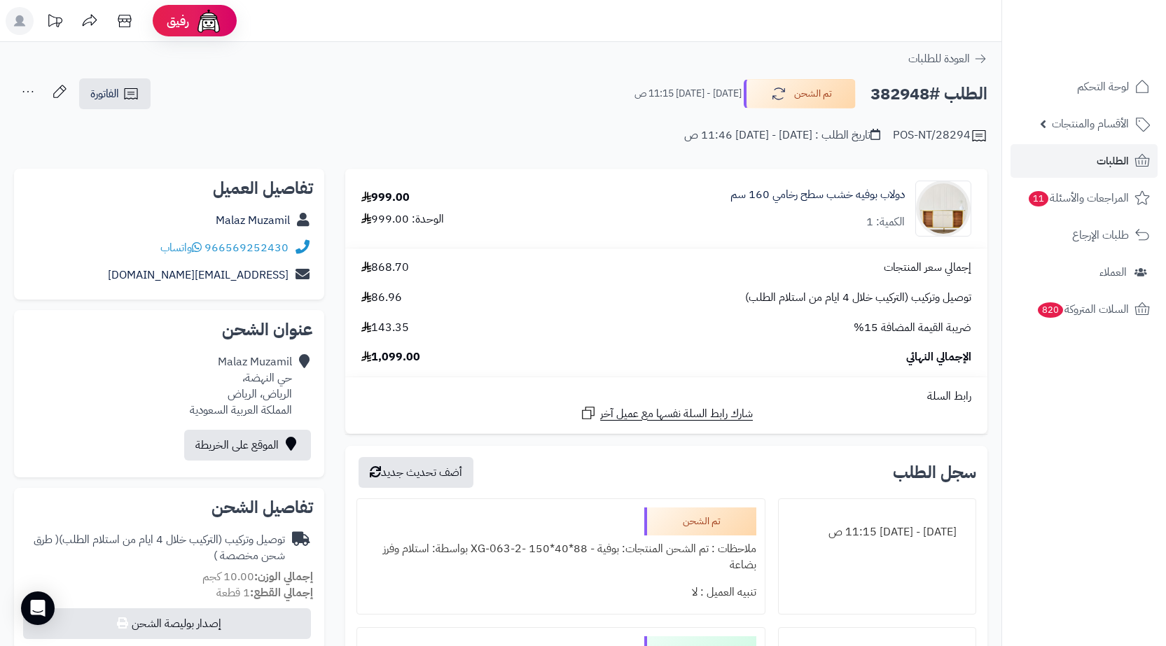
copy h2 "382948"
click at [138, 114] on div "POS-NT/28294 تاريخ الطلب : الخميس - ٩ أكتوبر ٢٠٢٥ - 11:46 ص" at bounding box center [501, 128] width 974 height 34
click at [135, 107] on link "الفاتورة" at bounding box center [114, 93] width 71 height 31
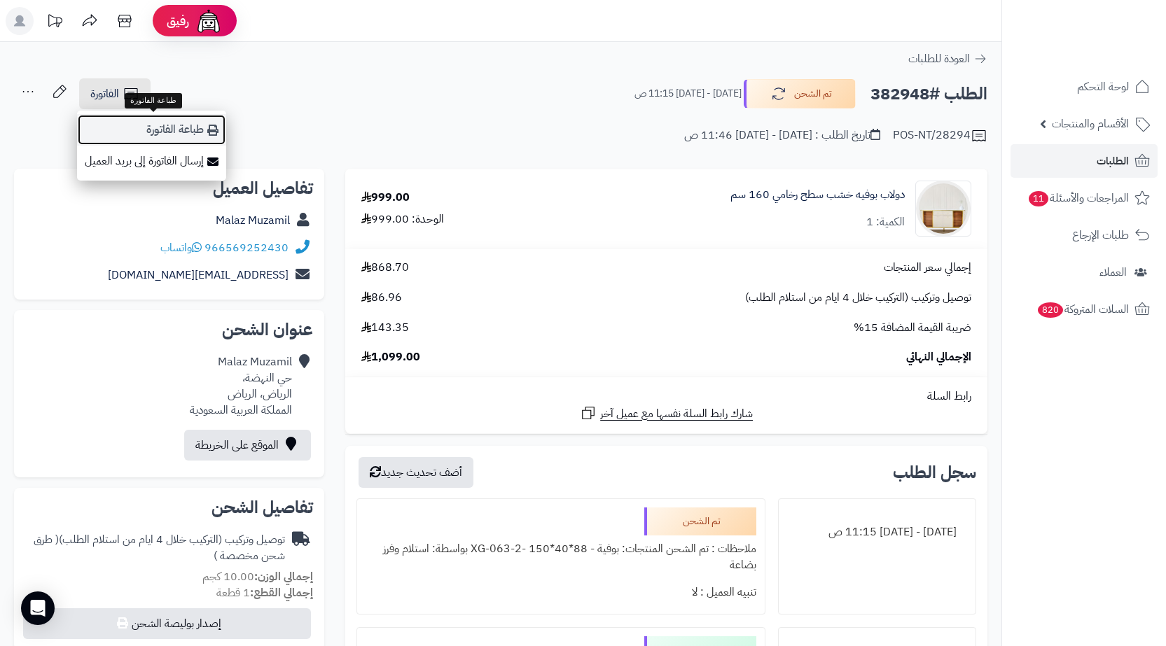
click at [144, 132] on link "طباعة الفاتورة" at bounding box center [151, 130] width 149 height 32
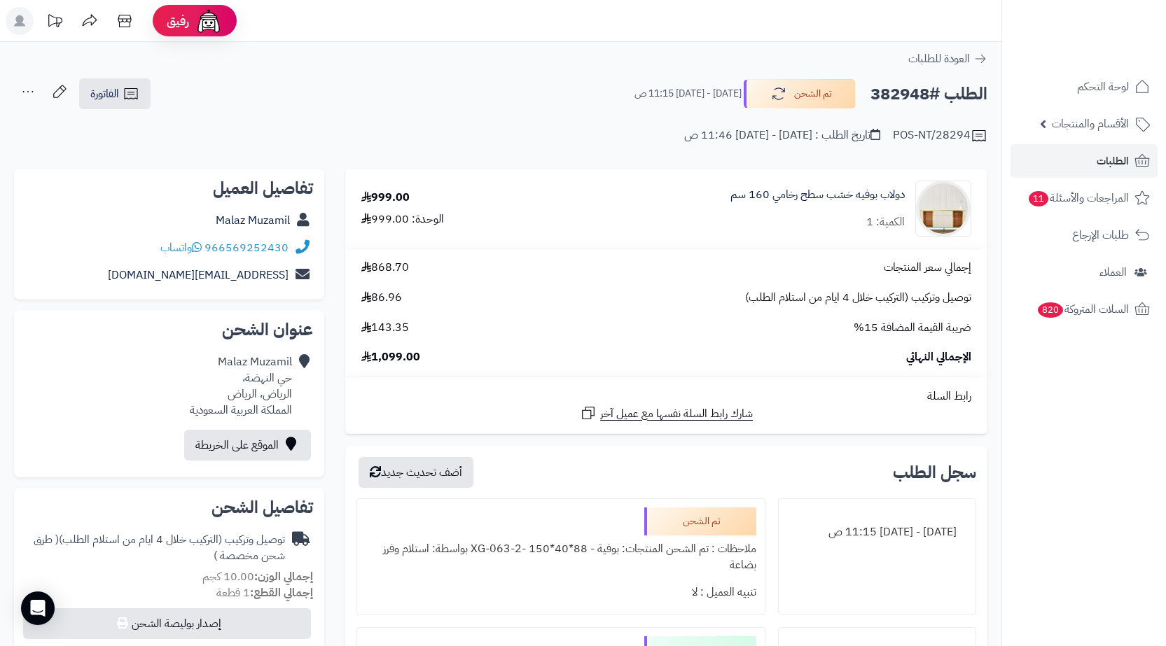
click at [903, 99] on h2 "الطلب #382948" at bounding box center [929, 94] width 117 height 29
copy h2 "382948"
click at [1125, 168] on span "الطلبات" at bounding box center [1113, 161] width 32 height 20
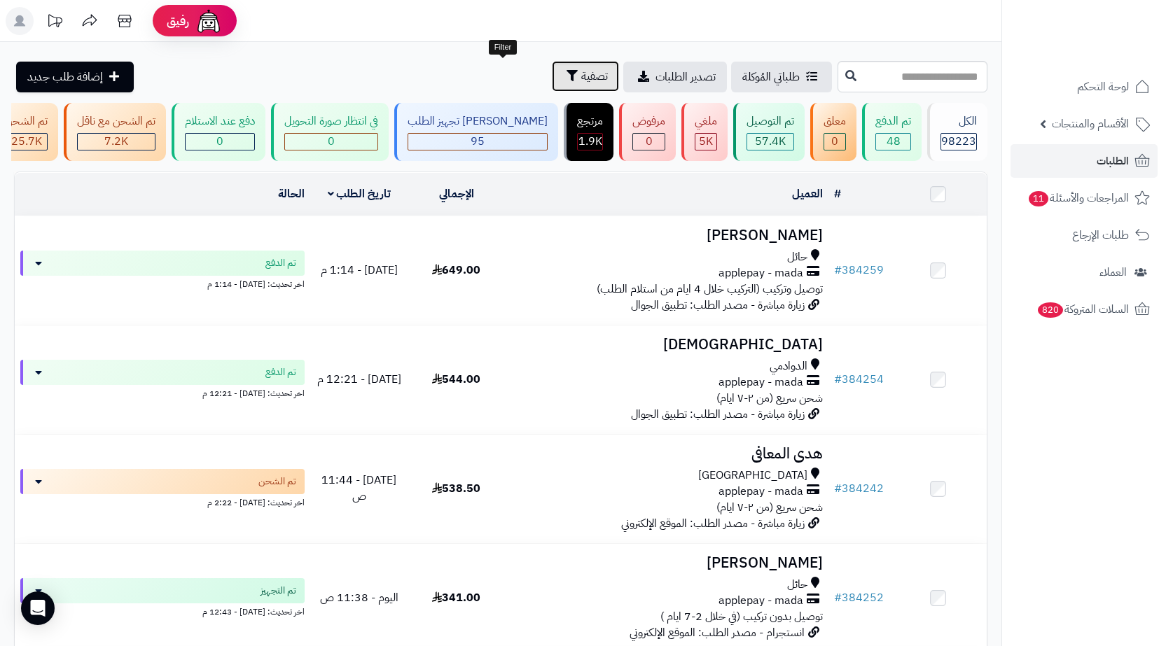
click at [567, 73] on icon "button" at bounding box center [572, 75] width 11 height 11
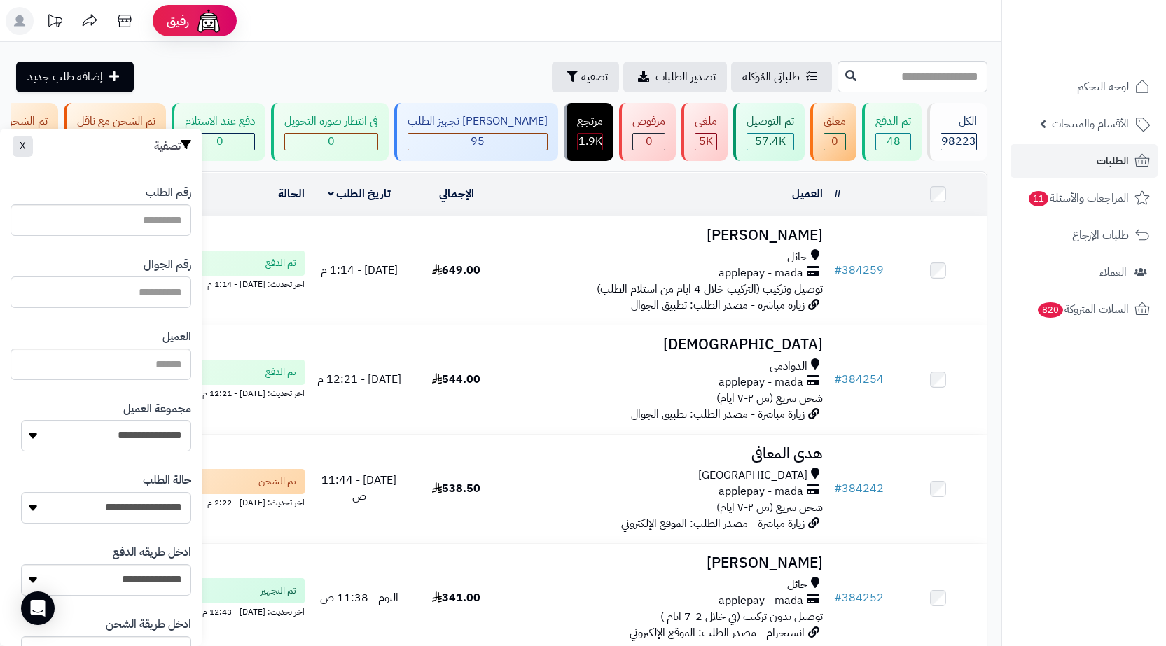
click at [144, 295] on input "text" at bounding box center [101, 293] width 181 height 32
paste input "**********"
click at [116, 297] on input "**********" at bounding box center [101, 293] width 181 height 32
type input "*********"
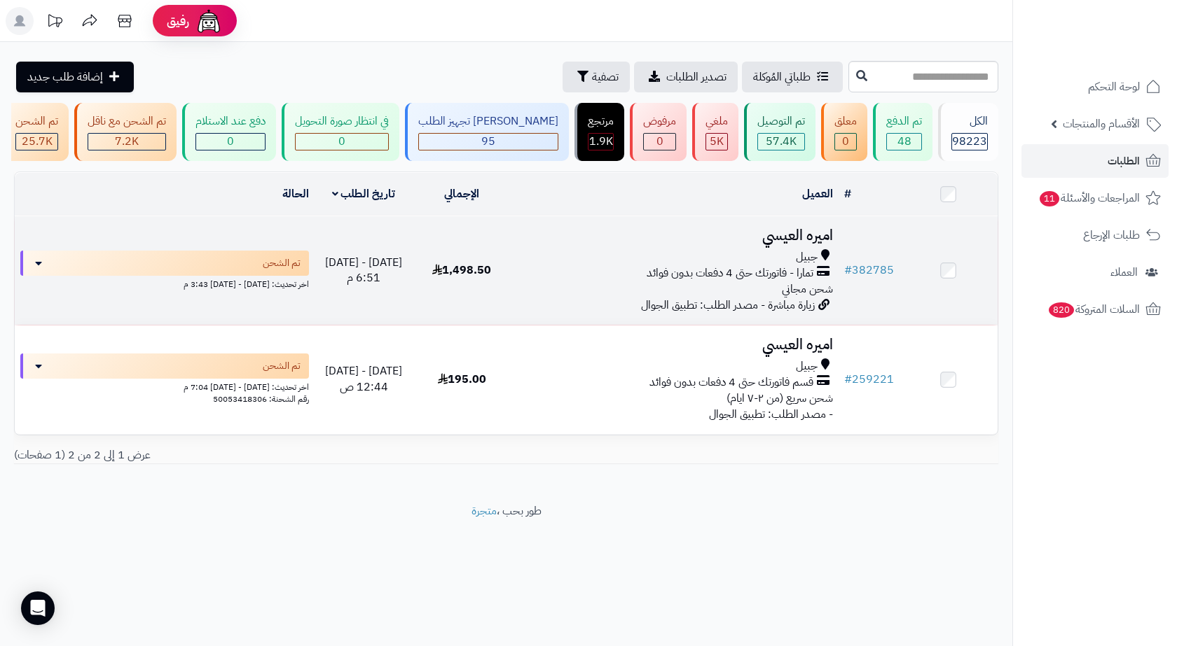
click at [460, 296] on td "1,498.50" at bounding box center [462, 270] width 98 height 109
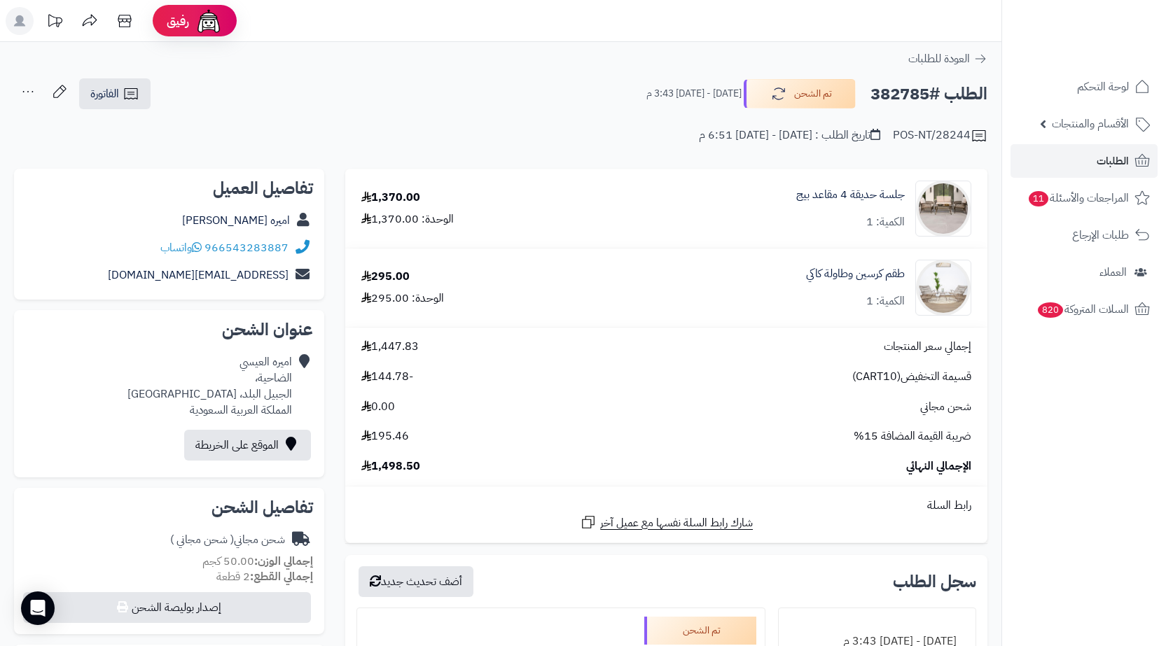
click at [905, 86] on h2 "الطلب #382785" at bounding box center [929, 94] width 117 height 29
click at [905, 85] on h2 "الطلب #382785" at bounding box center [929, 94] width 117 height 29
copy h2 "382785"
click at [1096, 161] on link "الطلبات" at bounding box center [1084, 161] width 147 height 34
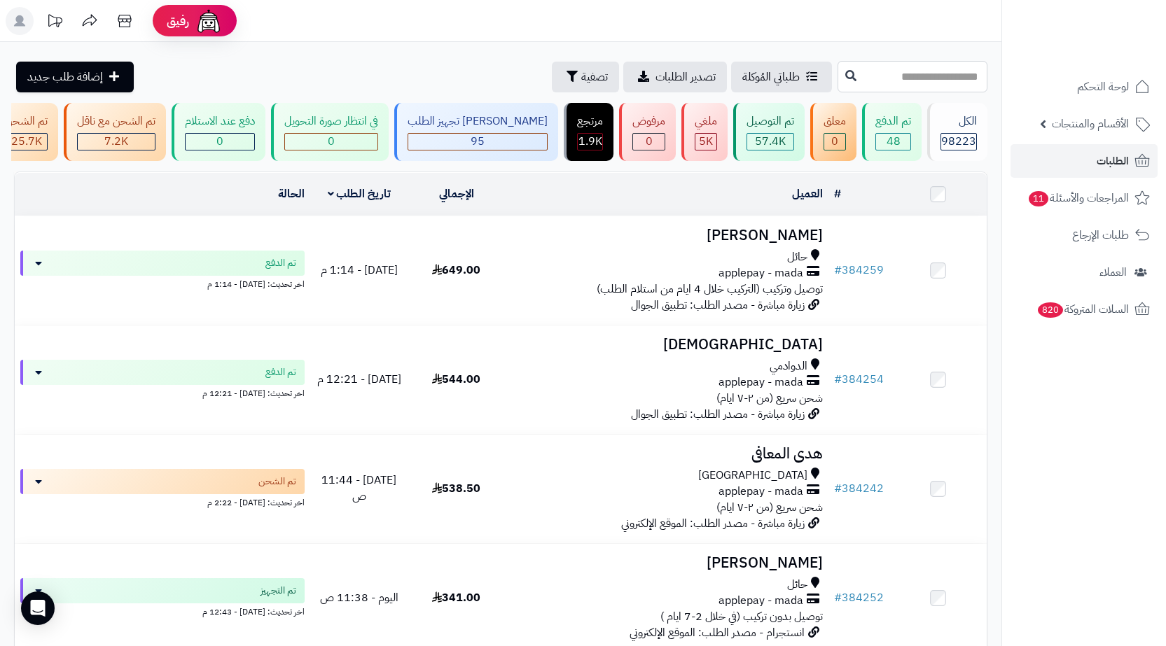
click at [885, 73] on input "text" at bounding box center [913, 77] width 150 height 32
paste input "******"
type input "******"
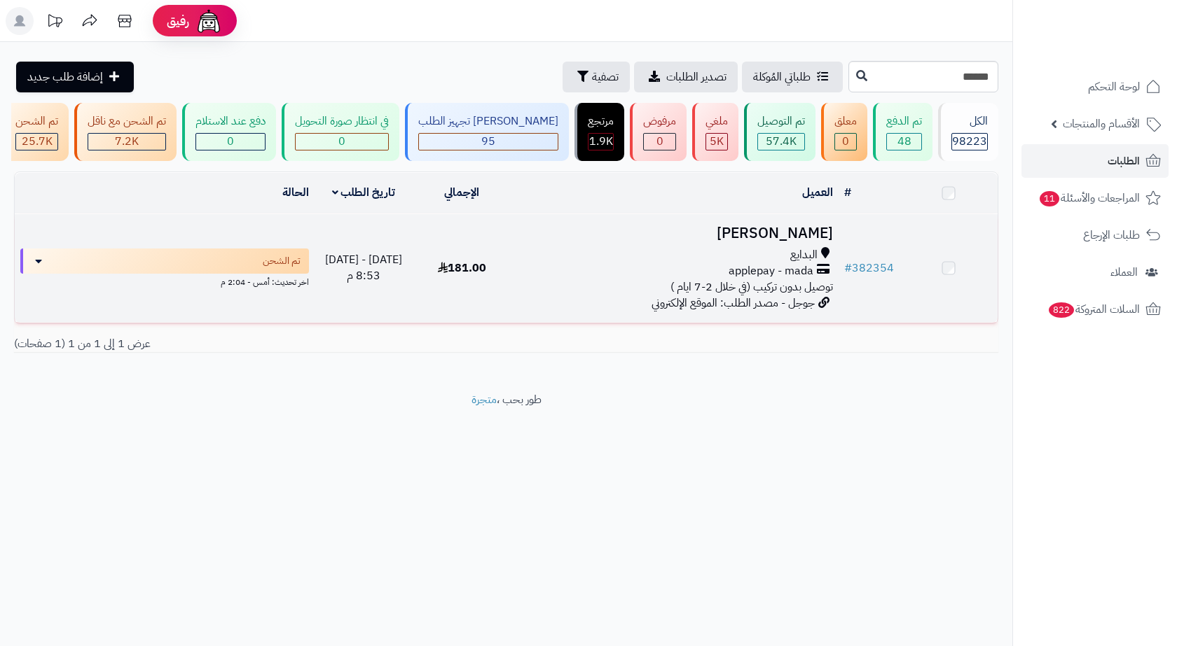
click at [761, 263] on div "البدايع" at bounding box center [675, 255] width 316 height 16
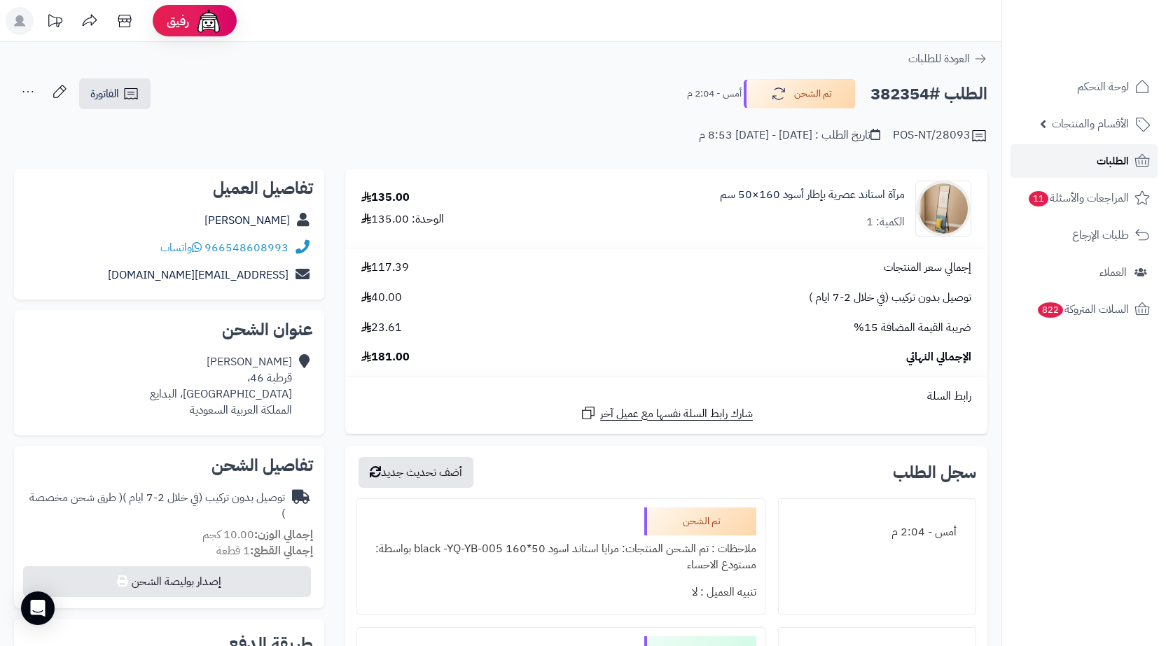
click at [1136, 151] on link "الطلبات" at bounding box center [1084, 161] width 147 height 34
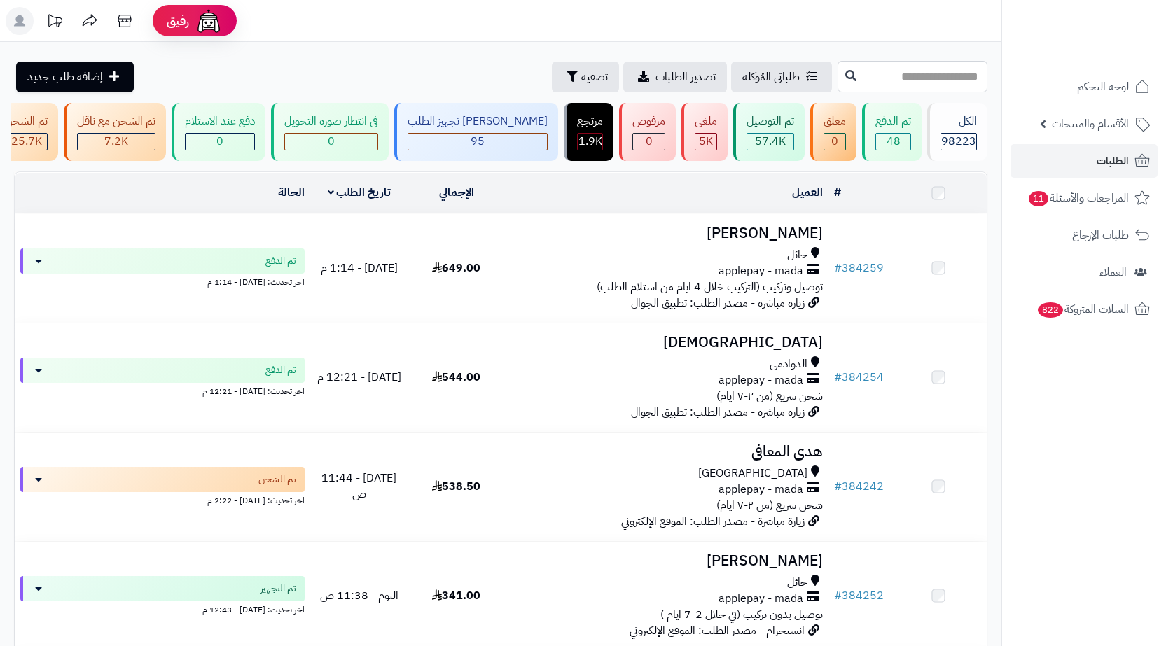
click at [893, 83] on input "text" at bounding box center [913, 77] width 150 height 32
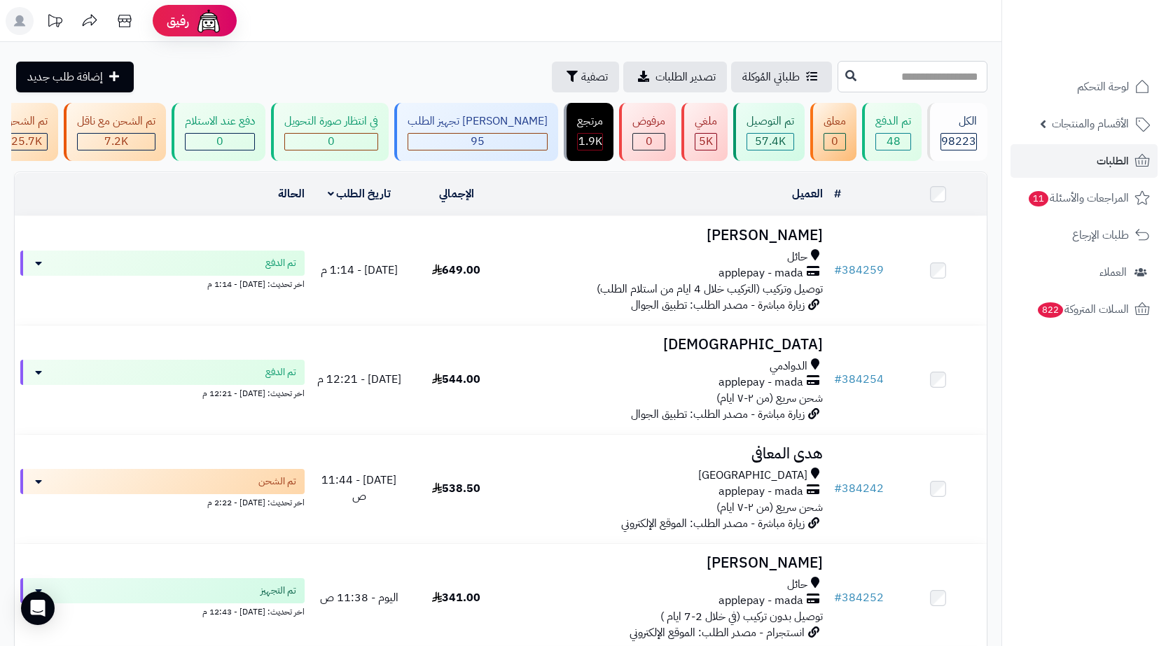
paste input "******"
type input "******"
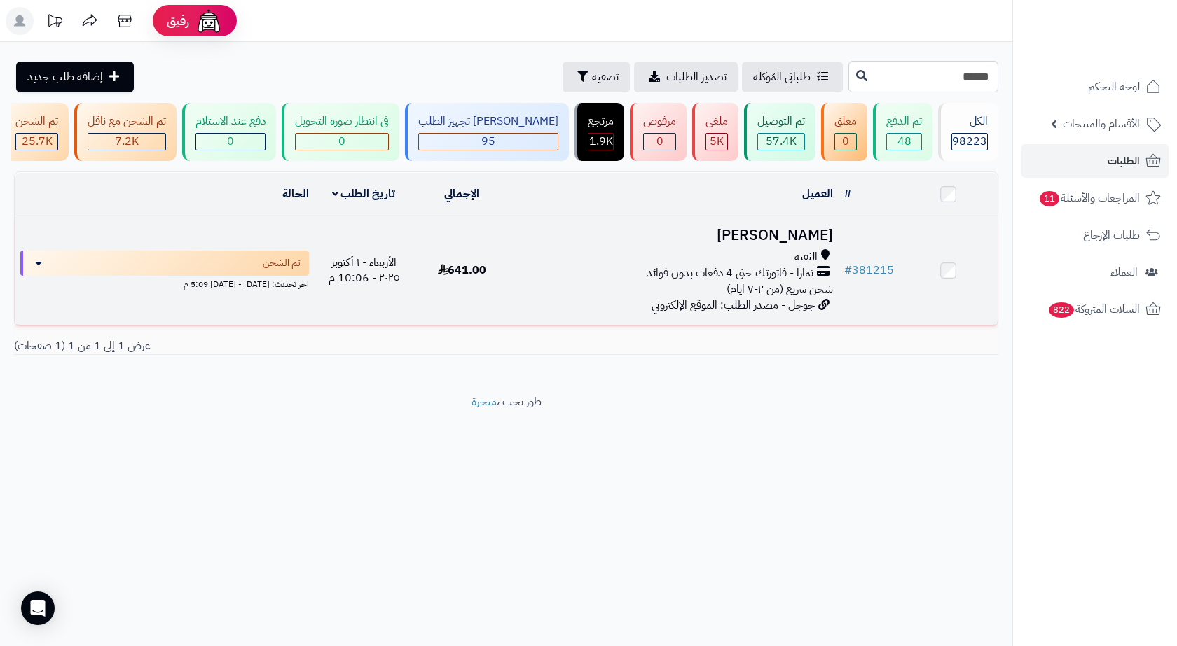
click at [622, 258] on div "الثقبة" at bounding box center [675, 257] width 316 height 16
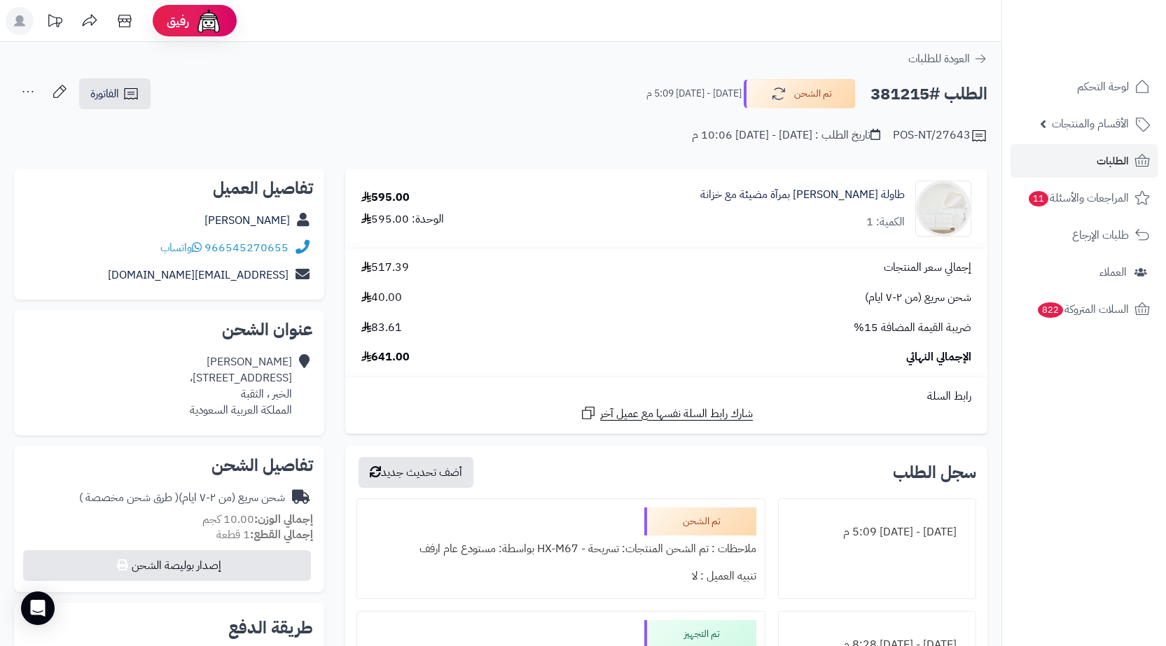
click at [901, 94] on h2 "الطلب #381215" at bounding box center [929, 94] width 117 height 29
copy h2 "381215"
click at [134, 95] on icon at bounding box center [131, 93] width 17 height 17
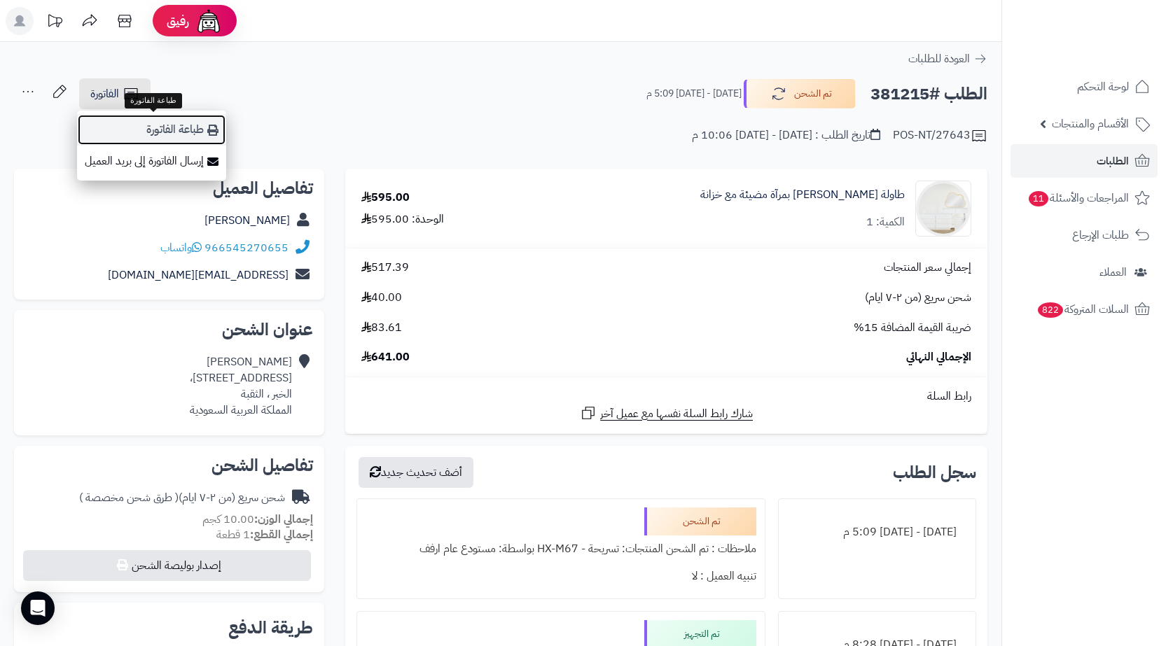
click at [161, 131] on link "طباعة الفاتورة" at bounding box center [151, 130] width 149 height 32
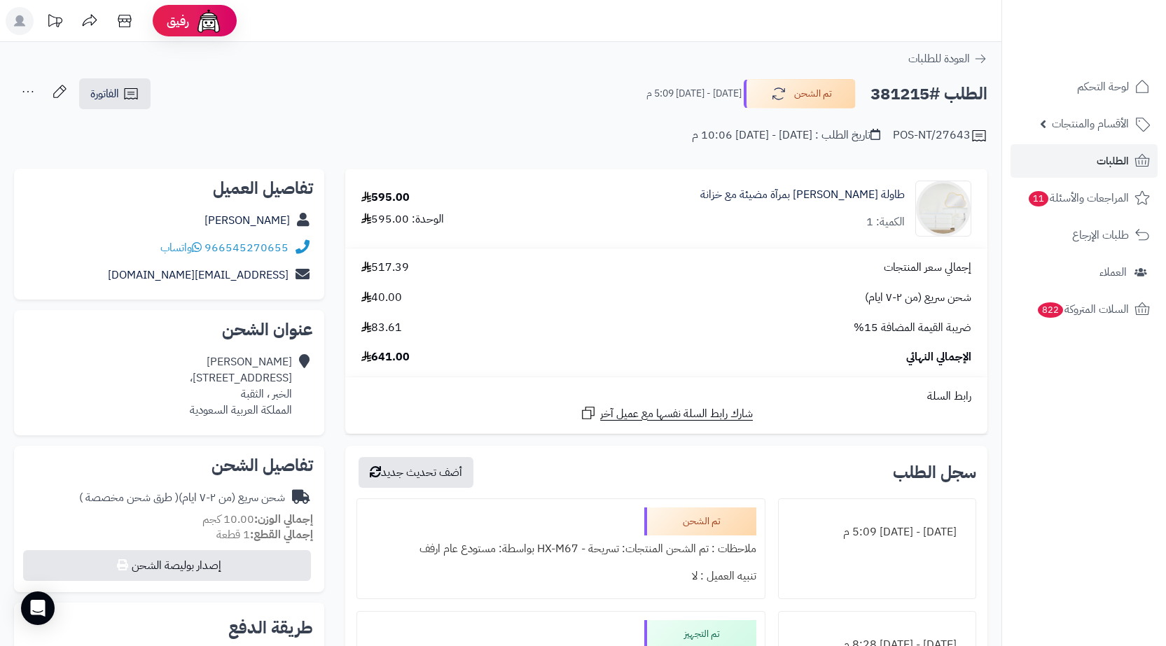
copy h2 "381215"
click at [131, 103] on link "الفاتورة" at bounding box center [114, 93] width 71 height 31
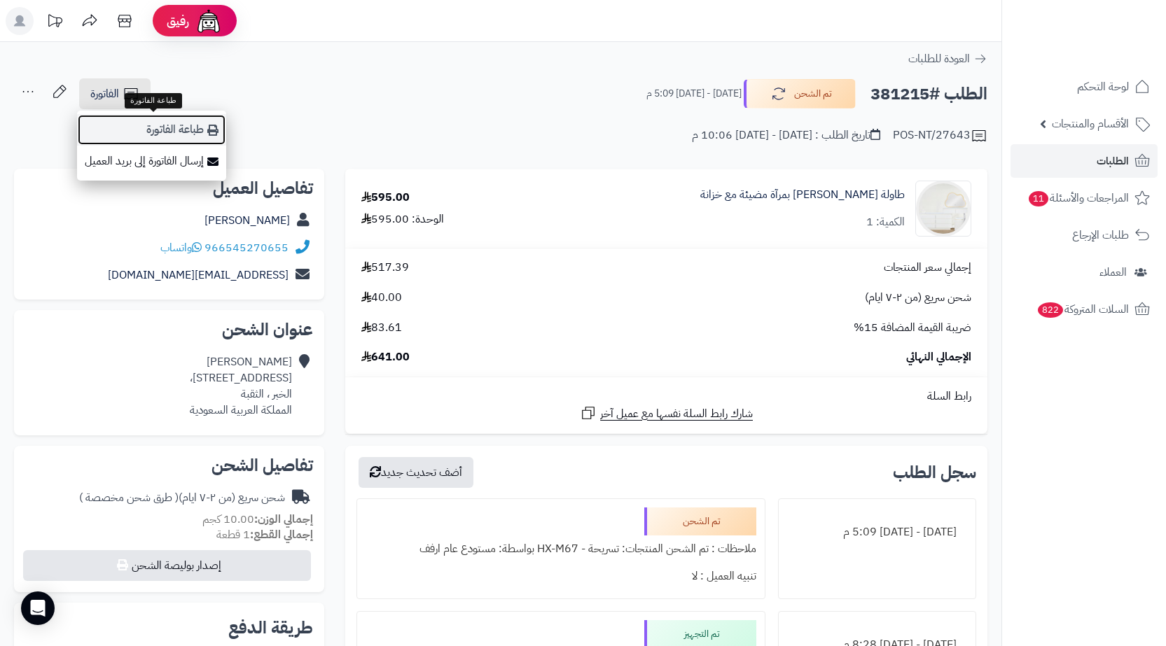
click at [144, 125] on link "طباعة الفاتورة" at bounding box center [151, 130] width 149 height 32
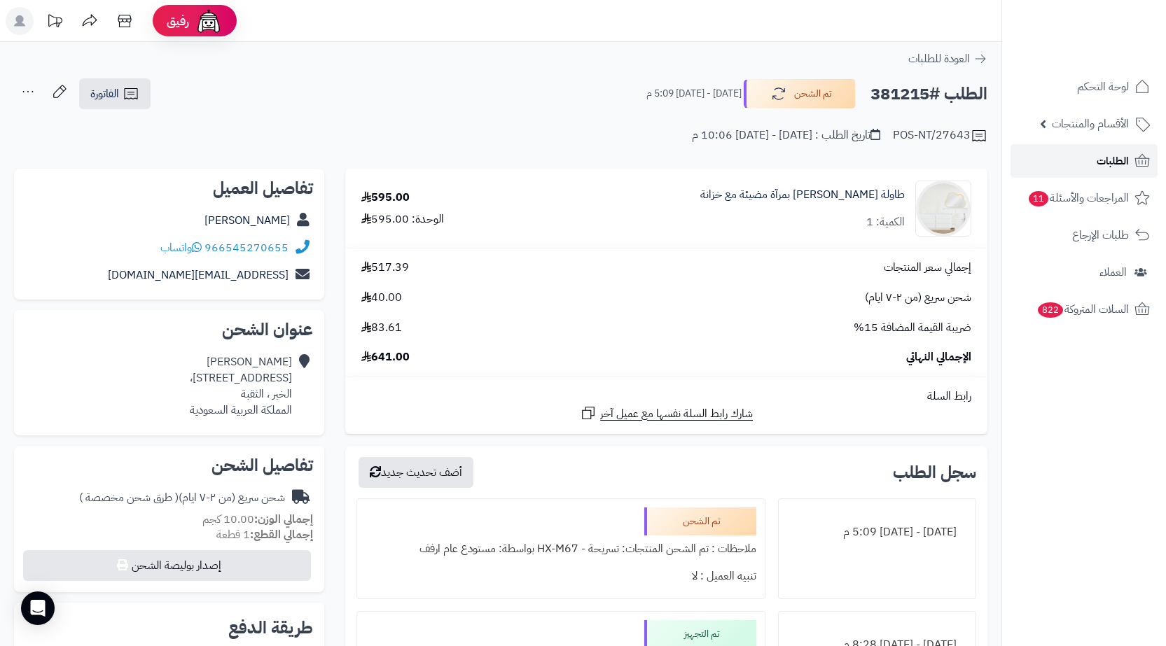
click at [1067, 162] on link "الطلبات" at bounding box center [1084, 161] width 147 height 34
click at [1075, 167] on link "الطلبات" at bounding box center [1084, 161] width 147 height 34
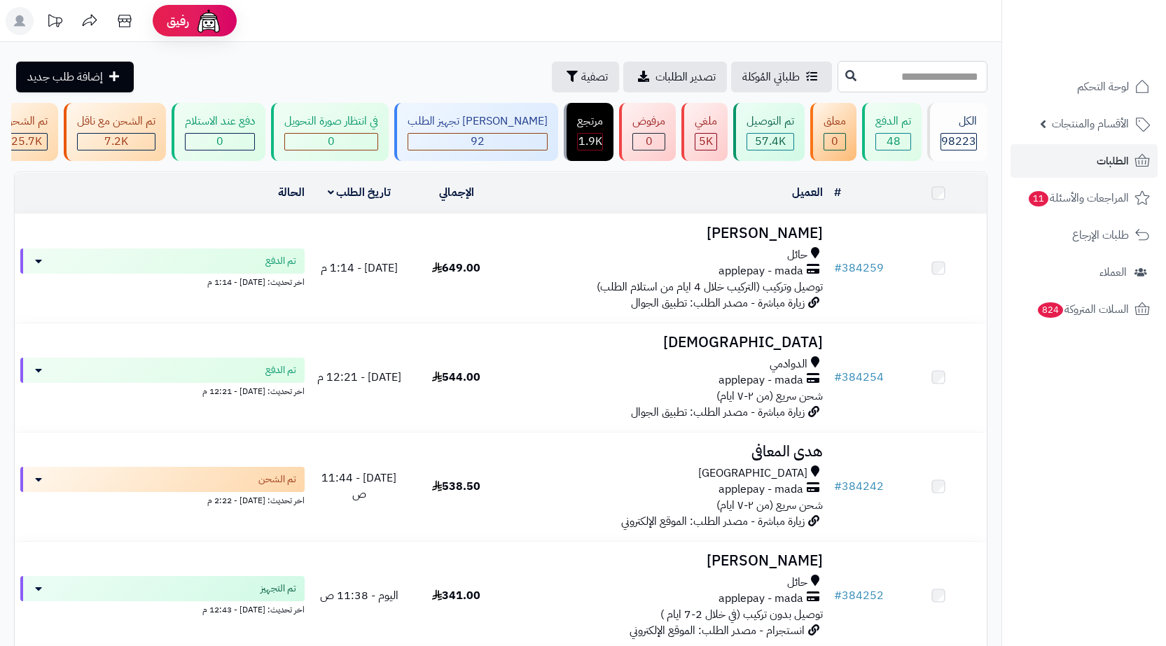
drag, startPoint x: 0, startPoint y: 0, endPoint x: 960, endPoint y: 70, distance: 962.1
click at [960, 70] on input "text" at bounding box center [913, 77] width 150 height 32
paste input "******"
type input "******"
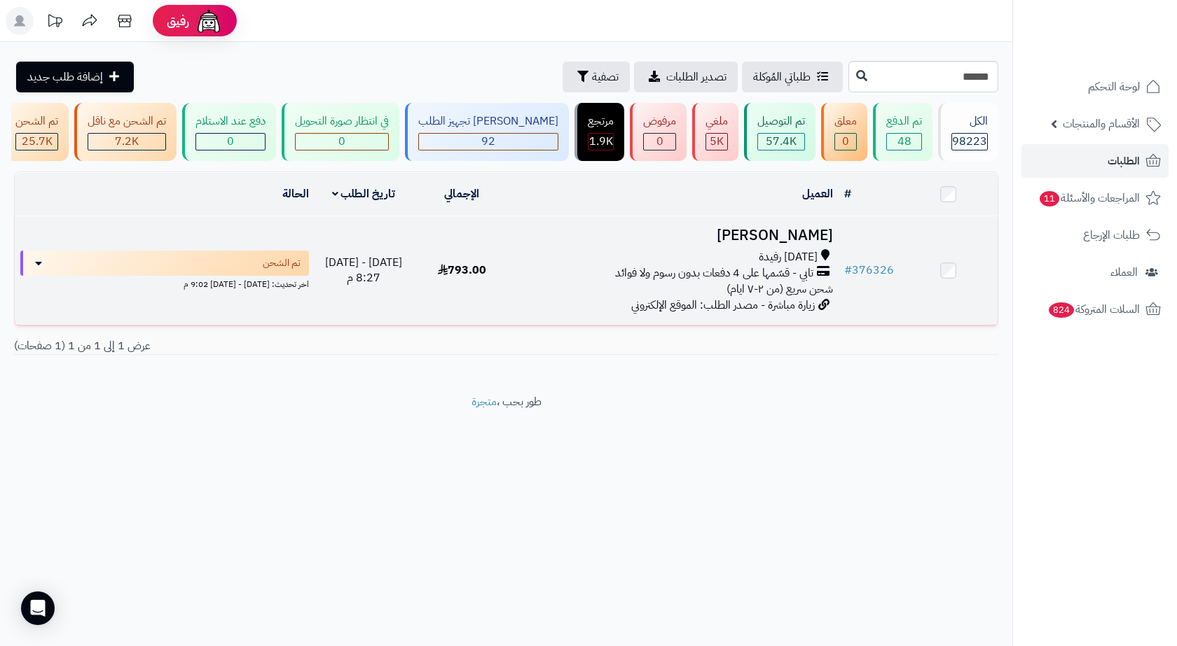
click at [569, 265] on div "احد رفيدة" at bounding box center [675, 257] width 316 height 16
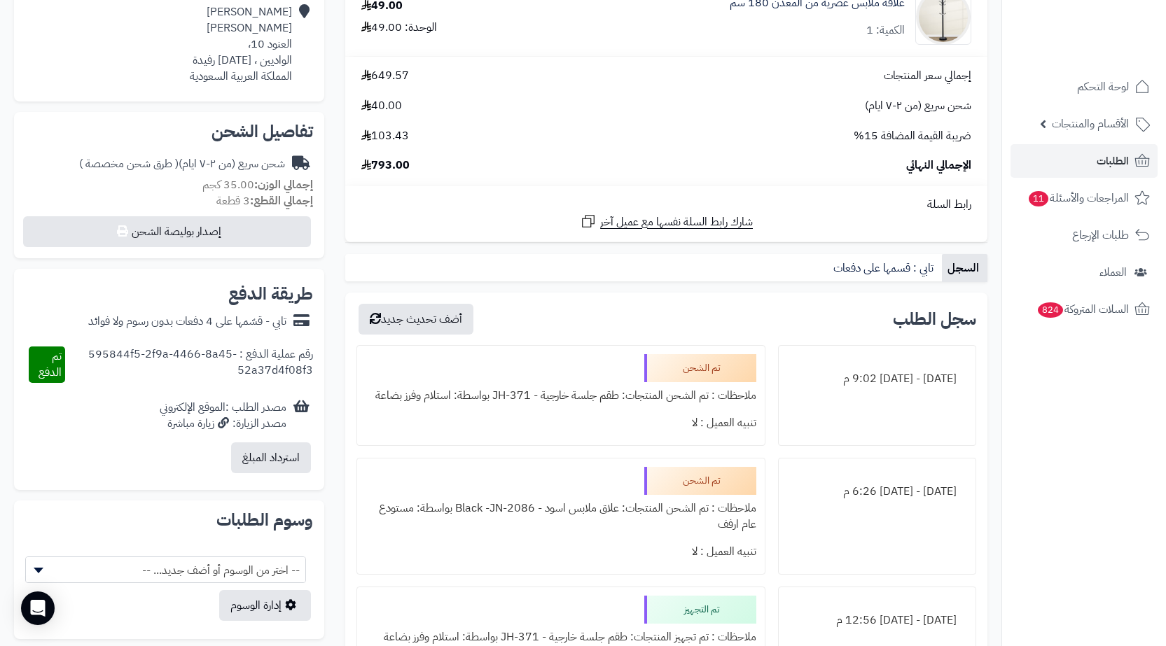
scroll to position [770, 0]
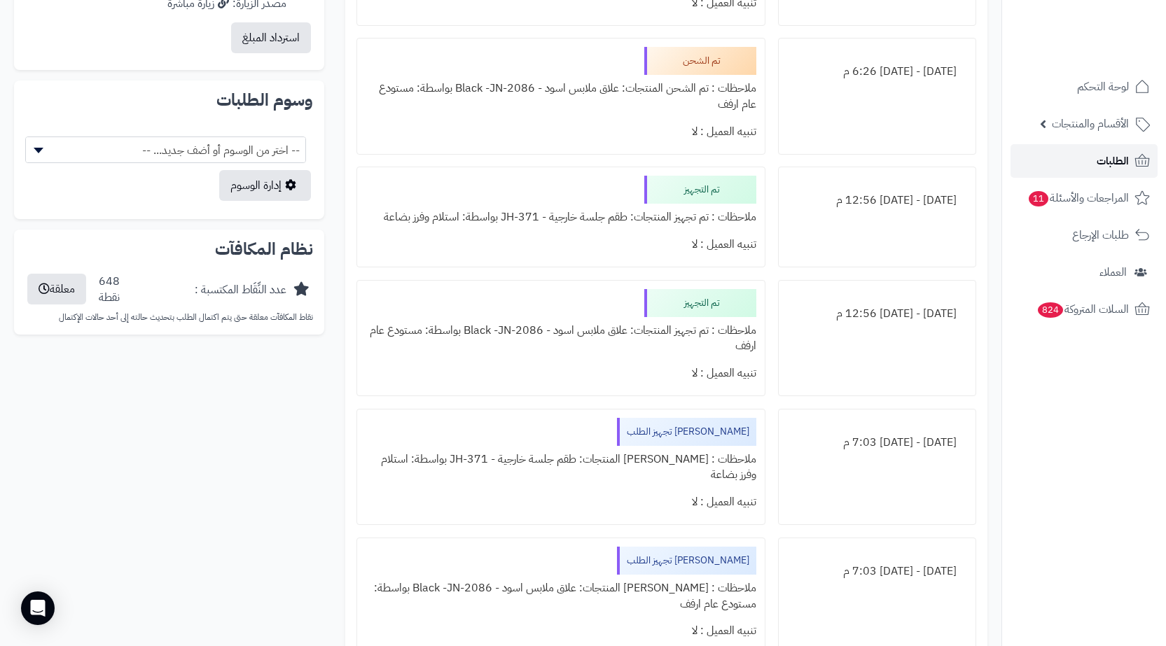
click at [1025, 161] on link "الطلبات" at bounding box center [1084, 161] width 147 height 34
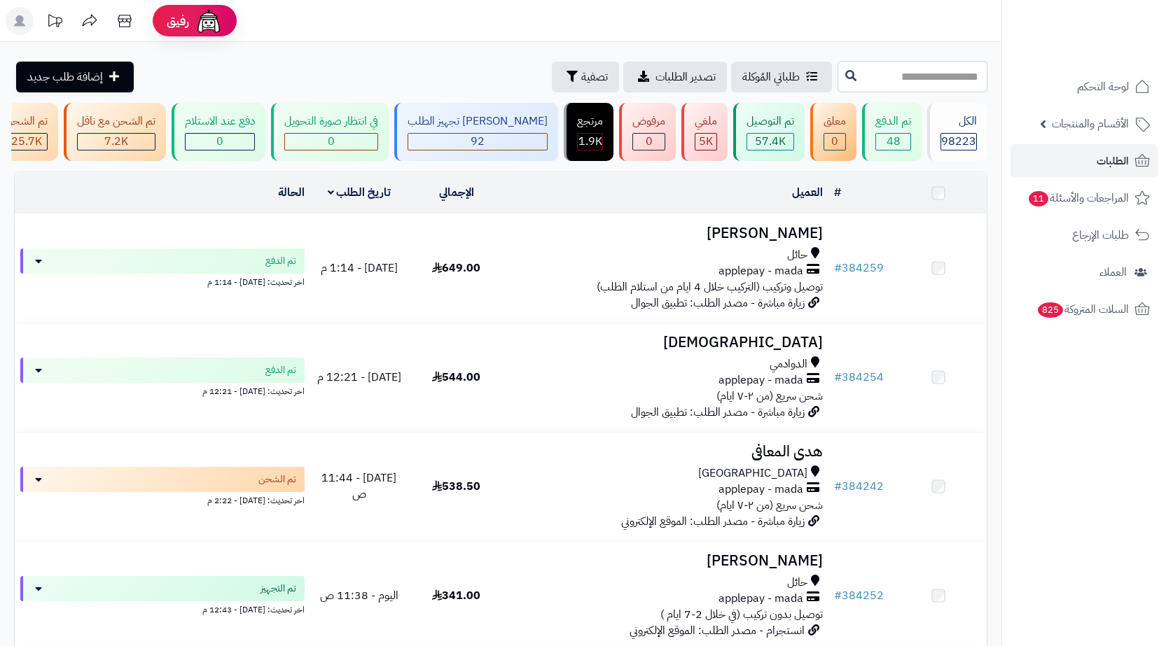
drag, startPoint x: 0, startPoint y: 0, endPoint x: 909, endPoint y: 65, distance: 911.4
click at [909, 65] on input "text" at bounding box center [913, 77] width 150 height 32
paste input "******"
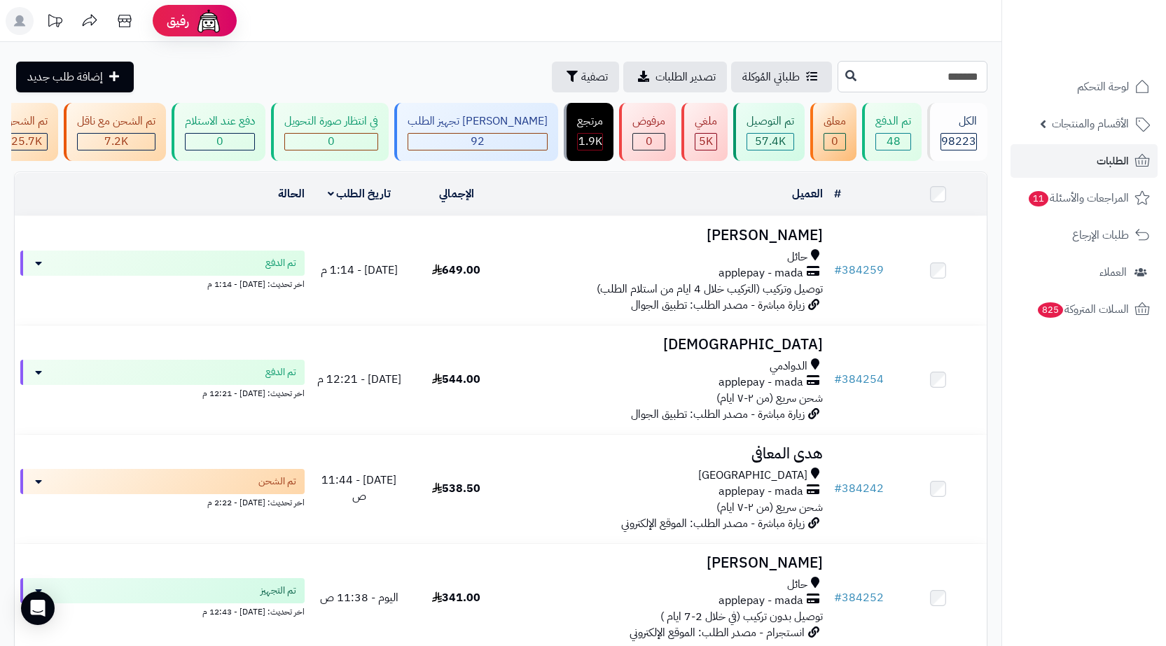
type input "*******"
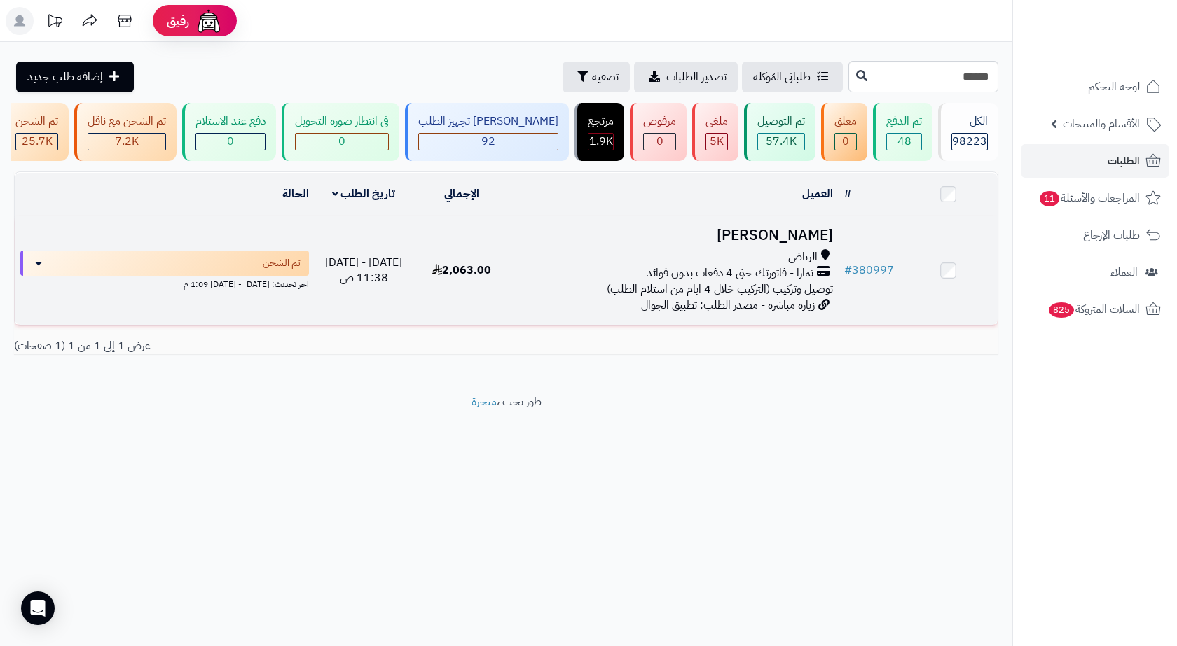
click at [600, 235] on h3 "[PERSON_NAME]" at bounding box center [675, 236] width 316 height 16
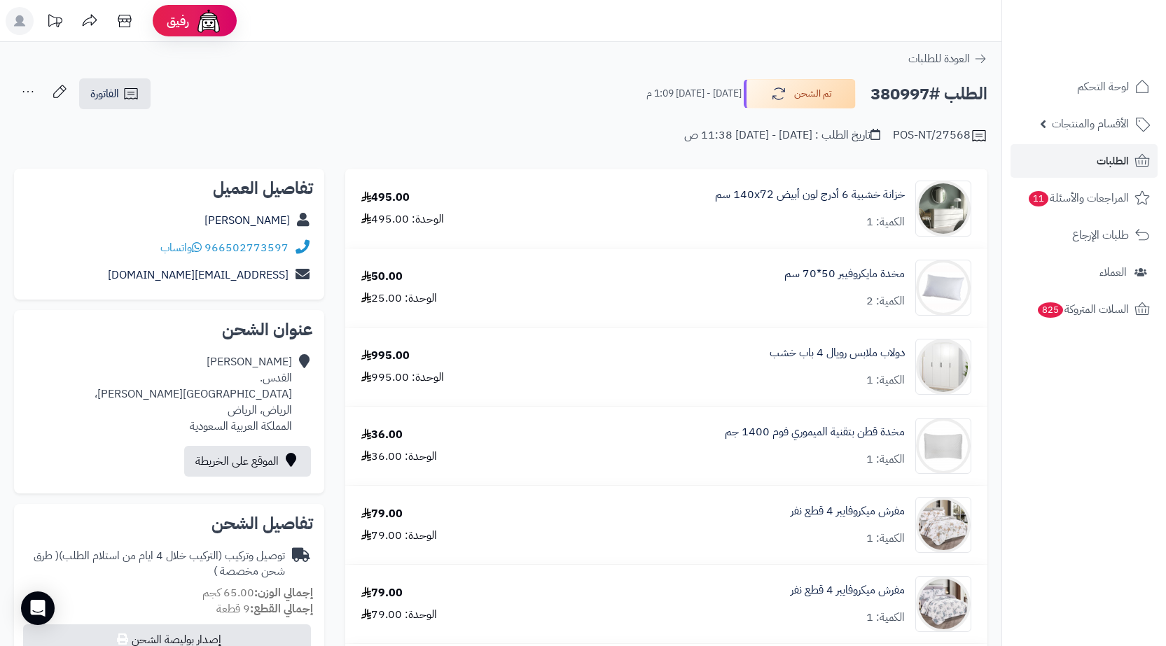
click at [903, 102] on h2 "الطلب #380997" at bounding box center [929, 94] width 117 height 29
copy h2 "380997"
